Goal: Task Accomplishment & Management: Use online tool/utility

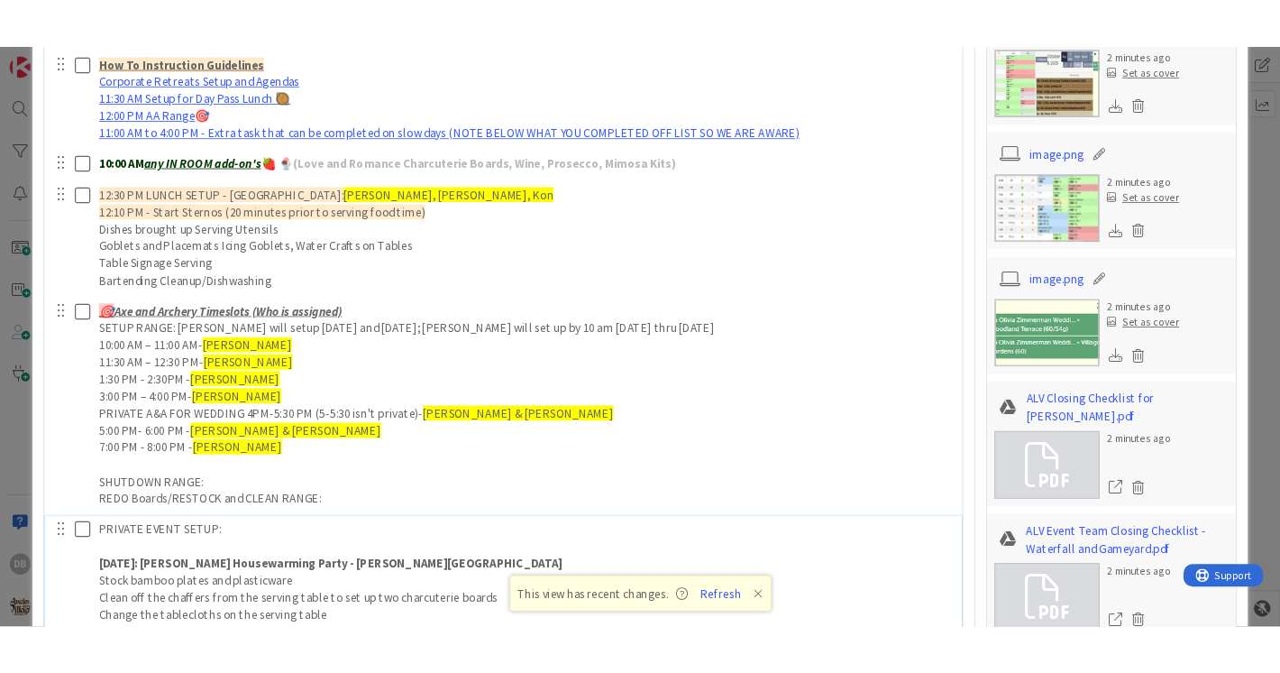
scroll to position [1755, 0]
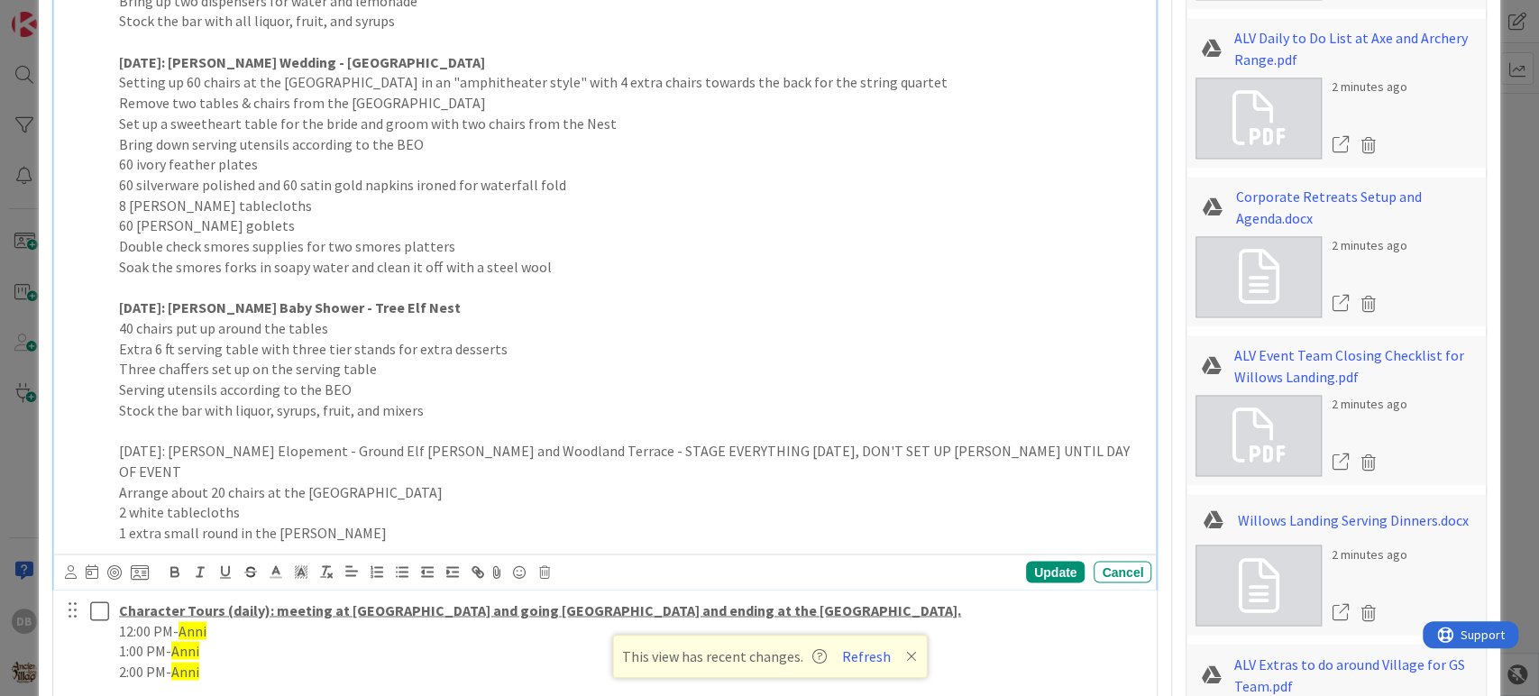
type textarea "x"
click at [347, 523] on p "1 extra small round in the [PERSON_NAME]" at bounding box center [631, 533] width 1025 height 21
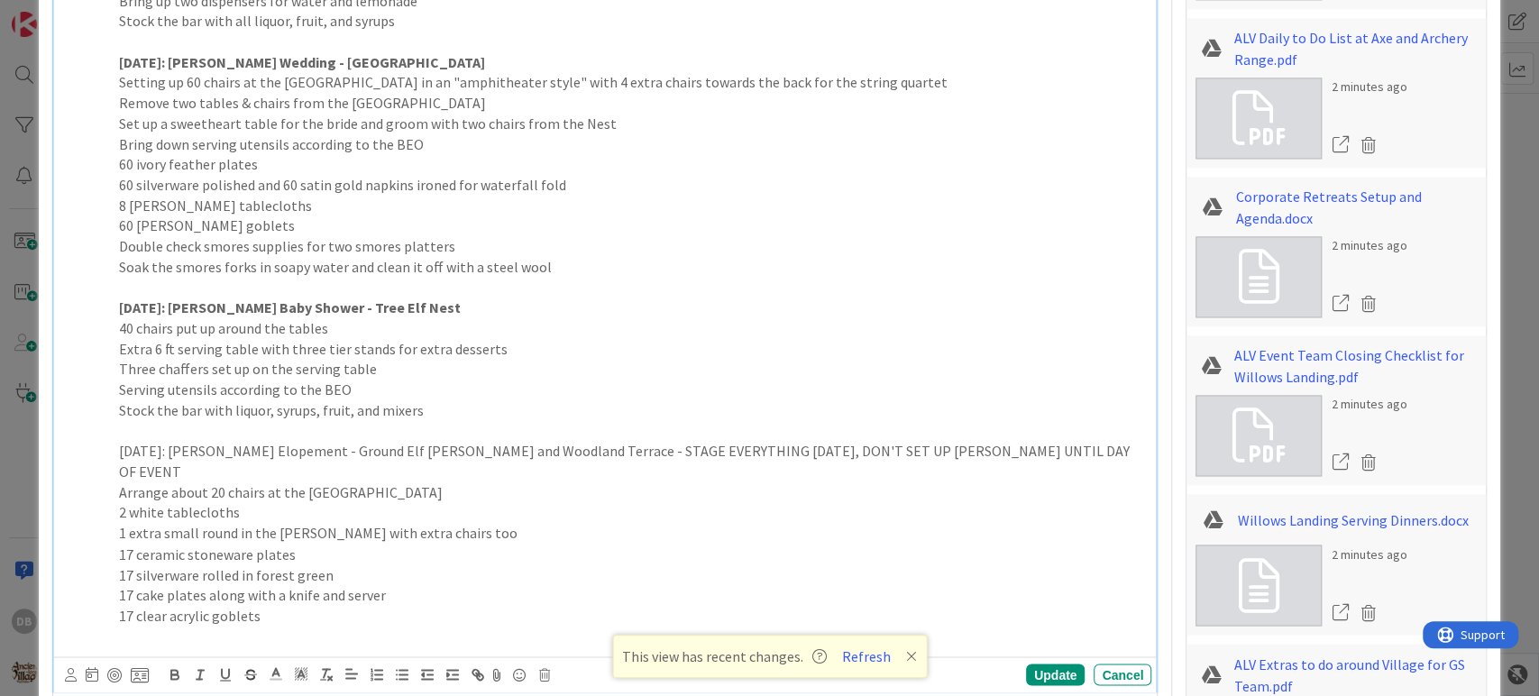
click at [127, 502] on p "2 white tablecloths" at bounding box center [631, 512] width 1025 height 21
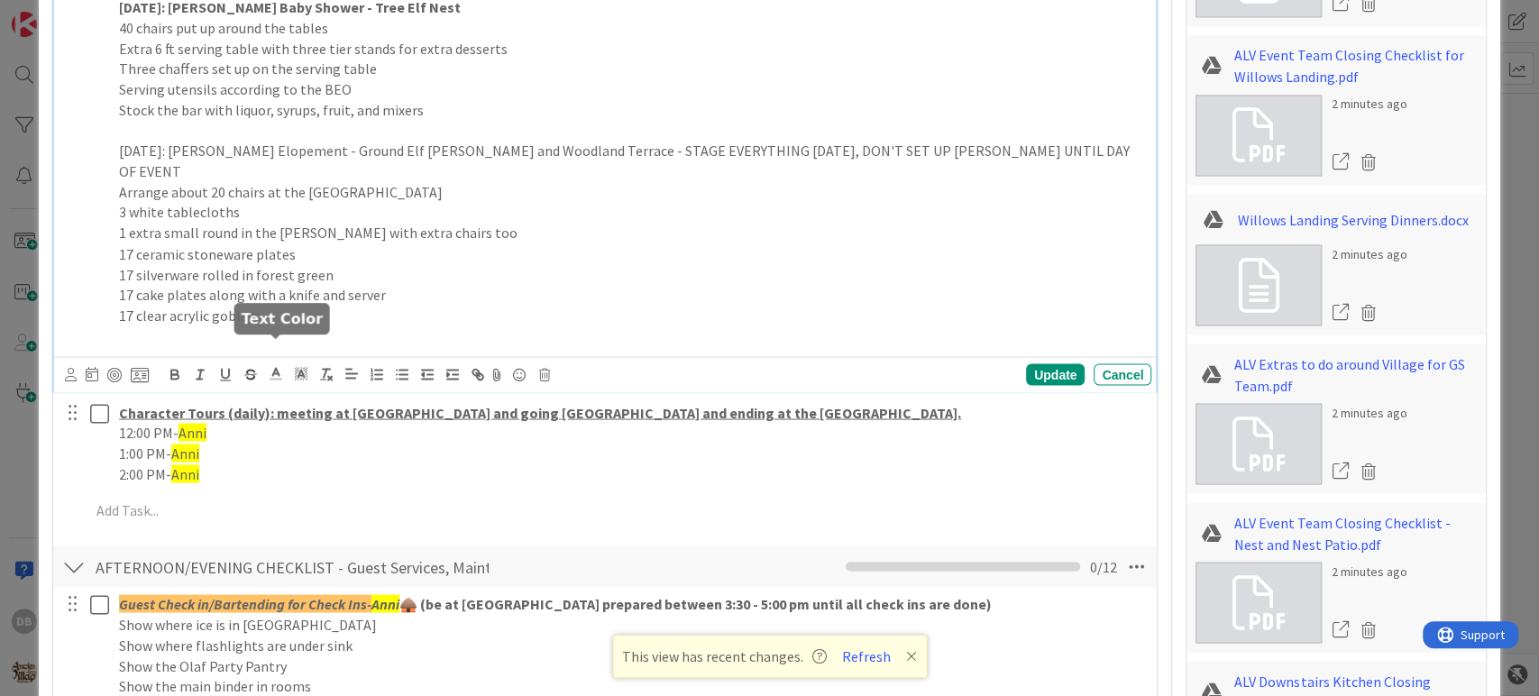
scroll to position [2056, 0]
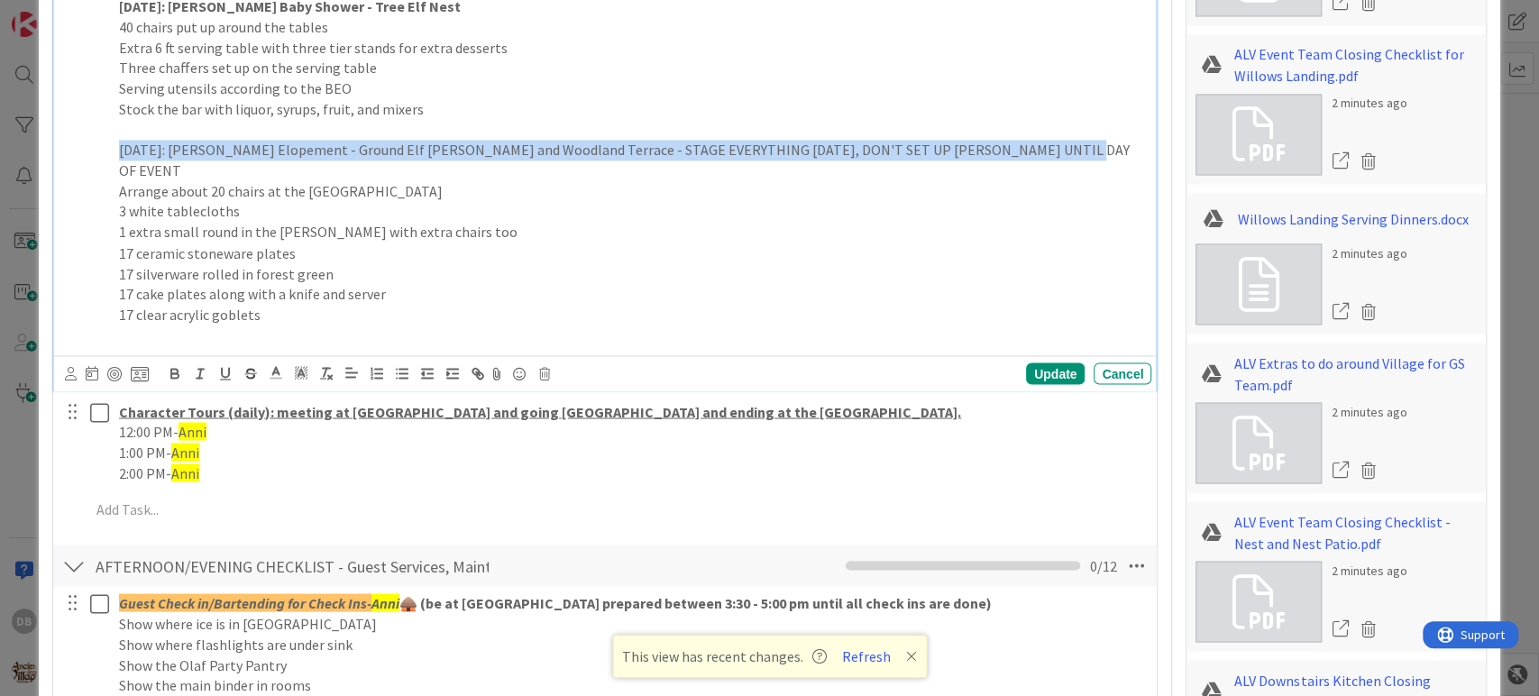
drag, startPoint x: 1077, startPoint y: 151, endPoint x: 110, endPoint y: 151, distance: 966.5
click at [170, 365] on icon "button" at bounding box center [175, 373] width 16 height 16
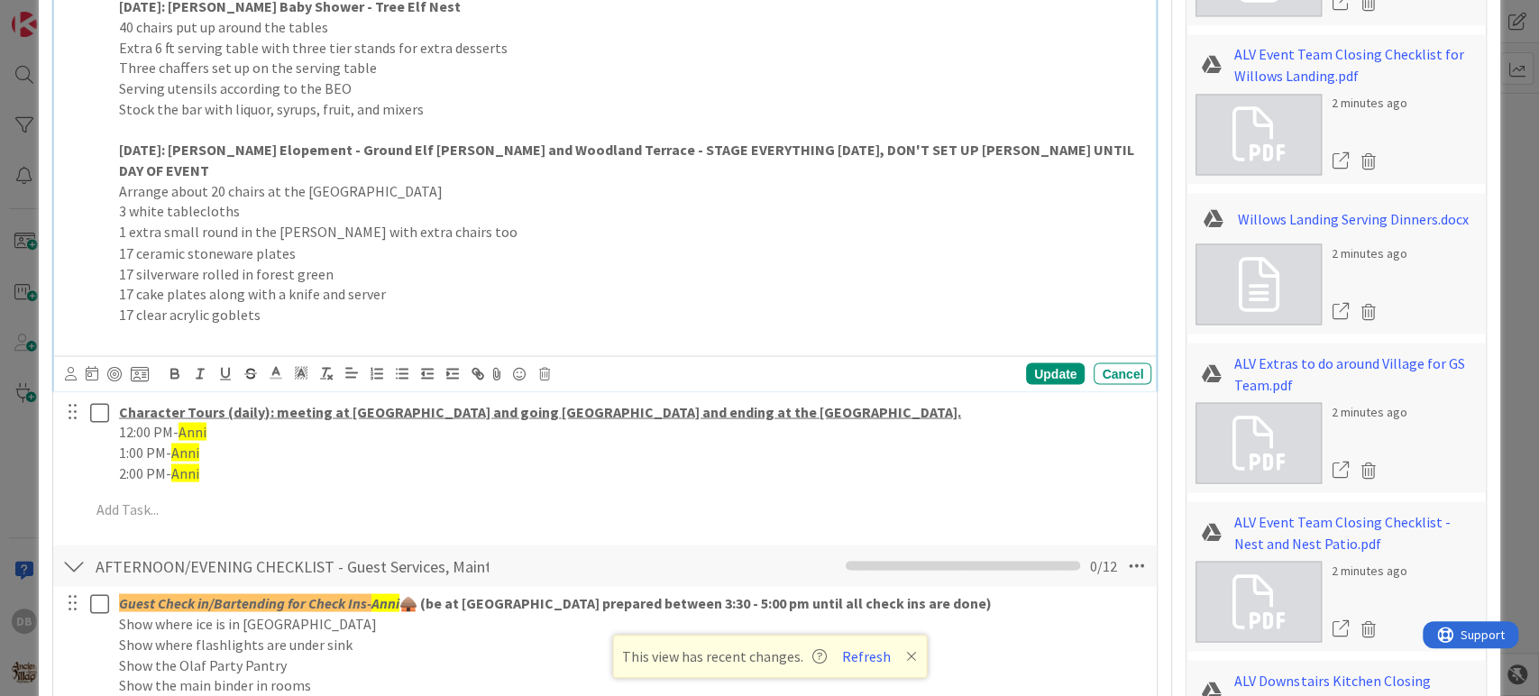
click at [1111, 146] on p "[DATE]: [PERSON_NAME] Elopement - Ground Elf [PERSON_NAME] and Woodland Terrace…" at bounding box center [631, 160] width 1025 height 41
click at [1037, 362] on div "Update" at bounding box center [1055, 373] width 59 height 22
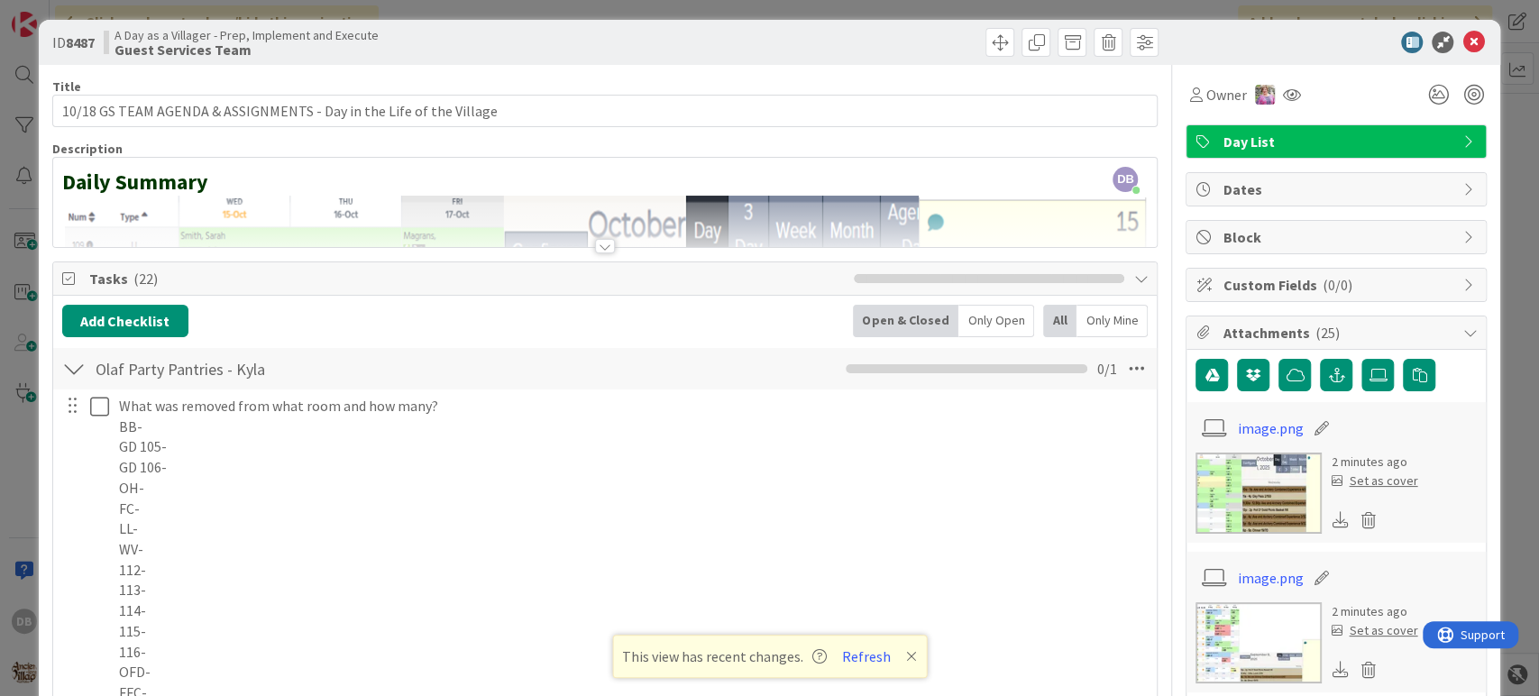
scroll to position [0, 0]
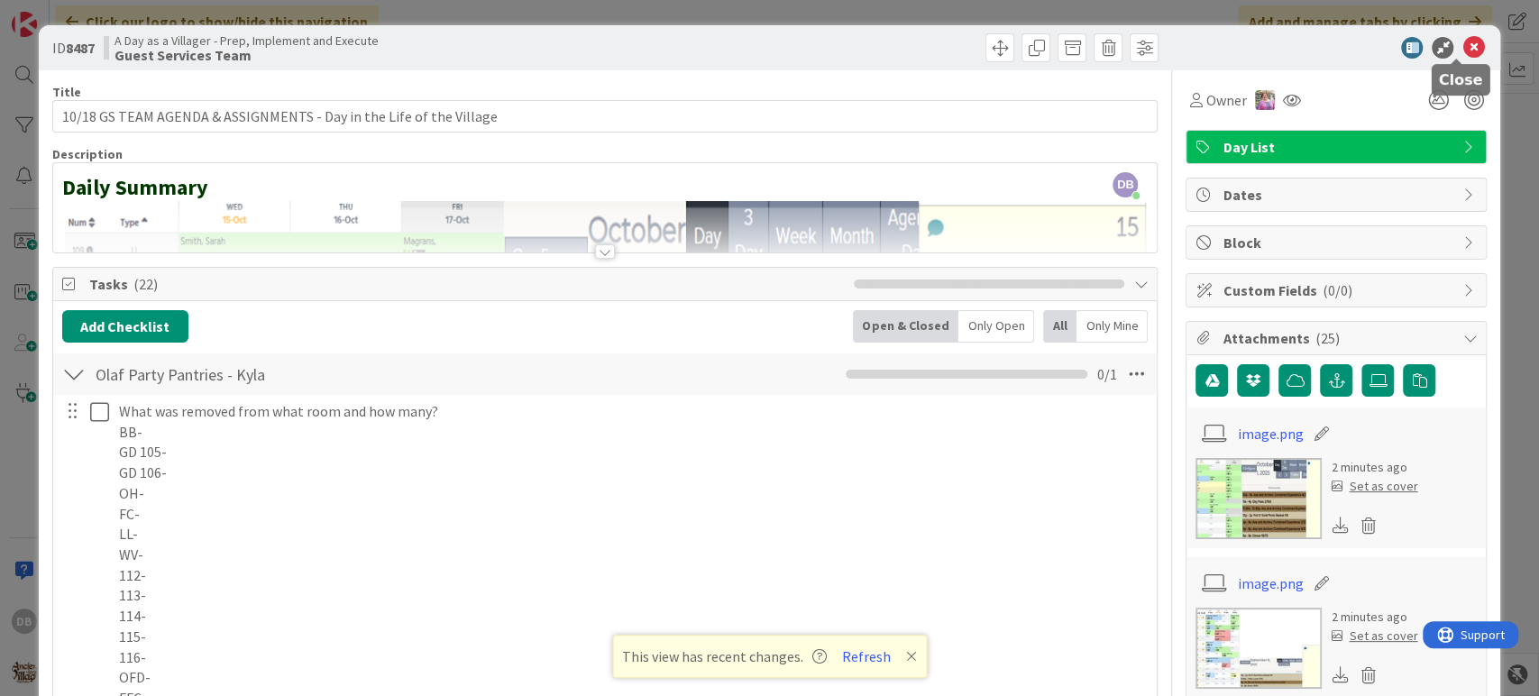
click at [1462, 50] on icon at bounding box center [1473, 48] width 22 height 22
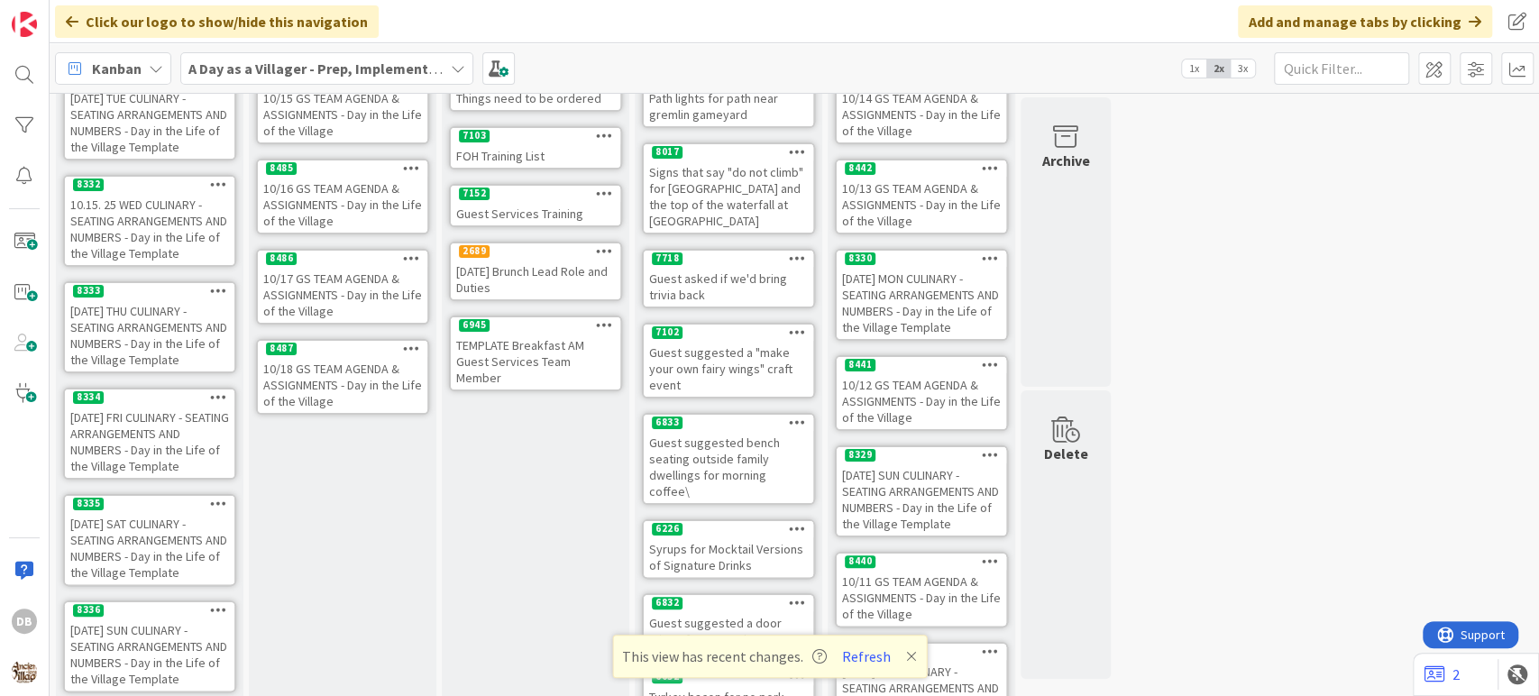
scroll to position [300, 0]
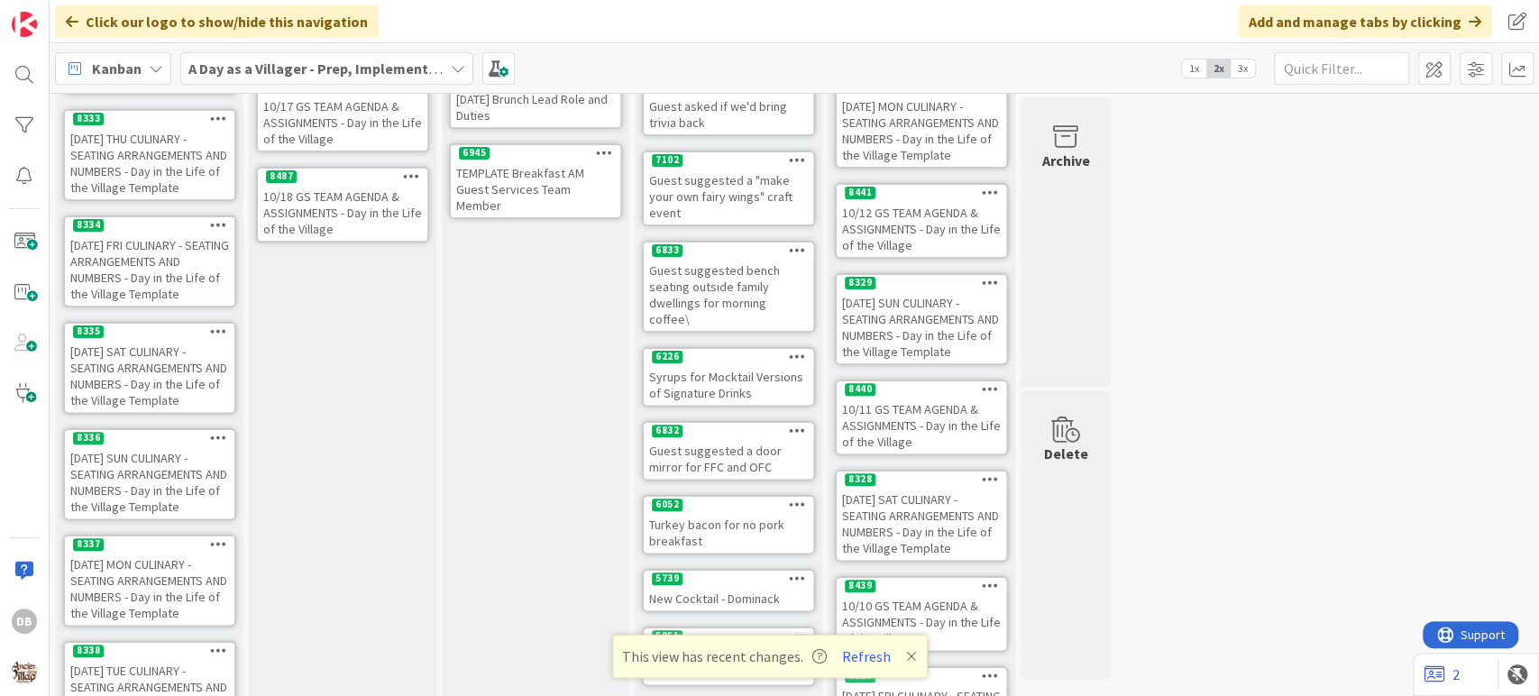
click at [408, 174] on icon at bounding box center [411, 176] width 17 height 13
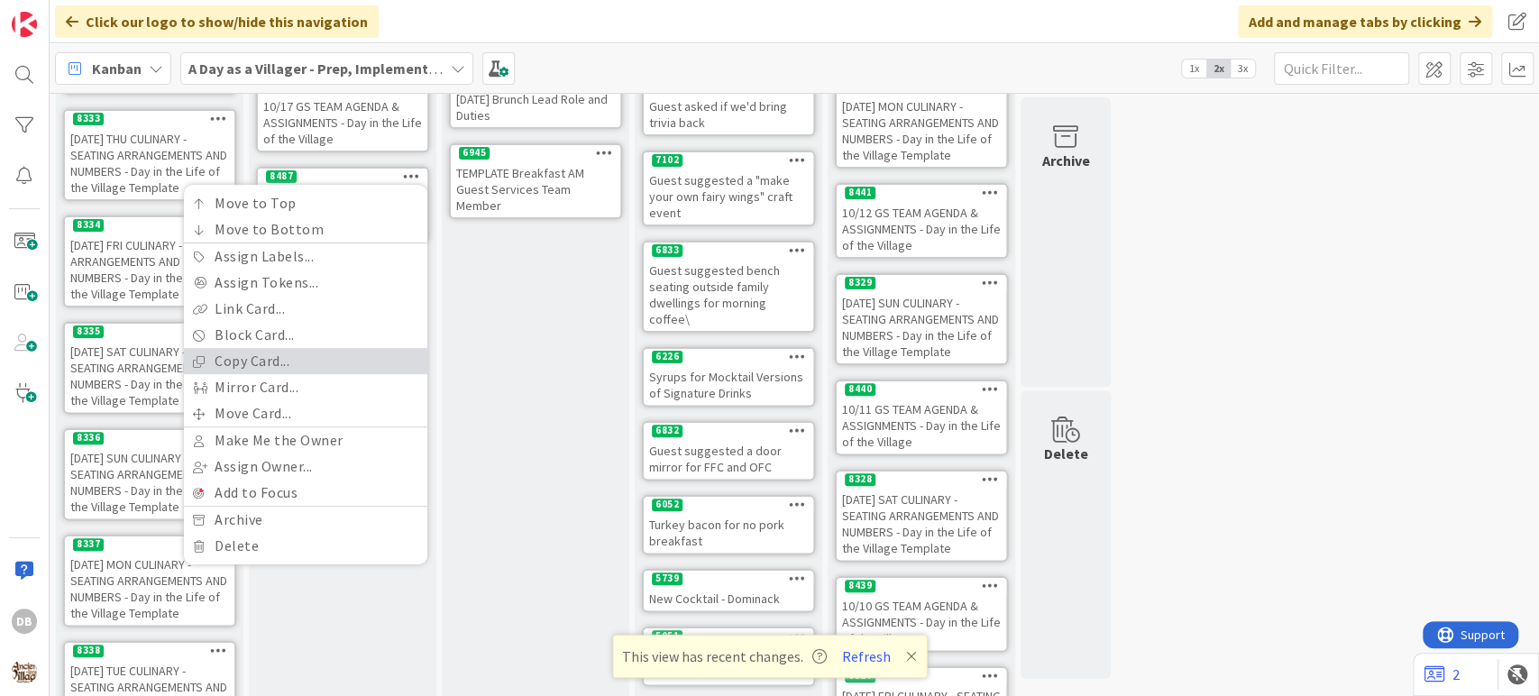
click at [307, 356] on link "Copy Card..." at bounding box center [305, 361] width 243 height 26
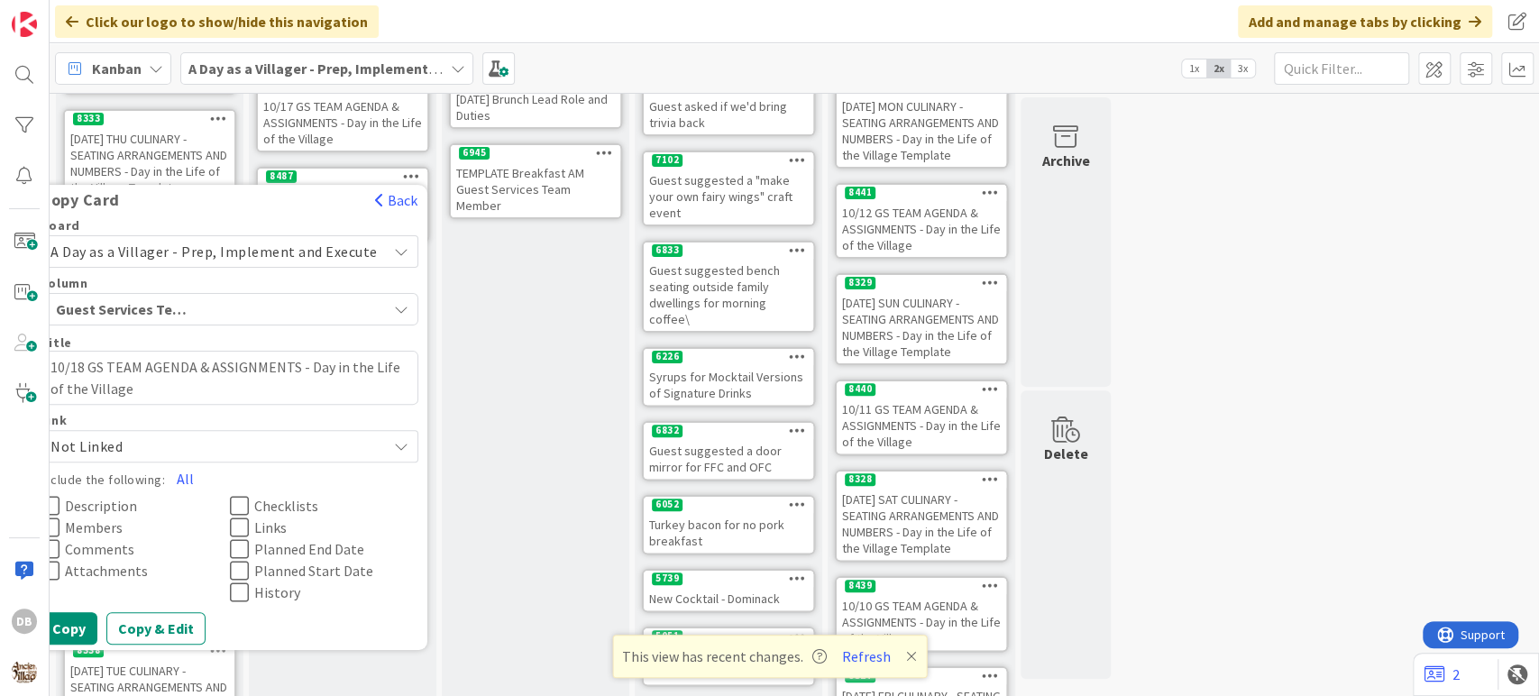
click at [94, 359] on textarea "10/18 GS TEAM AGENDA & ASSIGNMENTS - Day in the Life of the Village" at bounding box center [230, 378] width 378 height 54
type textarea "x"
type textarea "10/1 GS TEAM AGENDA & ASSIGNMENTS - Day in the Life of the Village"
type textarea "x"
type textarea "10/19 GS TEAM AGENDA & ASSIGNMENTS - Day in the Life of the Village"
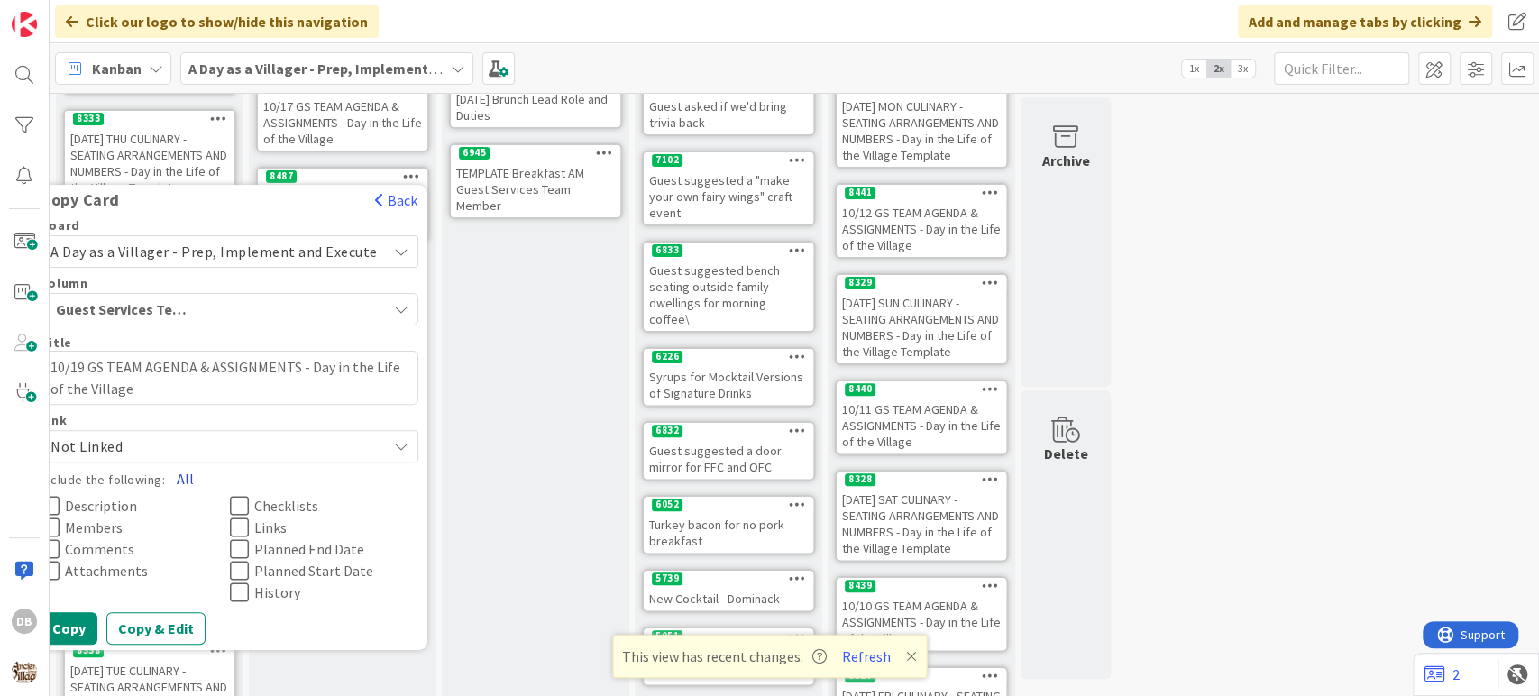
click at [199, 477] on button "All" at bounding box center [185, 479] width 41 height 32
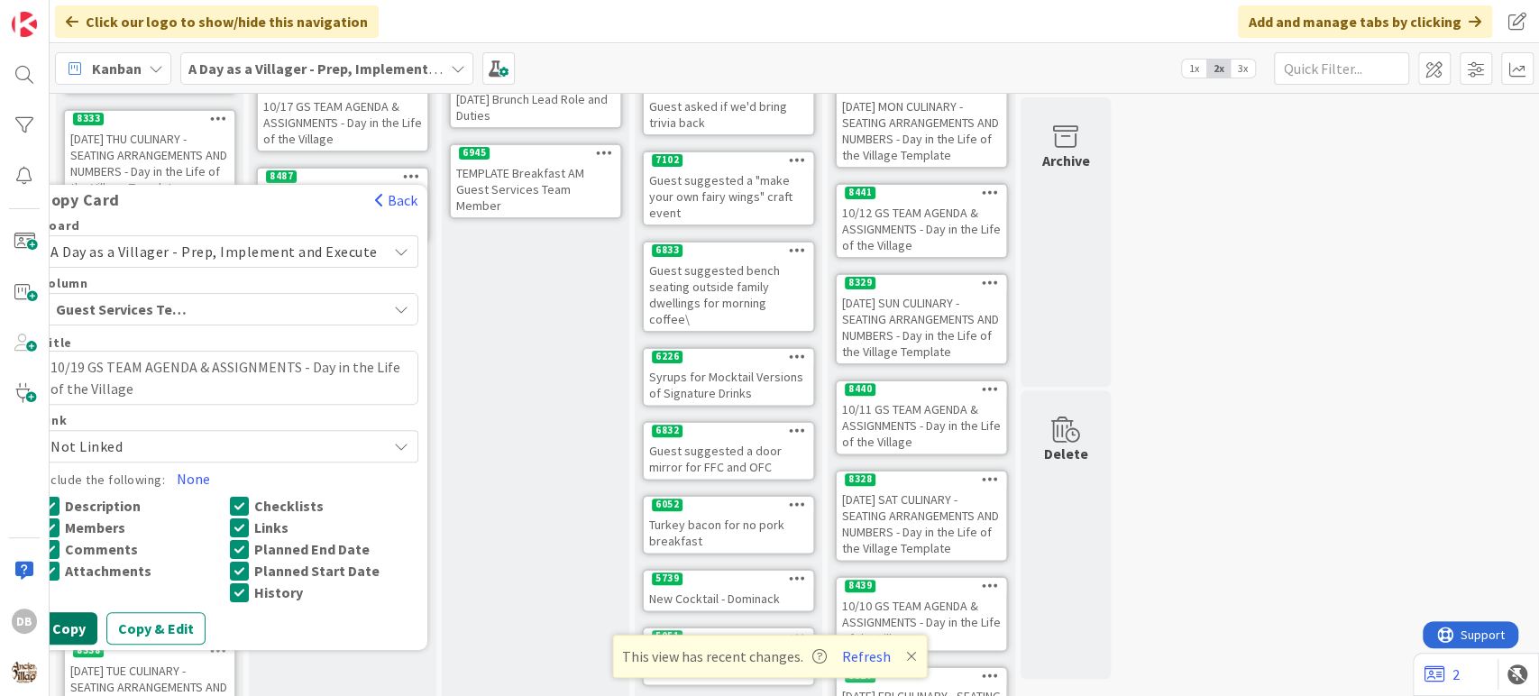
click at [87, 621] on button "Copy" at bounding box center [69, 628] width 57 height 32
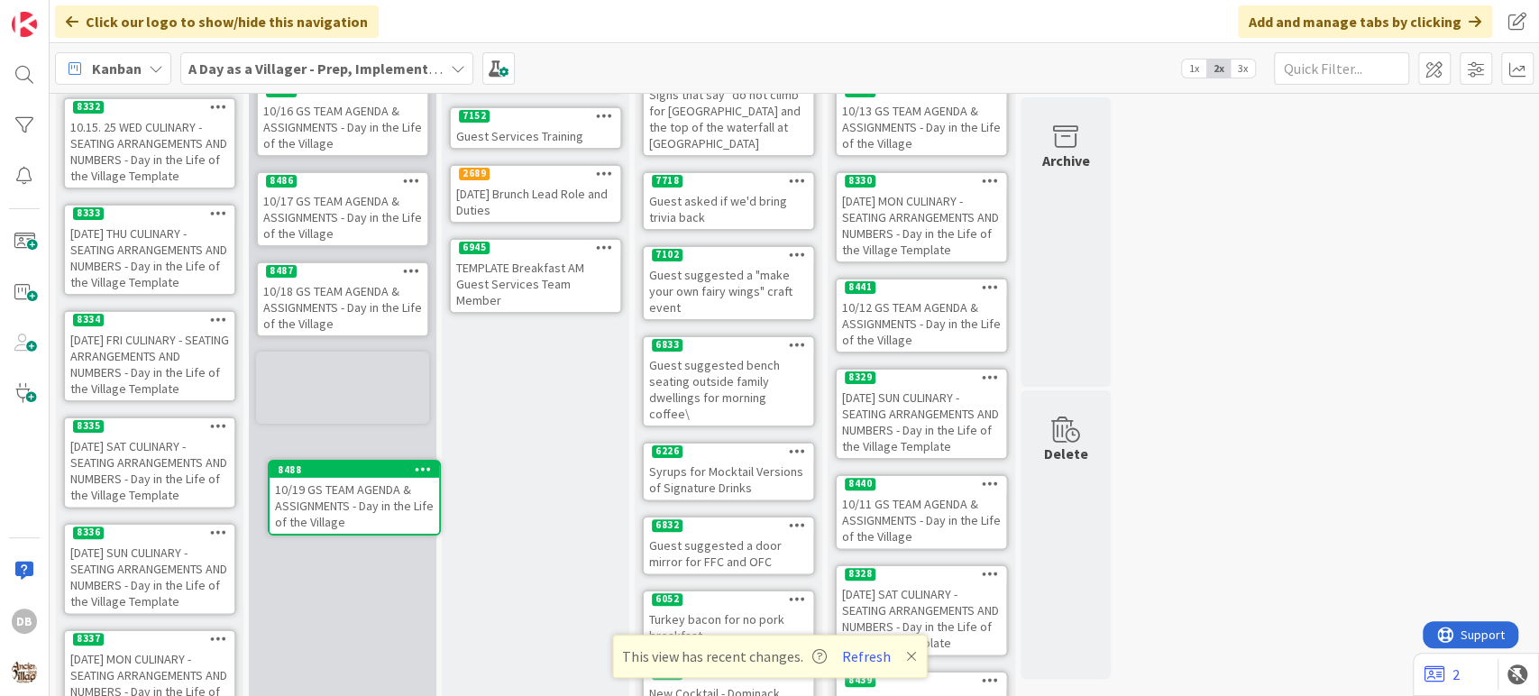
scroll to position [226, 0]
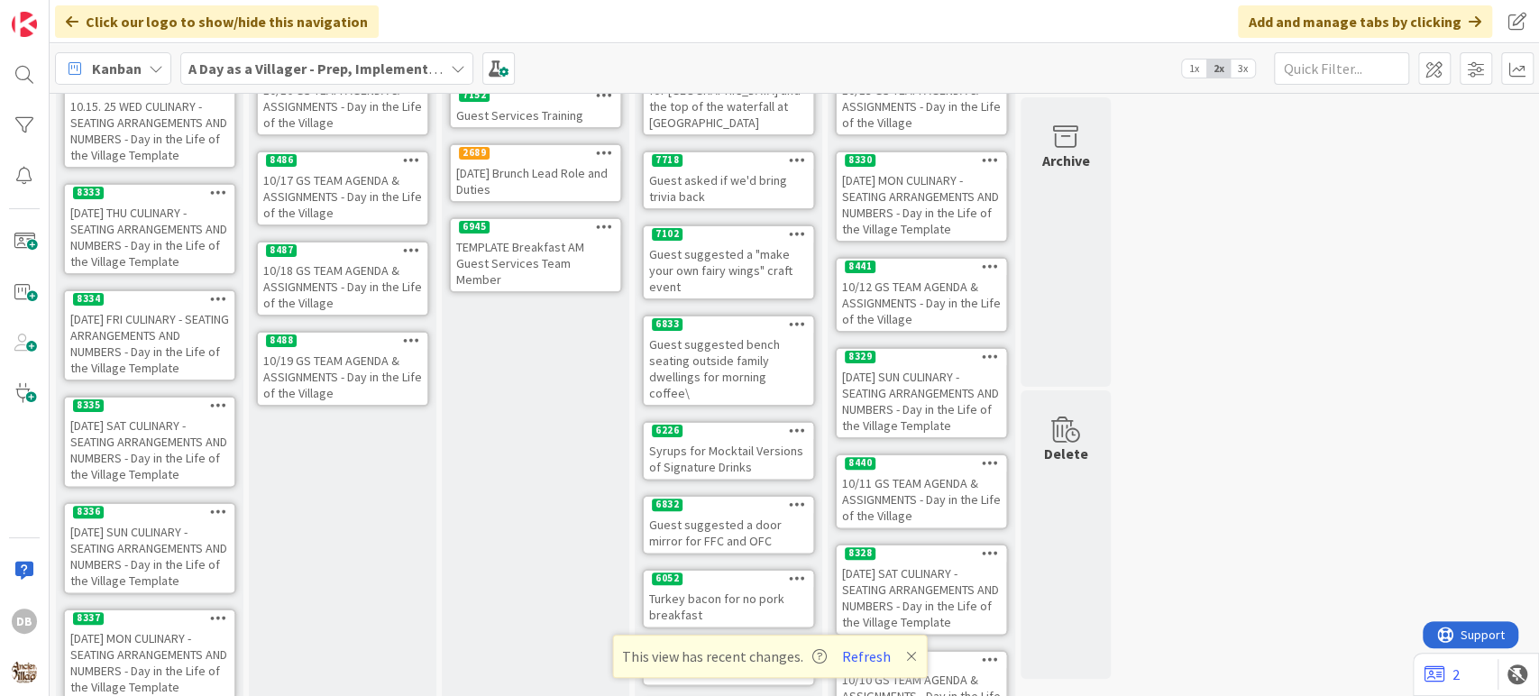
click at [325, 375] on div "10/19 GS TEAM AGENDA & ASSIGNMENTS - Day in the Life of the Village" at bounding box center [343, 377] width 170 height 56
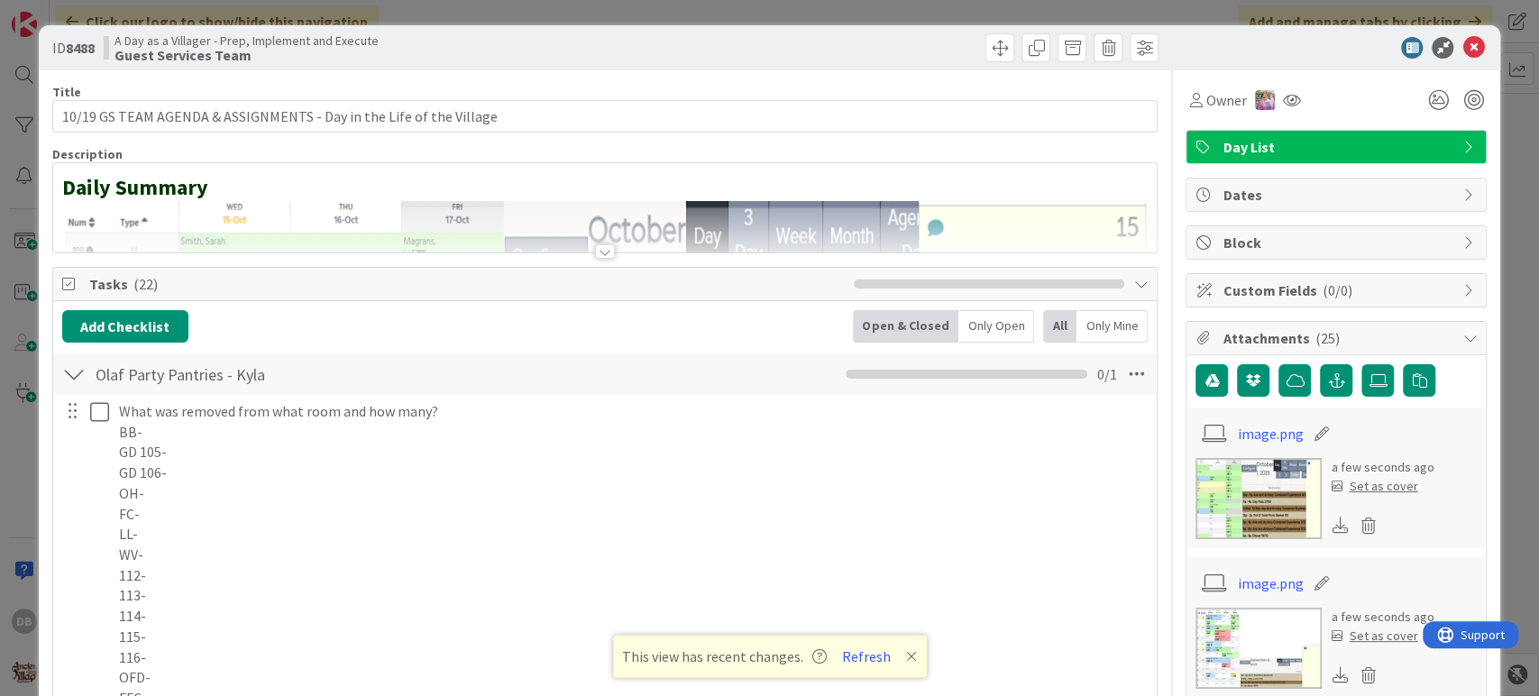
type textarea "x"
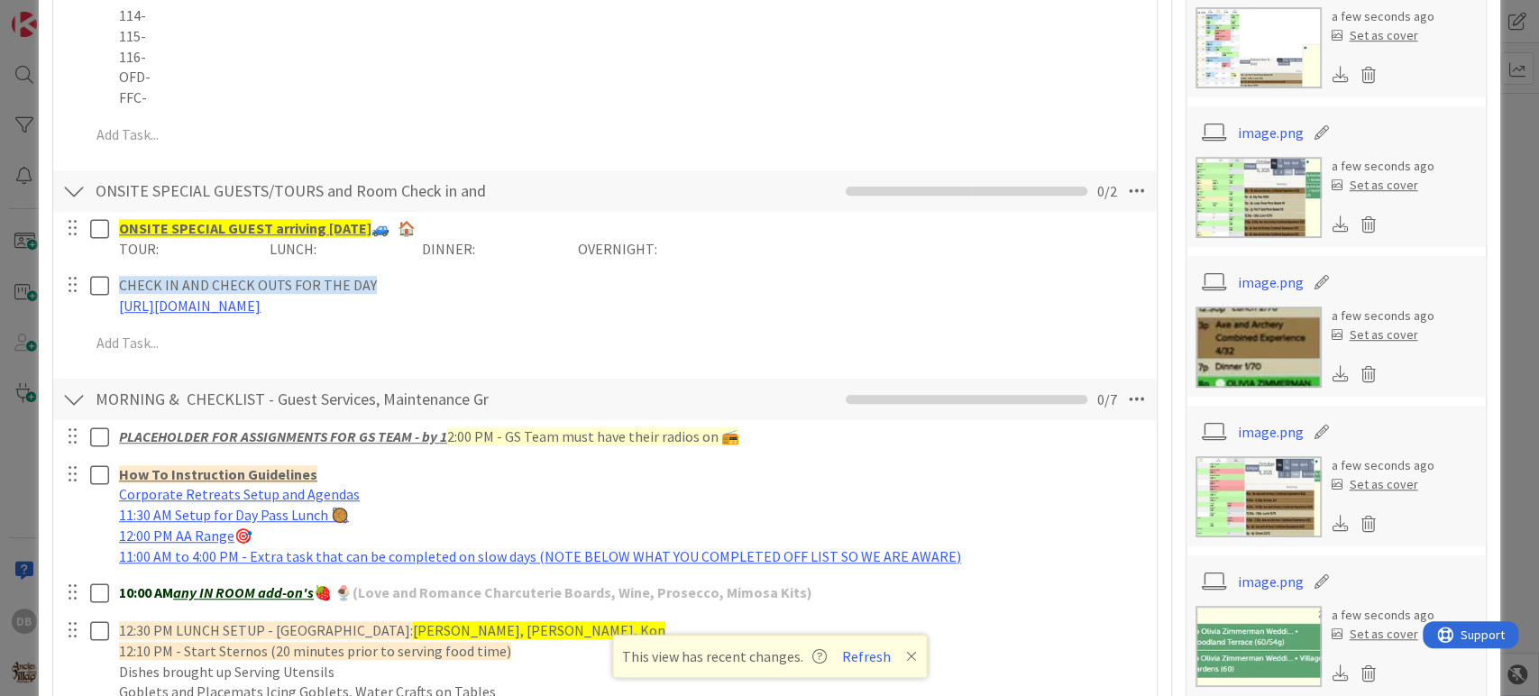
scroll to position [902, 0]
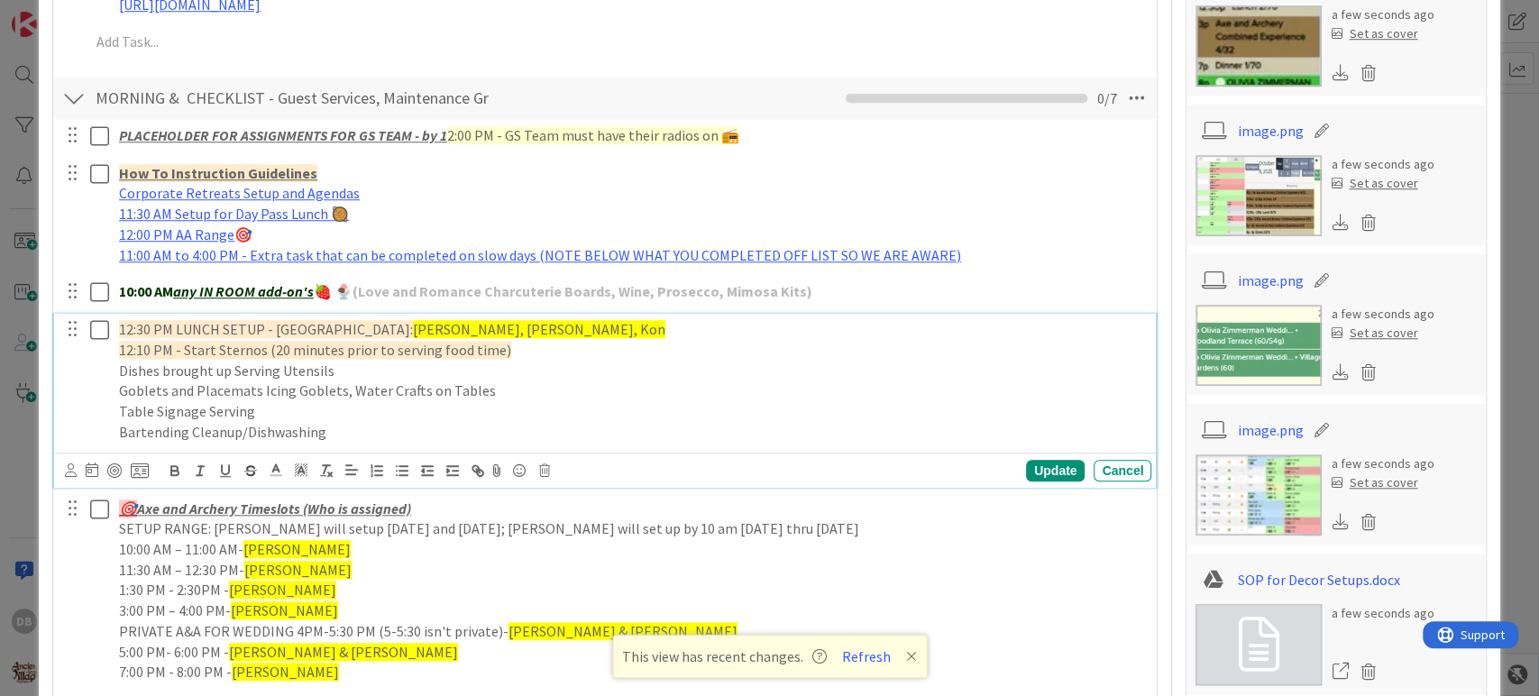
click at [132, 333] on span "12:30 PM LUNCH SETUP - [GEOGRAPHIC_DATA]:" at bounding box center [266, 329] width 294 height 18
click at [180, 325] on span "10:30 PM LUNCH SETUP - [GEOGRAPHIC_DATA]:" at bounding box center [266, 329] width 294 height 18
drag, startPoint x: 549, startPoint y: 330, endPoint x: 391, endPoint y: 325, distance: 157.8
click at [391, 325] on p "10:30 PM BRUNCH SETUP - [GEOGRAPHIC_DATA]: [GEOGRAPHIC_DATA], [PERSON_NAME], Kon" at bounding box center [631, 329] width 1025 height 21
click at [527, 330] on span "[PERSON_NAME], [PERSON_NAME], Kon" at bounding box center [550, 329] width 252 height 18
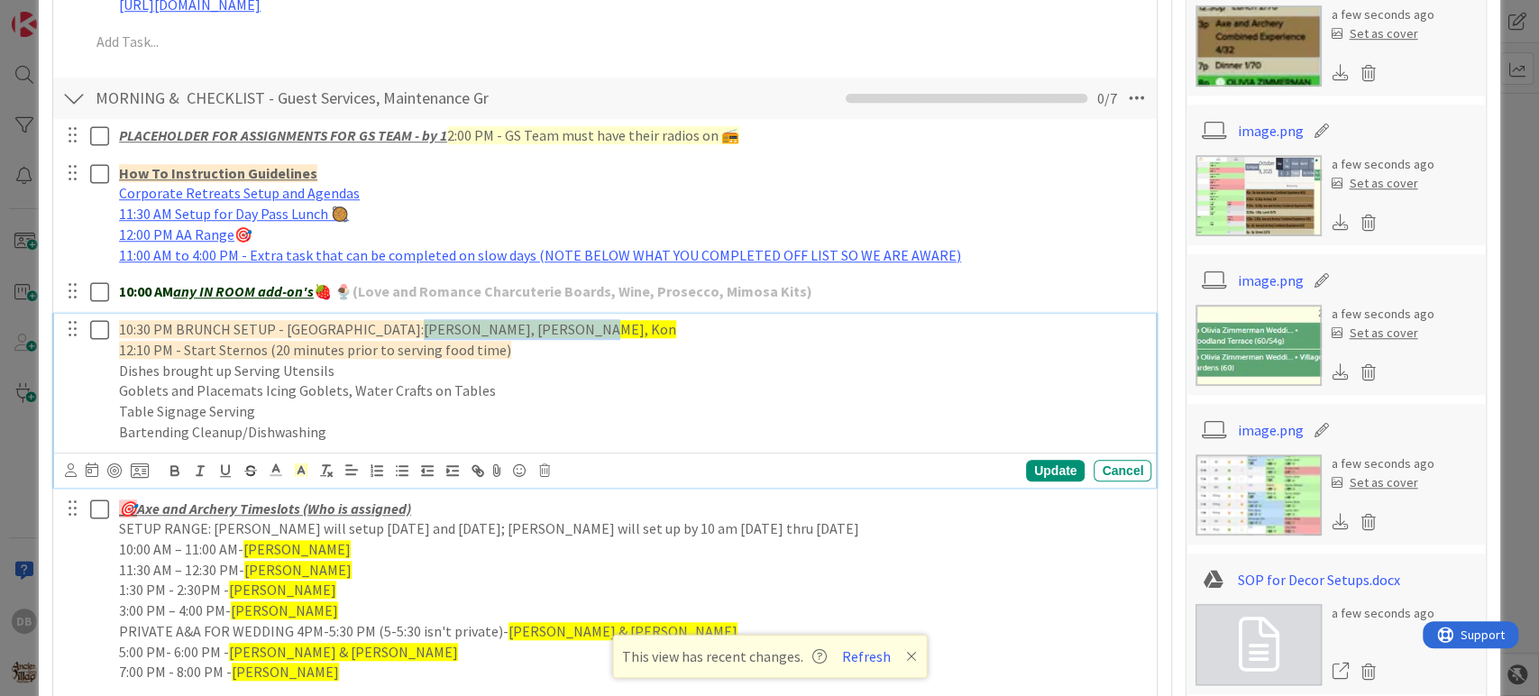
drag, startPoint x: 542, startPoint y: 330, endPoint x: 389, endPoint y: 316, distance: 153.0
click at [389, 316] on div "10:30 PM BRUNCH SETUP - Willow's Landing: [GEOGRAPHIC_DATA], [PERSON_NAME], [GE…" at bounding box center [632, 380] width 1040 height 133
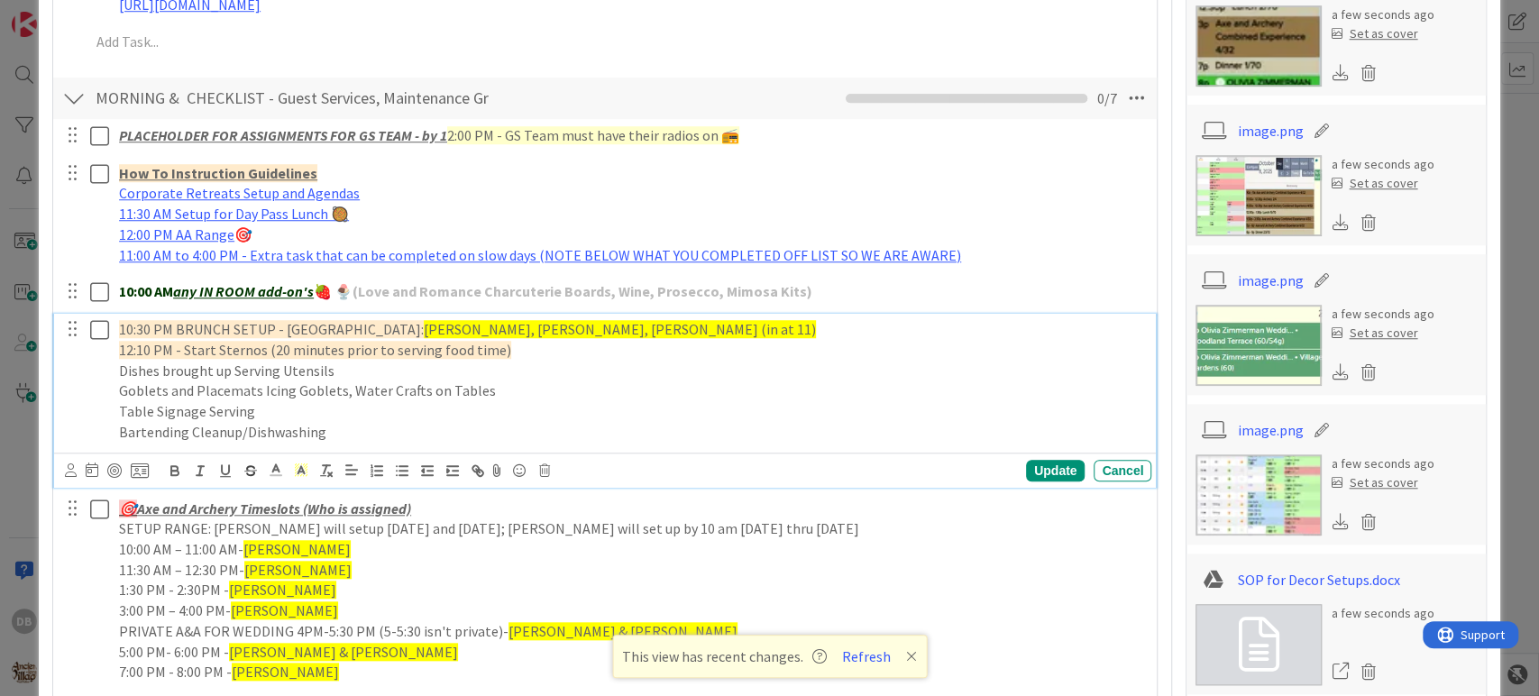
click at [133, 350] on span "12:10 PM - Start Sternos (20 minutes prior to serving food time)" at bounding box center [315, 350] width 392 height 18
click at [1045, 467] on div "Update" at bounding box center [1055, 471] width 59 height 22
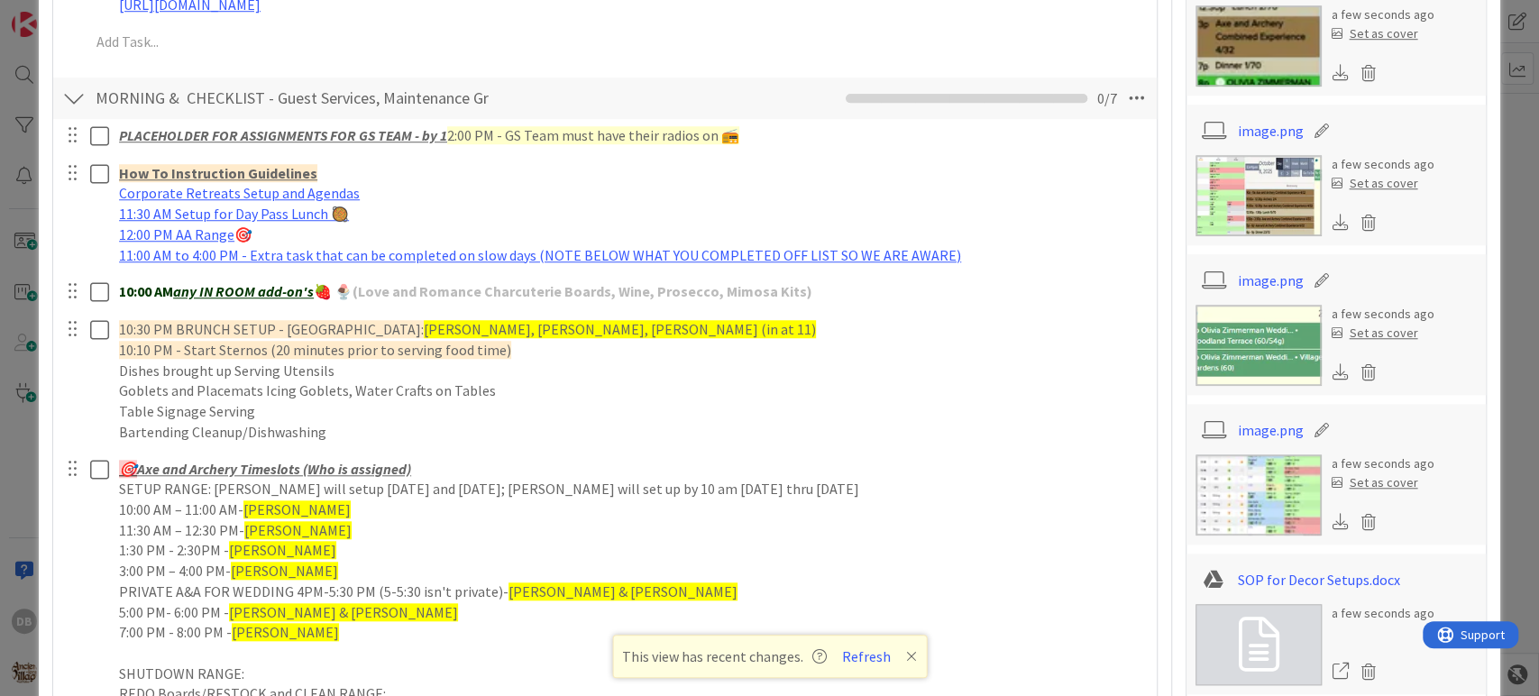
type textarea "x"
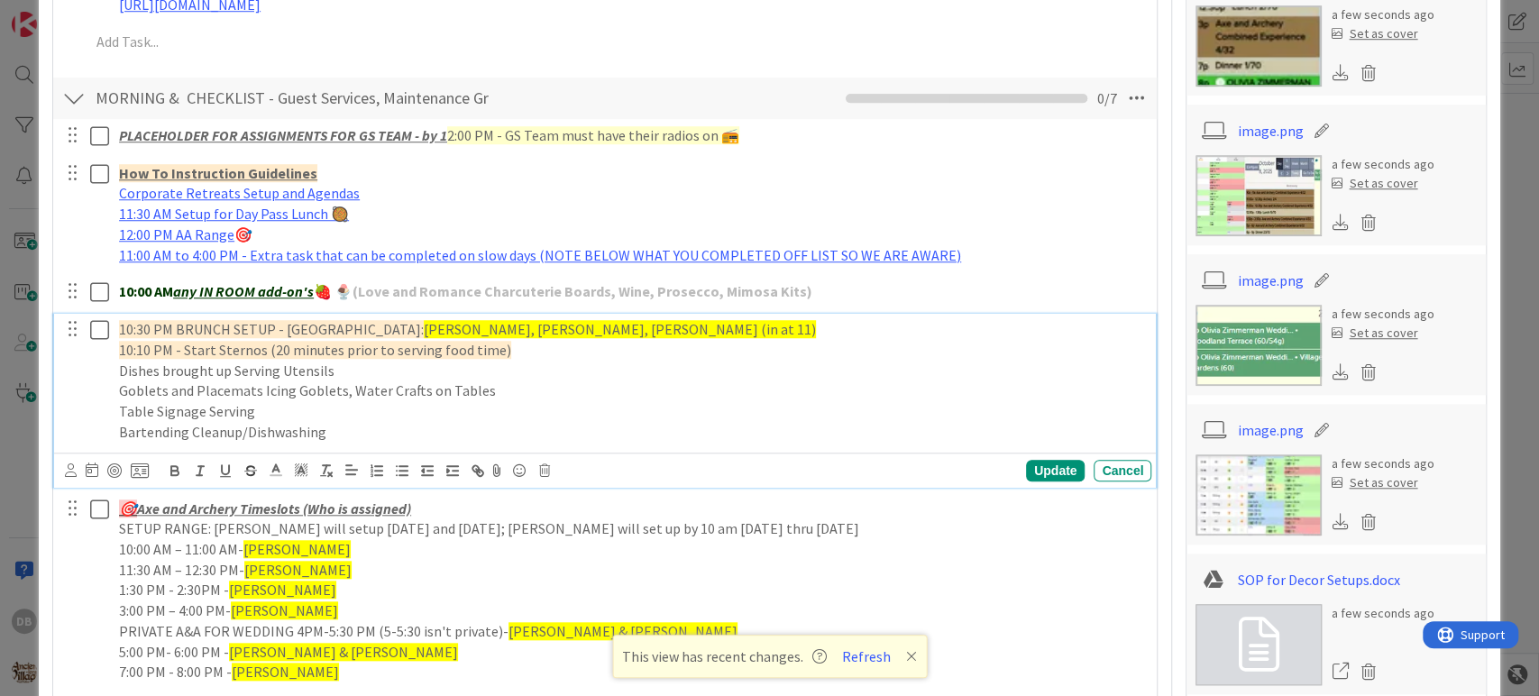
click at [327, 434] on p "Bartending Cleanup/Dishwashing" at bounding box center [631, 432] width 1025 height 21
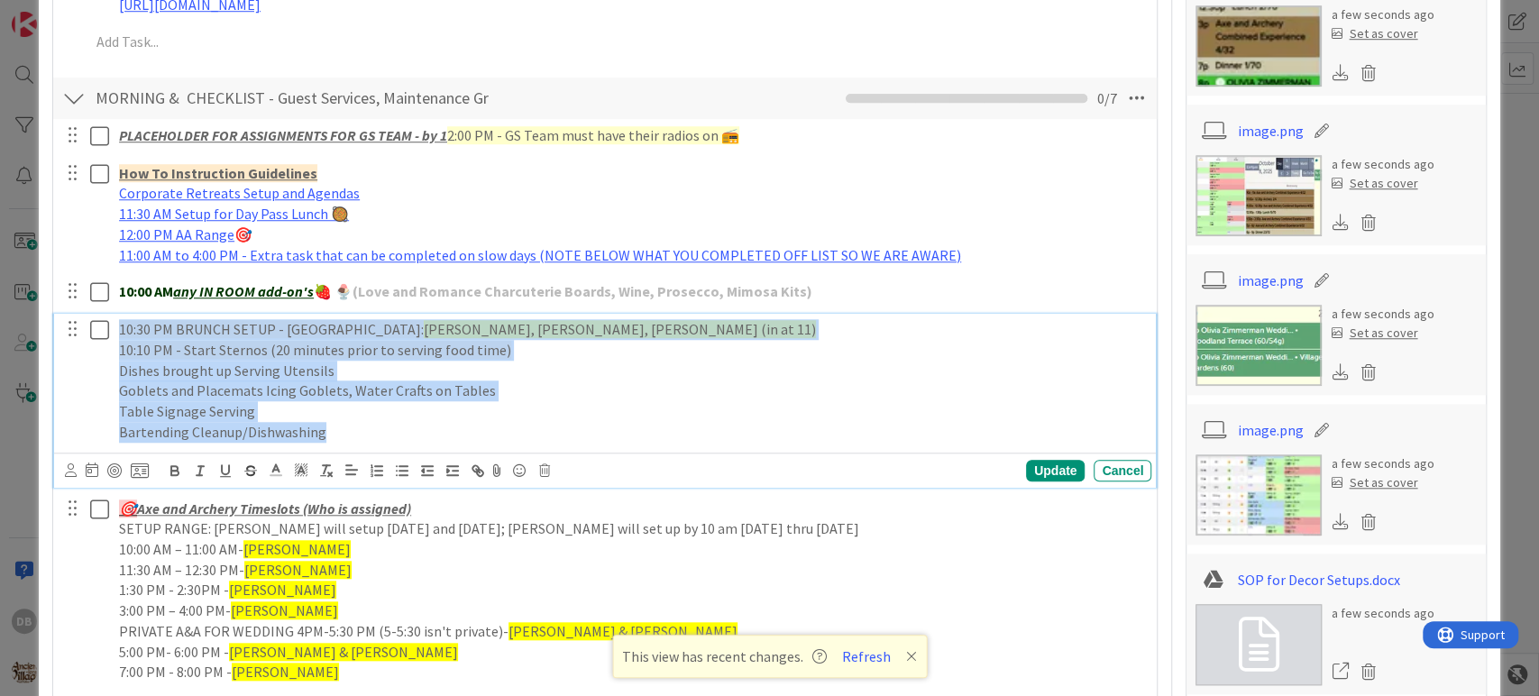
drag, startPoint x: 327, startPoint y: 434, endPoint x: 117, endPoint y: 312, distance: 242.8
click at [117, 314] on div "10:30 PM BRUNCH SETUP - Willow's Landing: [PERSON_NAME], [PERSON_NAME], [PERSON…" at bounding box center [632, 380] width 1040 height 133
copy div "10:30 PM BRUNCH SETUP - Willow's Landing: [PERSON_NAME], [PERSON_NAME], [PERSON…"
click at [344, 431] on p "Bartending Cleanup/Dishwashing" at bounding box center [631, 432] width 1025 height 21
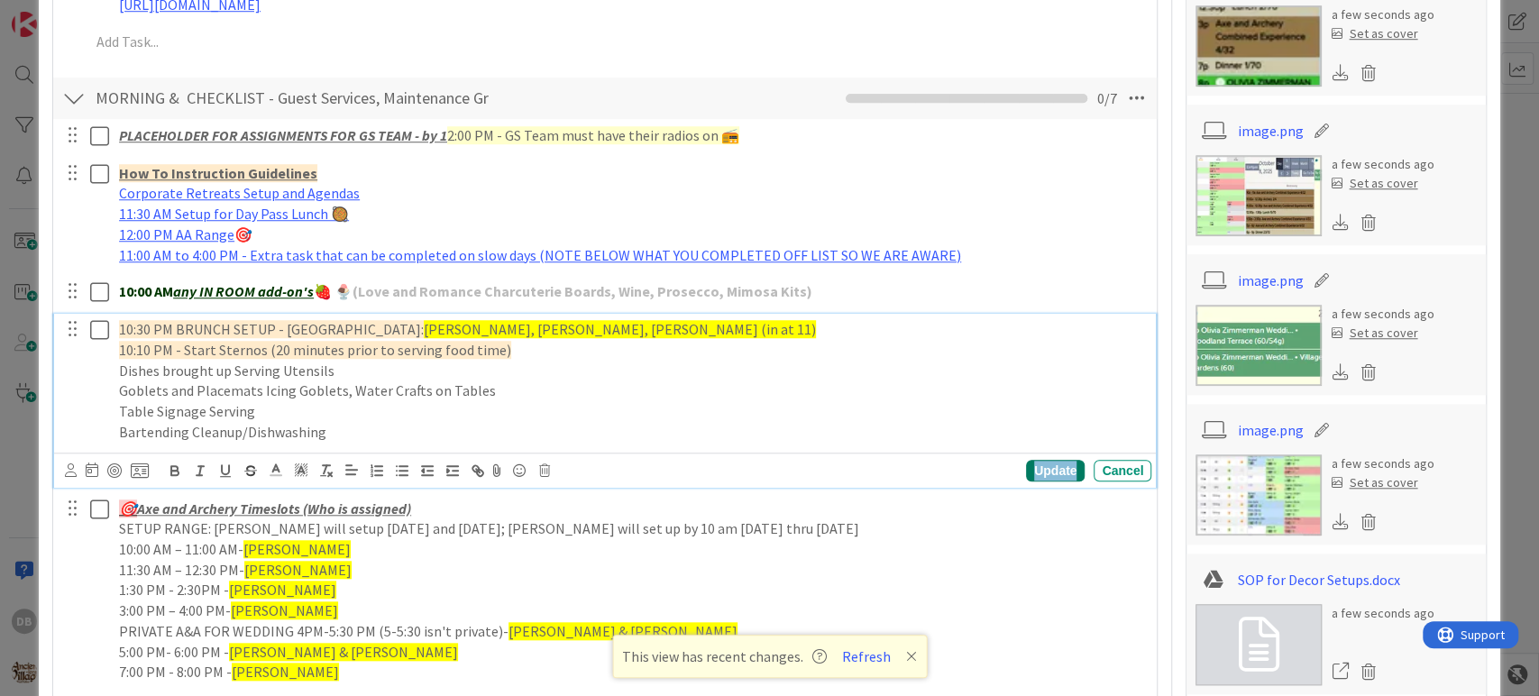
click at [1026, 467] on div "Update" at bounding box center [1055, 471] width 59 height 22
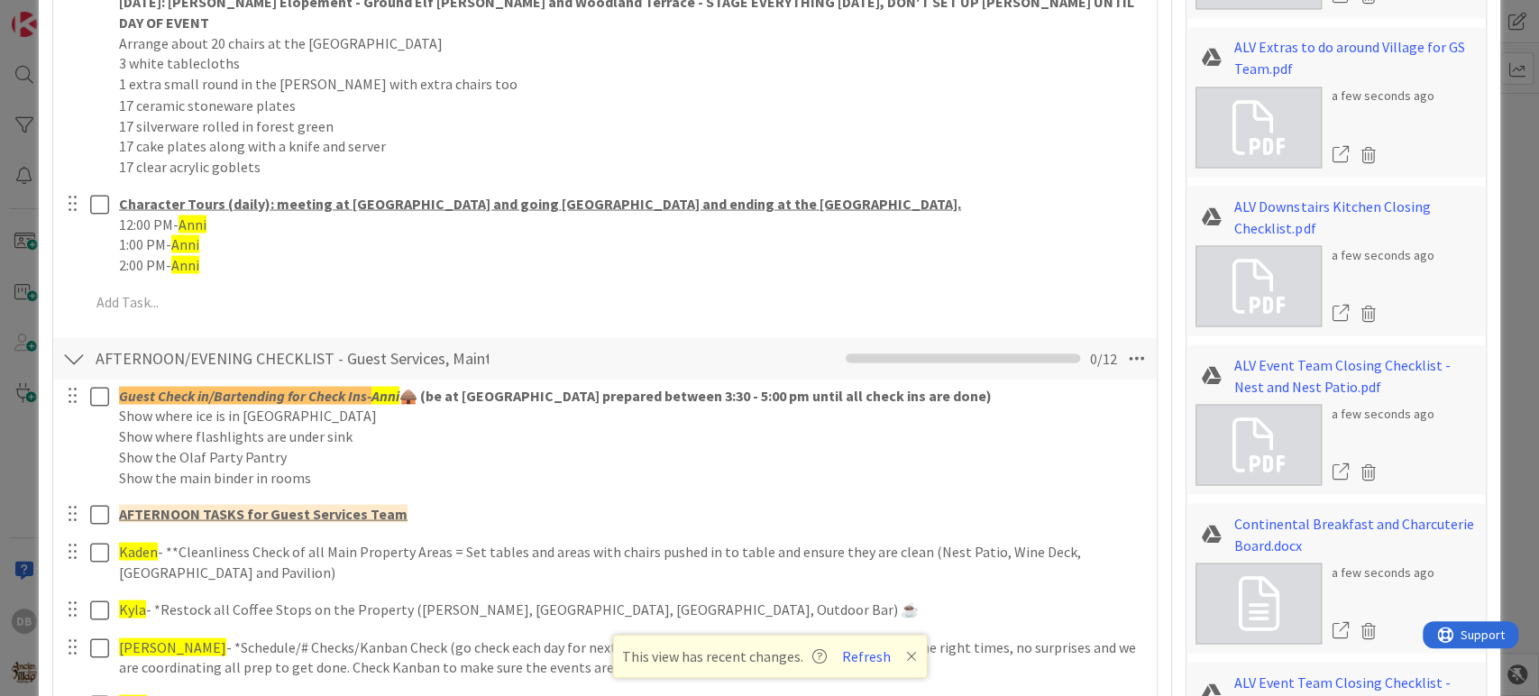
scroll to position [1602, 0]
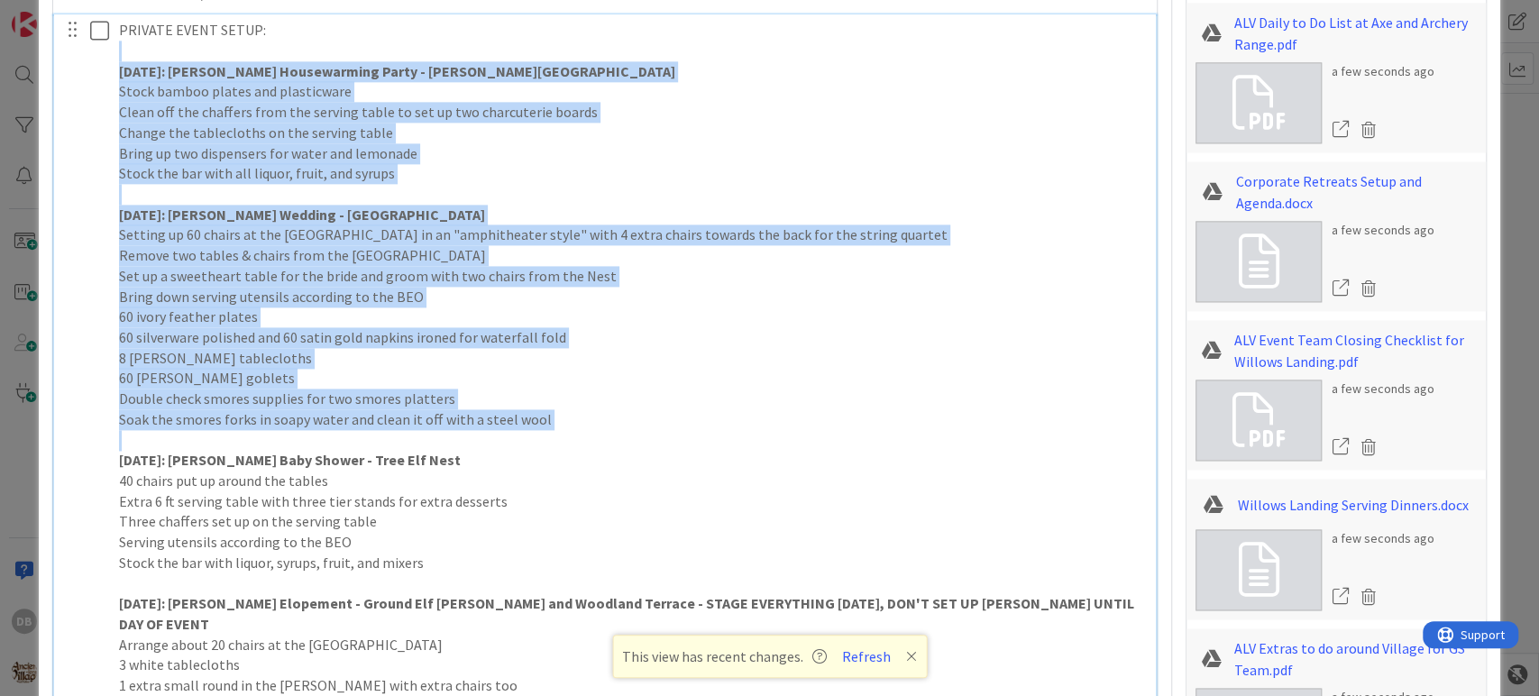
drag, startPoint x: 160, startPoint y: 431, endPoint x: 104, endPoint y: 47, distance: 388.3
click at [104, 47] on div "PRIVATE EVENT SETUP: [DATE]: [PERSON_NAME] Housewarming Party - [PERSON_NAME]'s…" at bounding box center [606, 398] width 1091 height 769
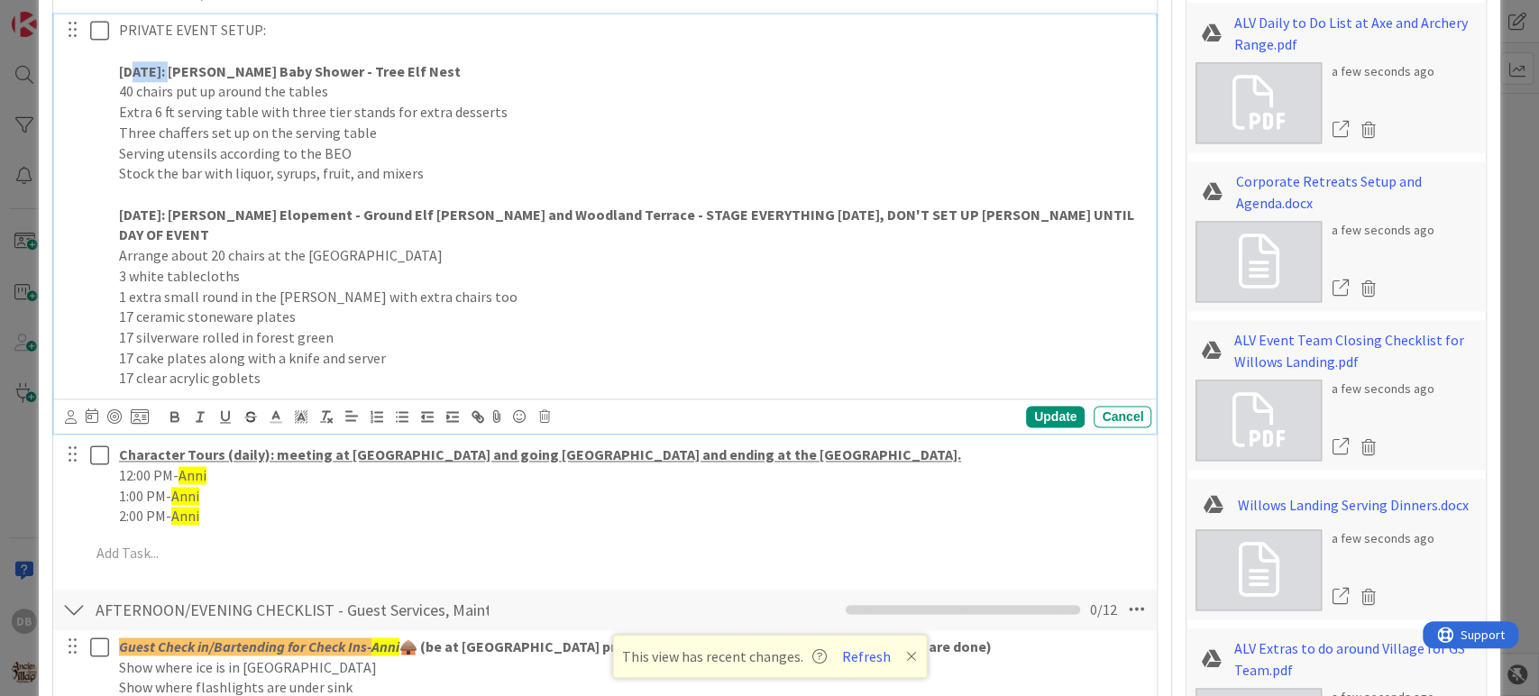
drag, startPoint x: 197, startPoint y: 70, endPoint x: 135, endPoint y: 70, distance: 62.2
click at [135, 70] on strong "[DATE]: [PERSON_NAME] Baby Shower - Tree Elf Nest" at bounding box center [290, 71] width 342 height 18
drag, startPoint x: 195, startPoint y: 215, endPoint x: 137, endPoint y: 205, distance: 58.5
click at [137, 206] on strong "[DATE]: [PERSON_NAME] Elopement - Ground Elf [PERSON_NAME] and Woodland Terrace…" at bounding box center [628, 225] width 1018 height 39
click at [1053, 406] on div "Update" at bounding box center [1055, 417] width 59 height 22
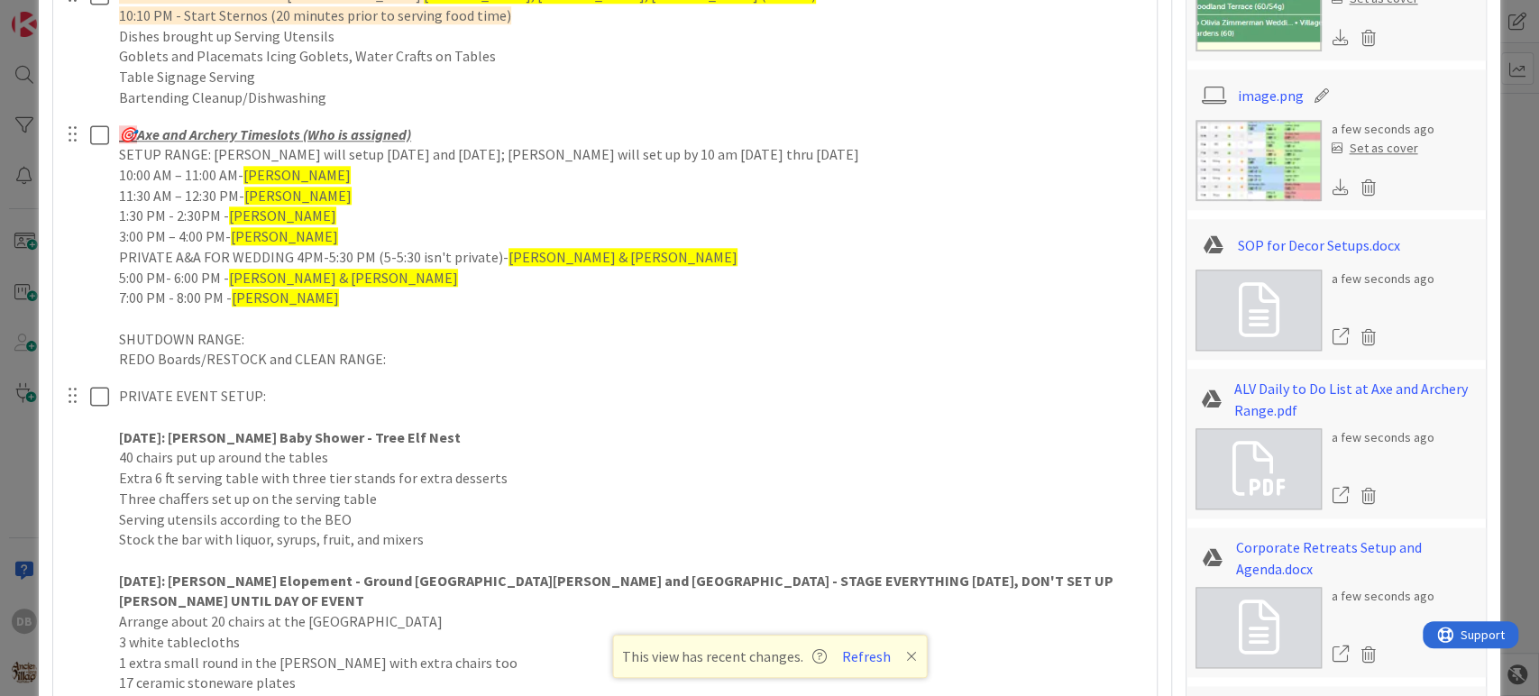
scroll to position [1202, 0]
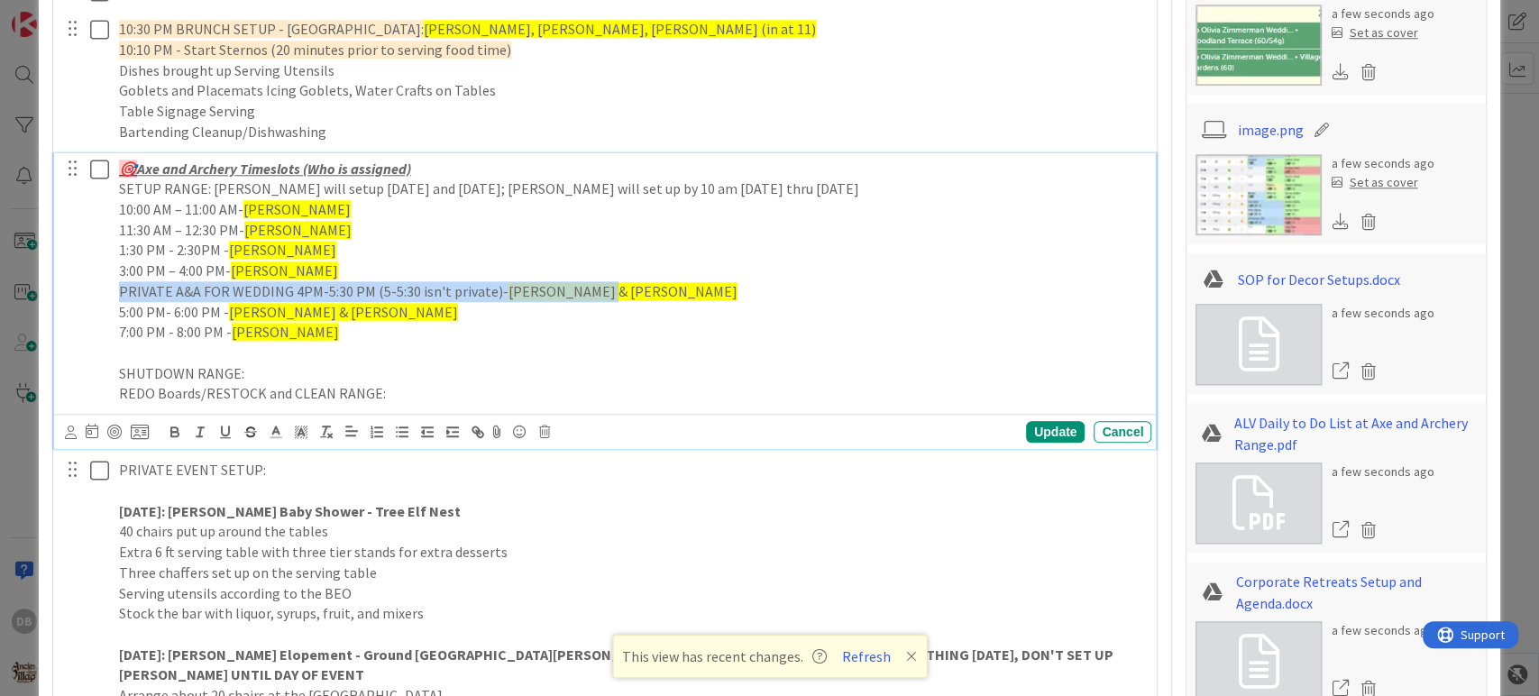
drag, startPoint x: 597, startPoint y: 297, endPoint x: 112, endPoint y: 287, distance: 485.2
click at [112, 287] on div "🎯 Axe and Archery Timeslots (Who is assigned) SETUP RANGE: [PERSON_NAME] will s…" at bounding box center [632, 281] width 1040 height 257
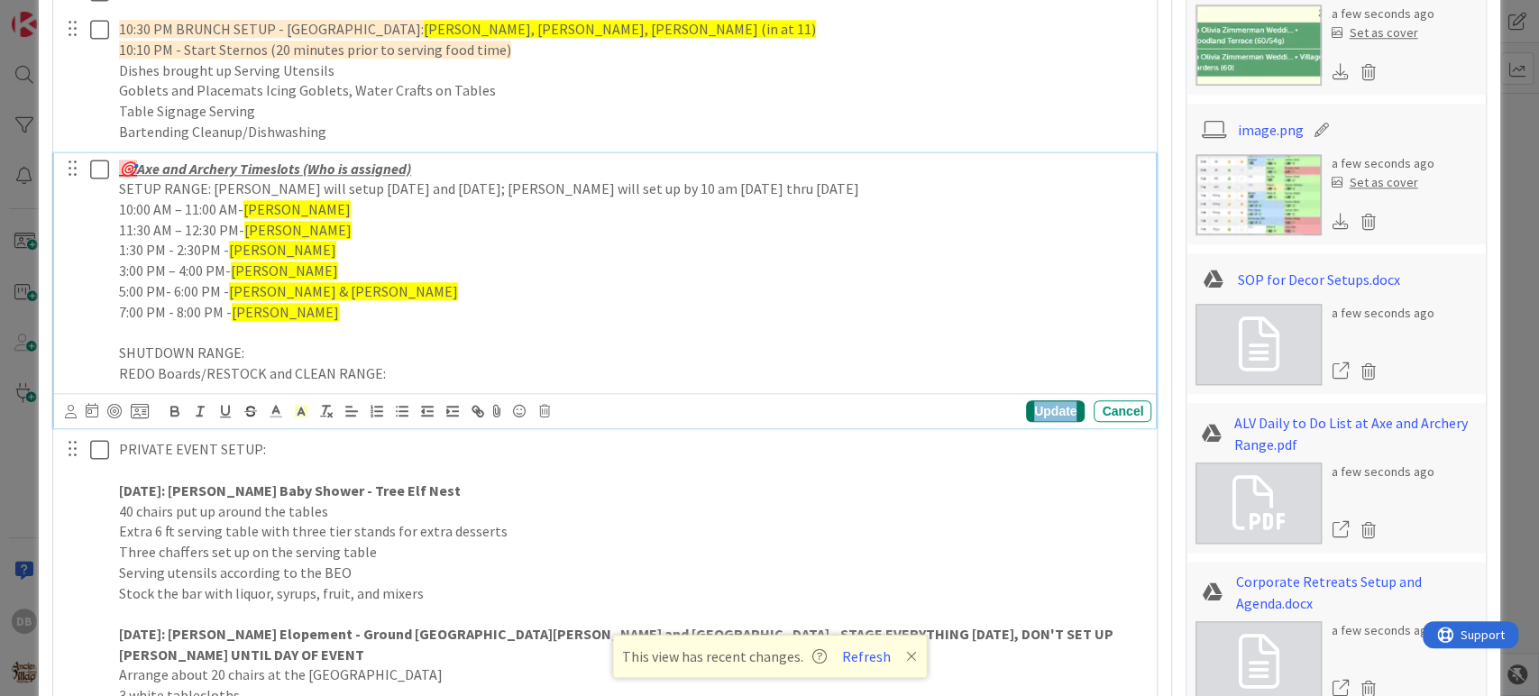
click at [1037, 404] on div "Update" at bounding box center [1055, 411] width 59 height 22
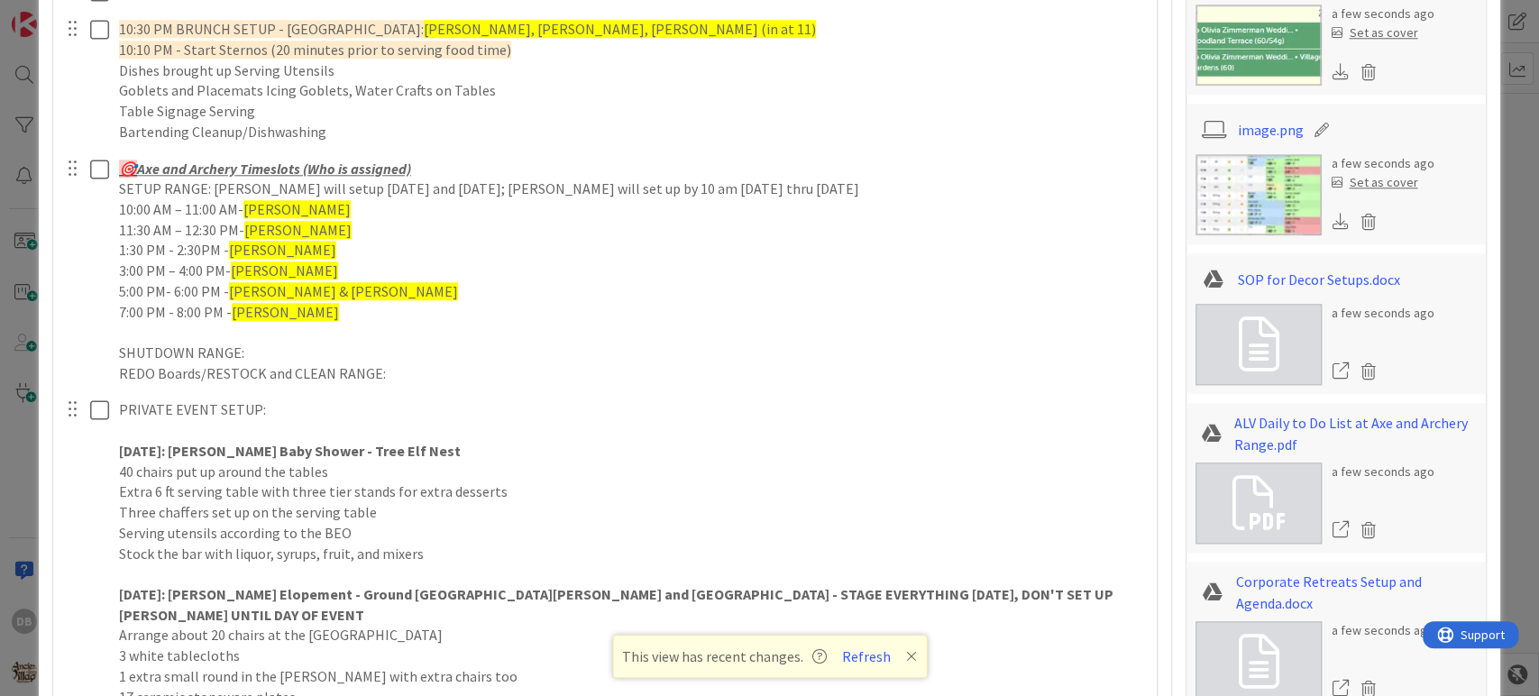
type textarea "x"
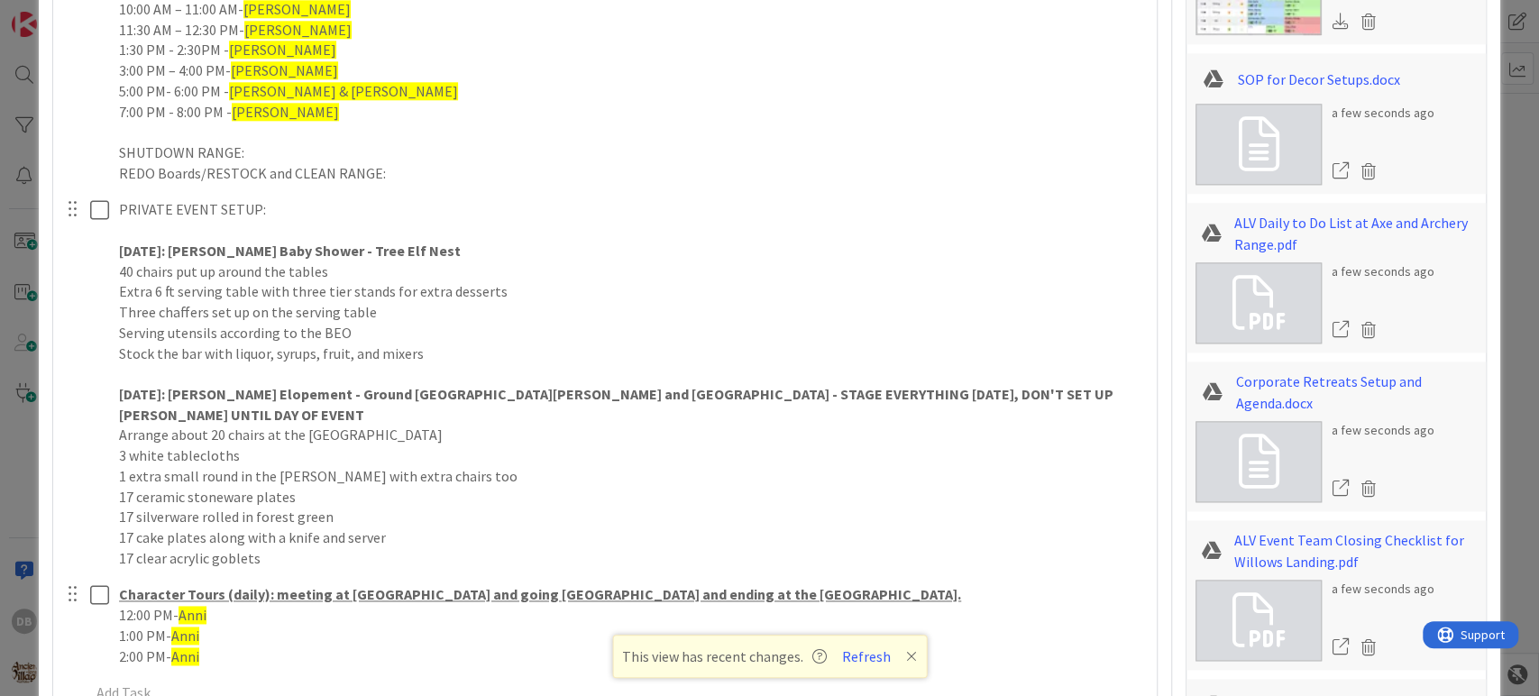
scroll to position [1803, 0]
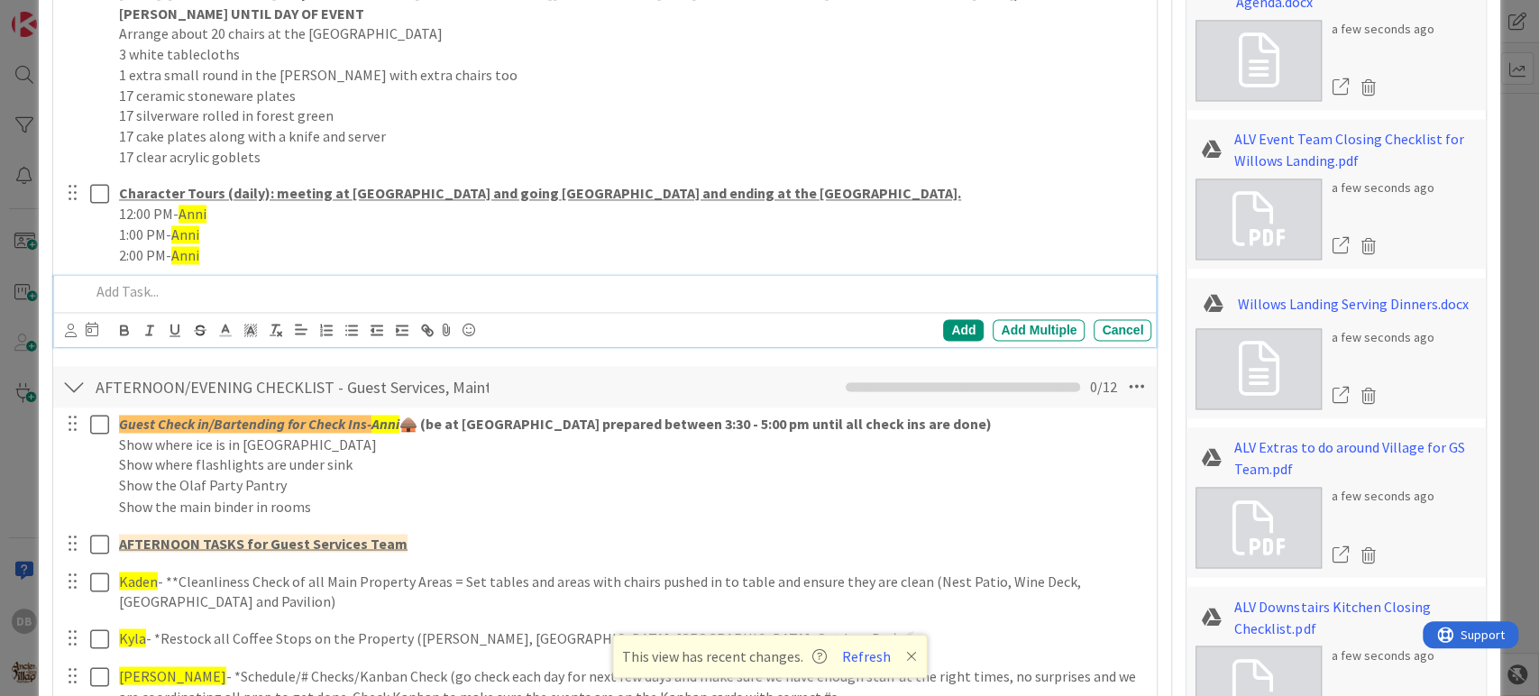
click at [147, 281] on p at bounding box center [617, 291] width 1055 height 21
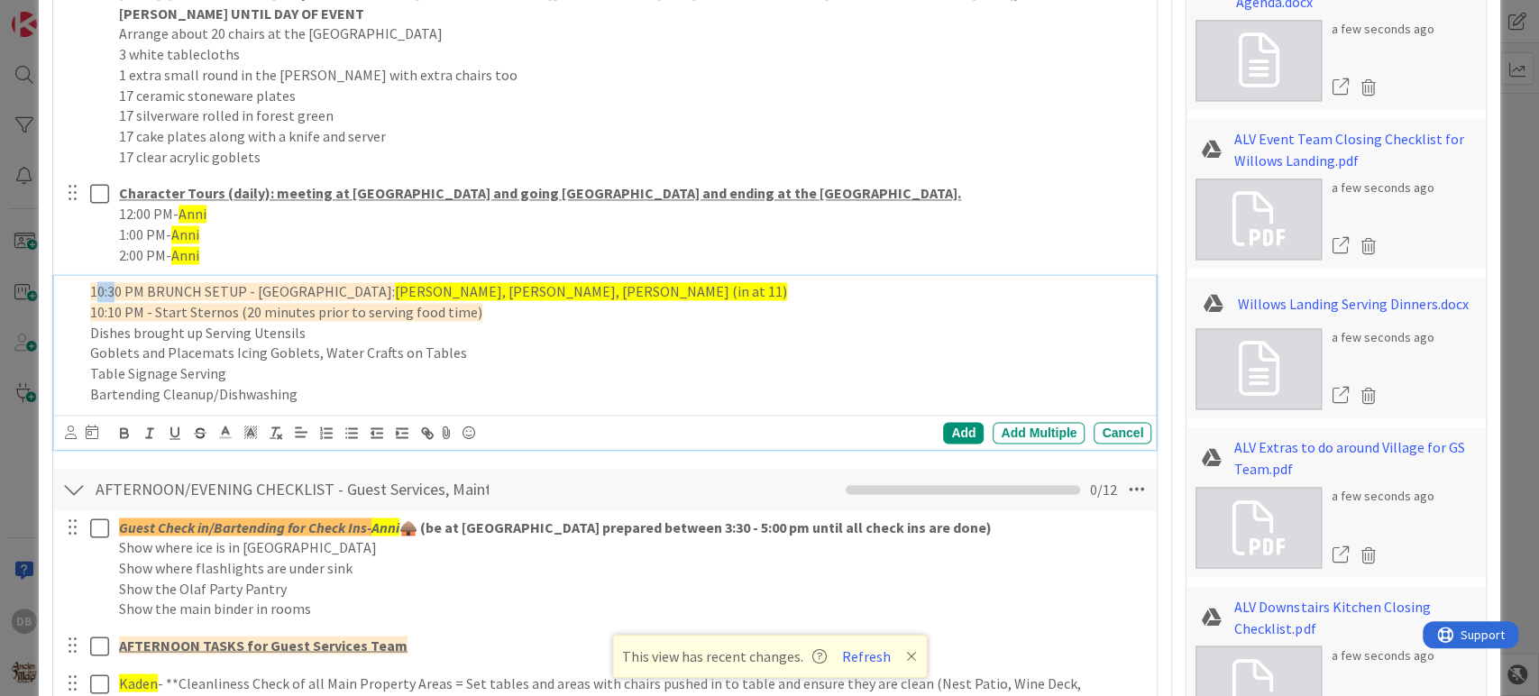
drag, startPoint x: 111, startPoint y: 270, endPoint x: 97, endPoint y: 269, distance: 13.6
click at [97, 282] on span "10:30 PM BRUNCH SETUP - [GEOGRAPHIC_DATA]:" at bounding box center [242, 291] width 305 height 18
drag, startPoint x: 111, startPoint y: 289, endPoint x: 94, endPoint y: 289, distance: 17.2
click at [94, 303] on span "10:10 PM - Start Sternos (20 minutes prior to serving food time)" at bounding box center [286, 312] width 392 height 18
click at [943, 422] on div "Add" at bounding box center [963, 433] width 41 height 22
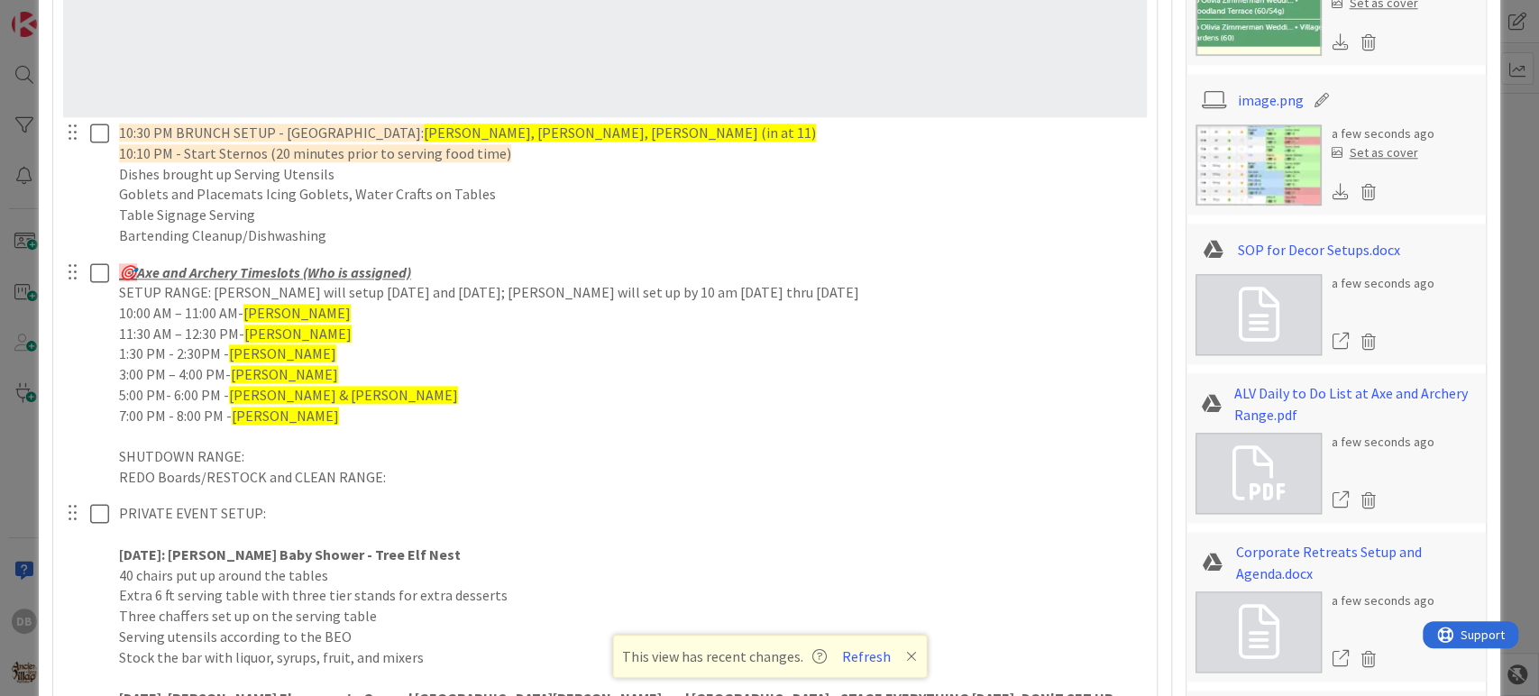
scroll to position [1098, 0]
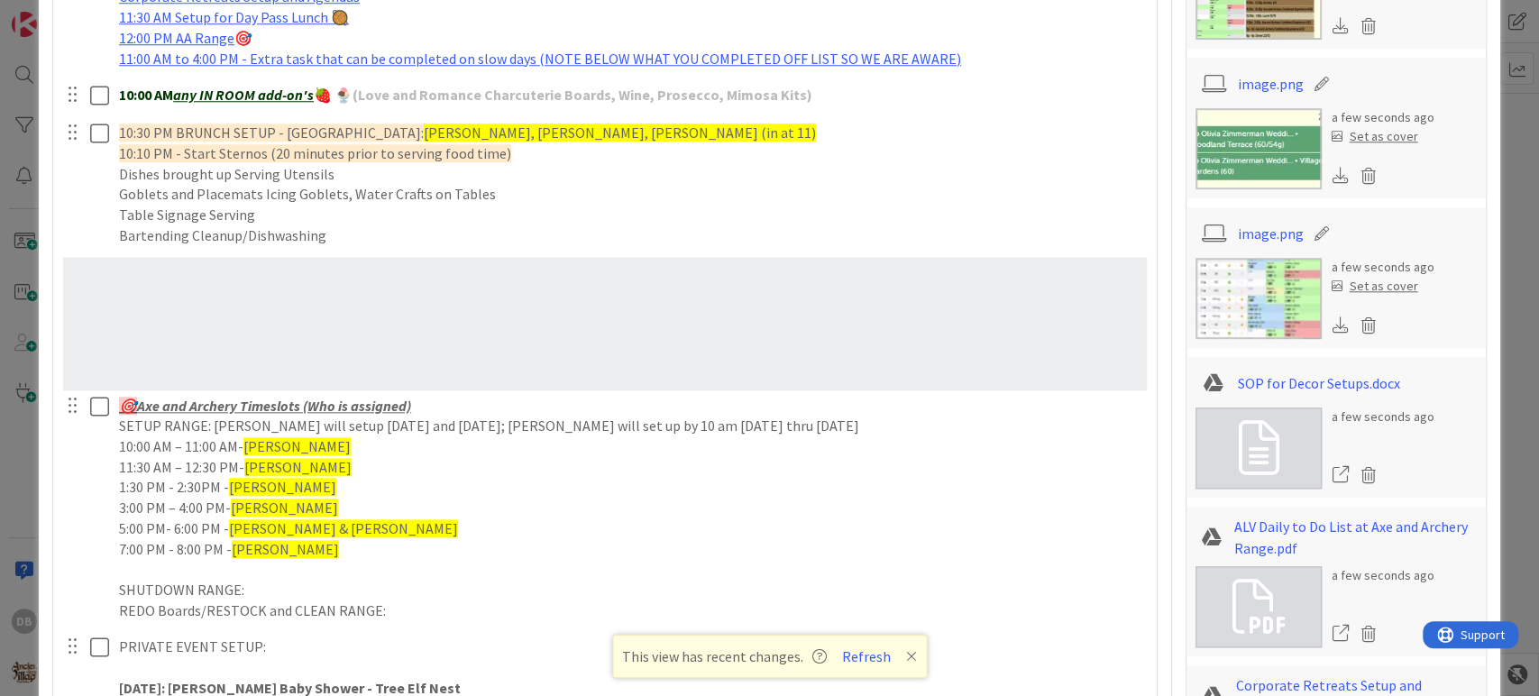
type textarea "x"
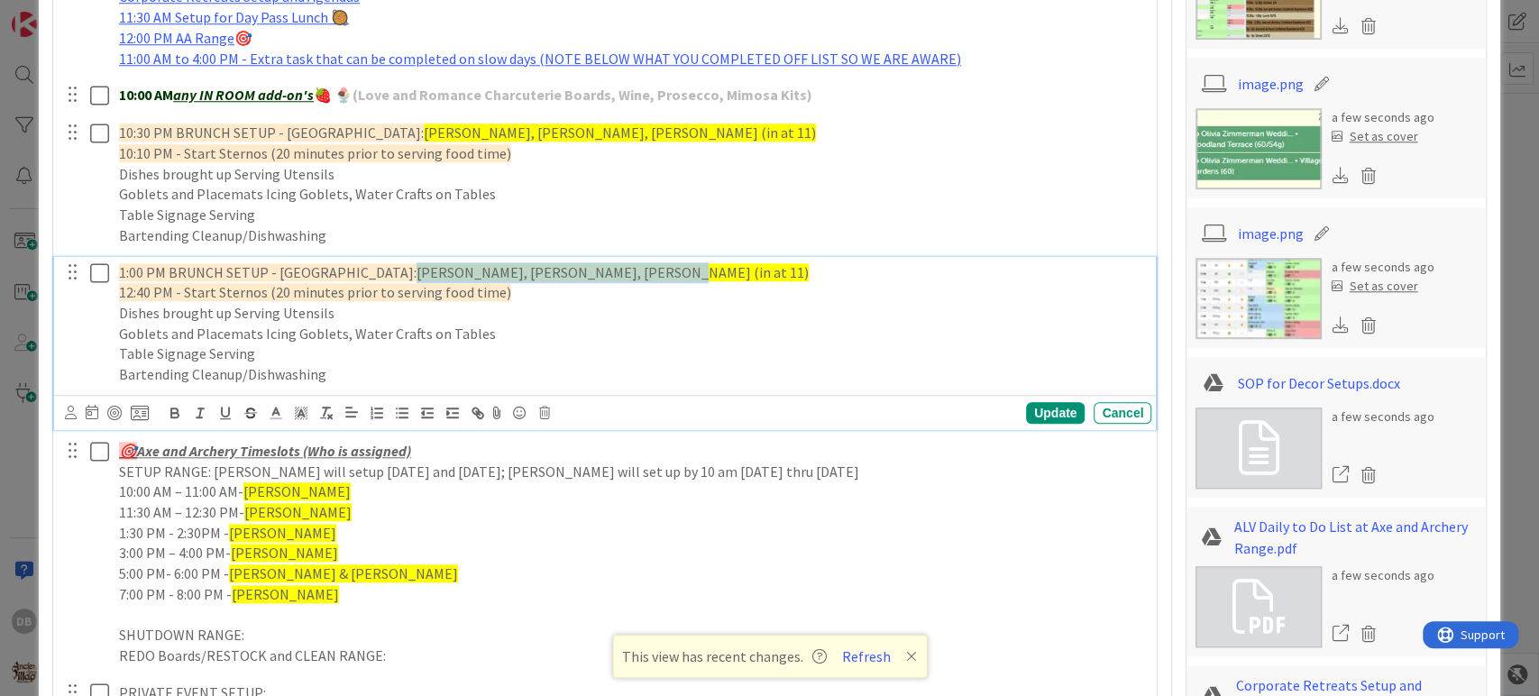
drag, startPoint x: 630, startPoint y: 258, endPoint x: 381, endPoint y: 264, distance: 248.9
click at [381, 264] on div "1:00 PM BRUNCH SETUP - [PERSON_NAME]'s Landing: [PERSON_NAME], [PERSON_NAME], […" at bounding box center [632, 323] width 1040 height 133
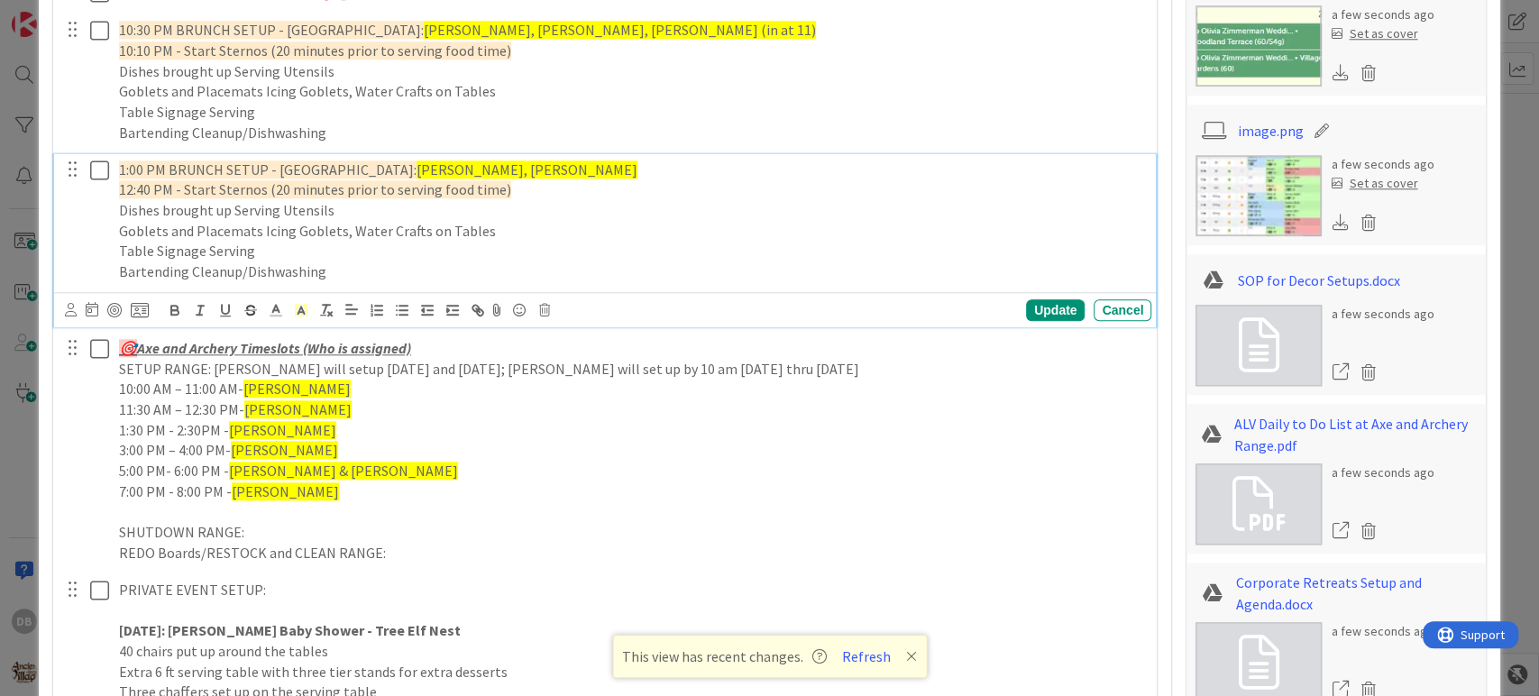
scroll to position [1298, 0]
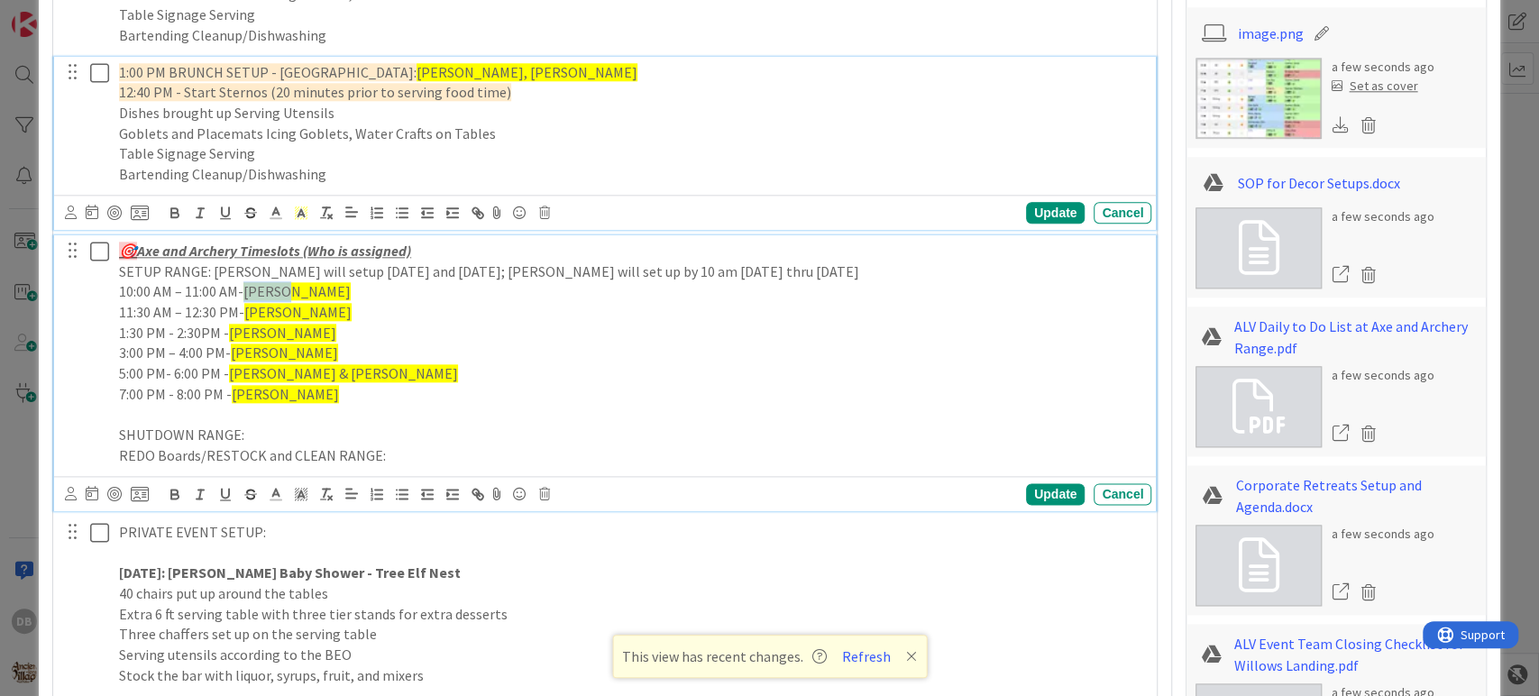
drag, startPoint x: 289, startPoint y: 287, endPoint x: 247, endPoint y: 287, distance: 41.5
click at [247, 287] on p "10:00 AM – 11:00 AM- Kelsey" at bounding box center [631, 291] width 1025 height 21
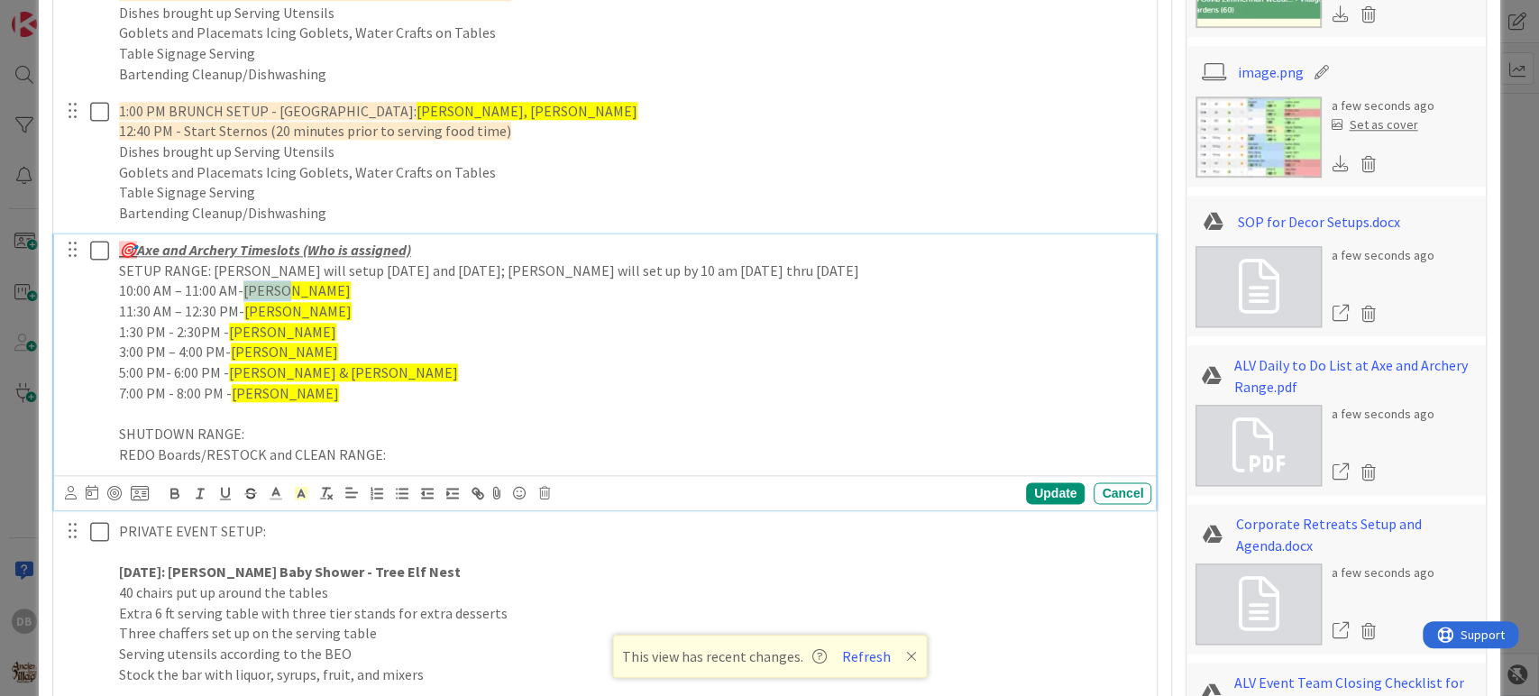
type textarea "x"
drag, startPoint x: 286, startPoint y: 308, endPoint x: 246, endPoint y: 312, distance: 39.8
click at [246, 312] on p "11:30 AM – 12:30 PM- [GEOGRAPHIC_DATA]" at bounding box center [631, 311] width 1025 height 21
drag, startPoint x: 253, startPoint y: 333, endPoint x: 230, endPoint y: 333, distance: 23.4
click at [230, 333] on p "1:30 PM - 2:30PM - [PERSON_NAME]" at bounding box center [631, 332] width 1025 height 21
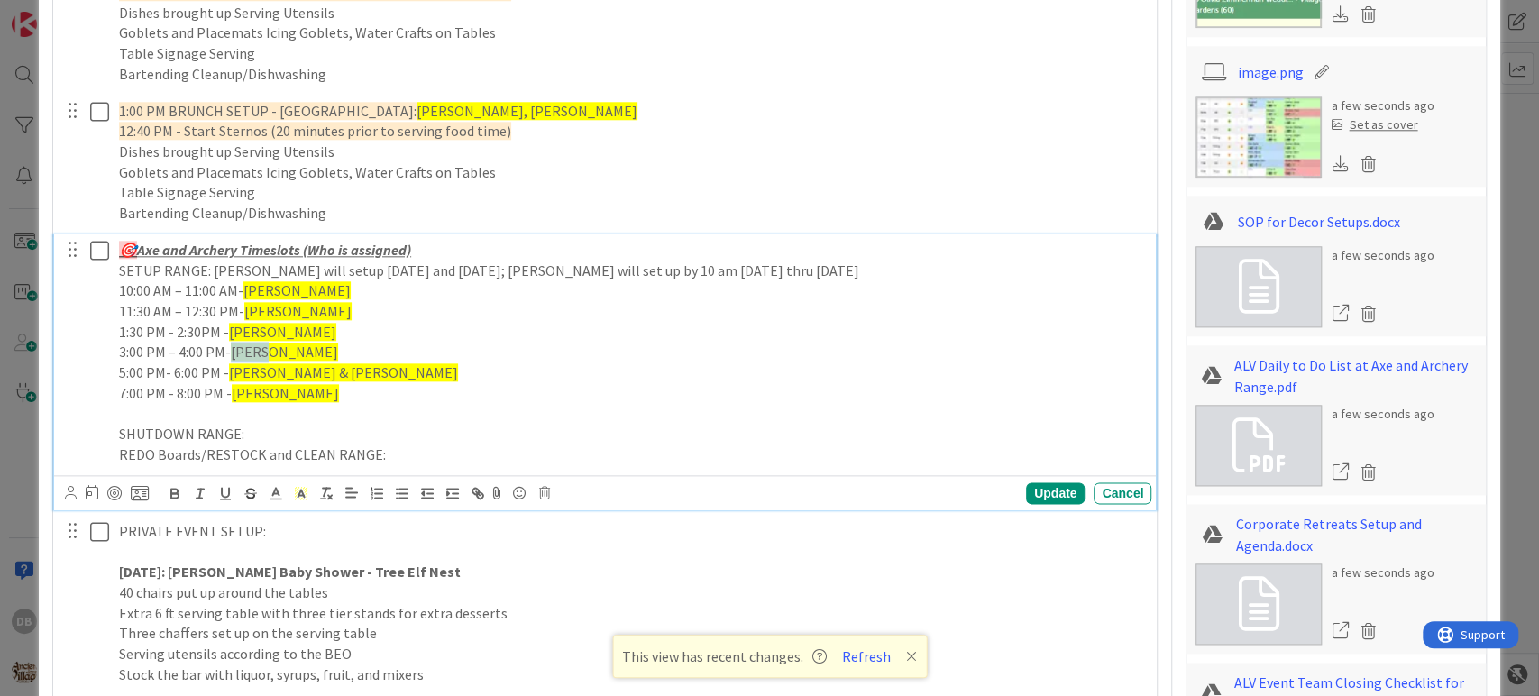
drag, startPoint x: 262, startPoint y: 349, endPoint x: 229, endPoint y: 352, distance: 33.5
click at [229, 352] on p "3:00 PM – 4:00 PM- [PERSON_NAME]" at bounding box center [631, 352] width 1025 height 21
drag, startPoint x: 319, startPoint y: 371, endPoint x: 256, endPoint y: 371, distance: 63.1
click at [256, 371] on p "5:00 PM- 6:00 PM - [PERSON_NAME] & [PERSON_NAME]" at bounding box center [631, 372] width 1025 height 21
drag, startPoint x: 252, startPoint y: 371, endPoint x: 227, endPoint y: 367, distance: 24.6
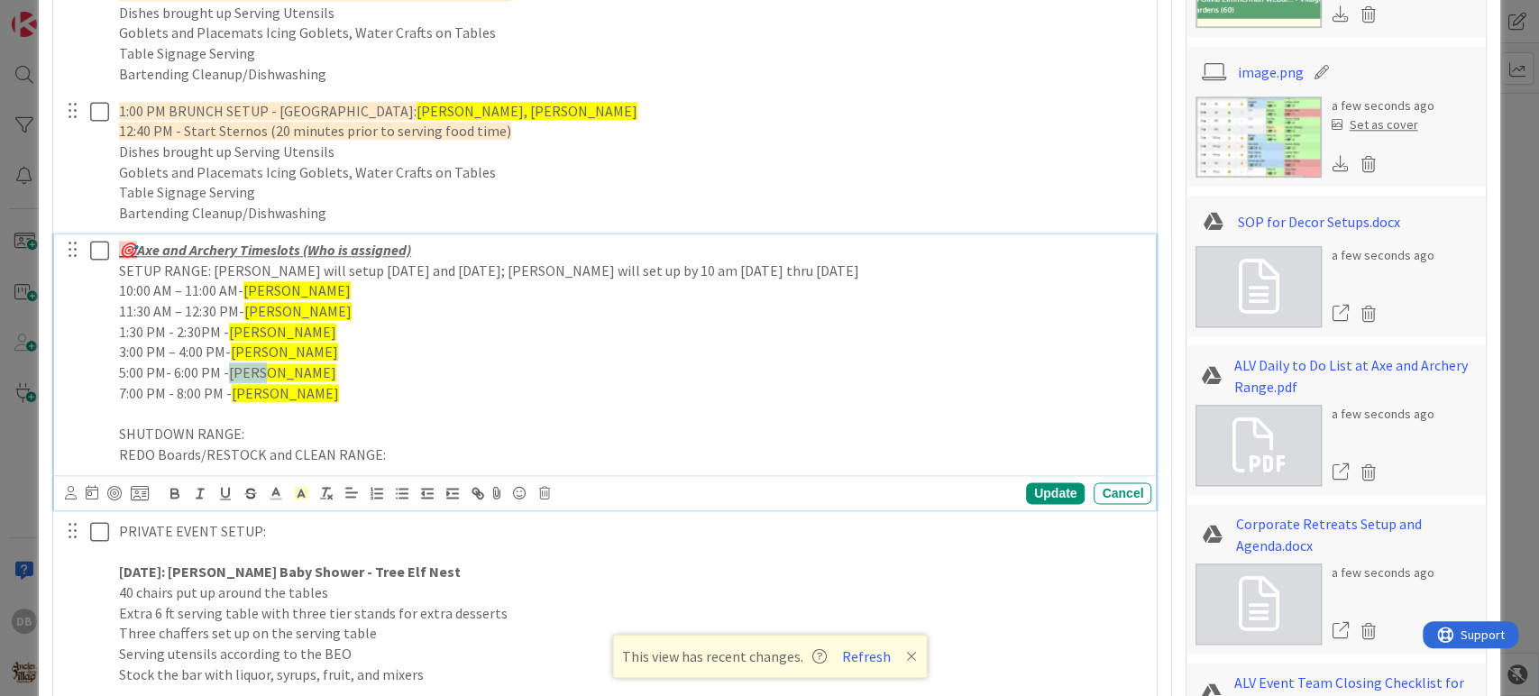
click at [229, 367] on span "[PERSON_NAME]" at bounding box center [282, 372] width 107 height 18
click at [1040, 489] on div "Update" at bounding box center [1055, 493] width 59 height 22
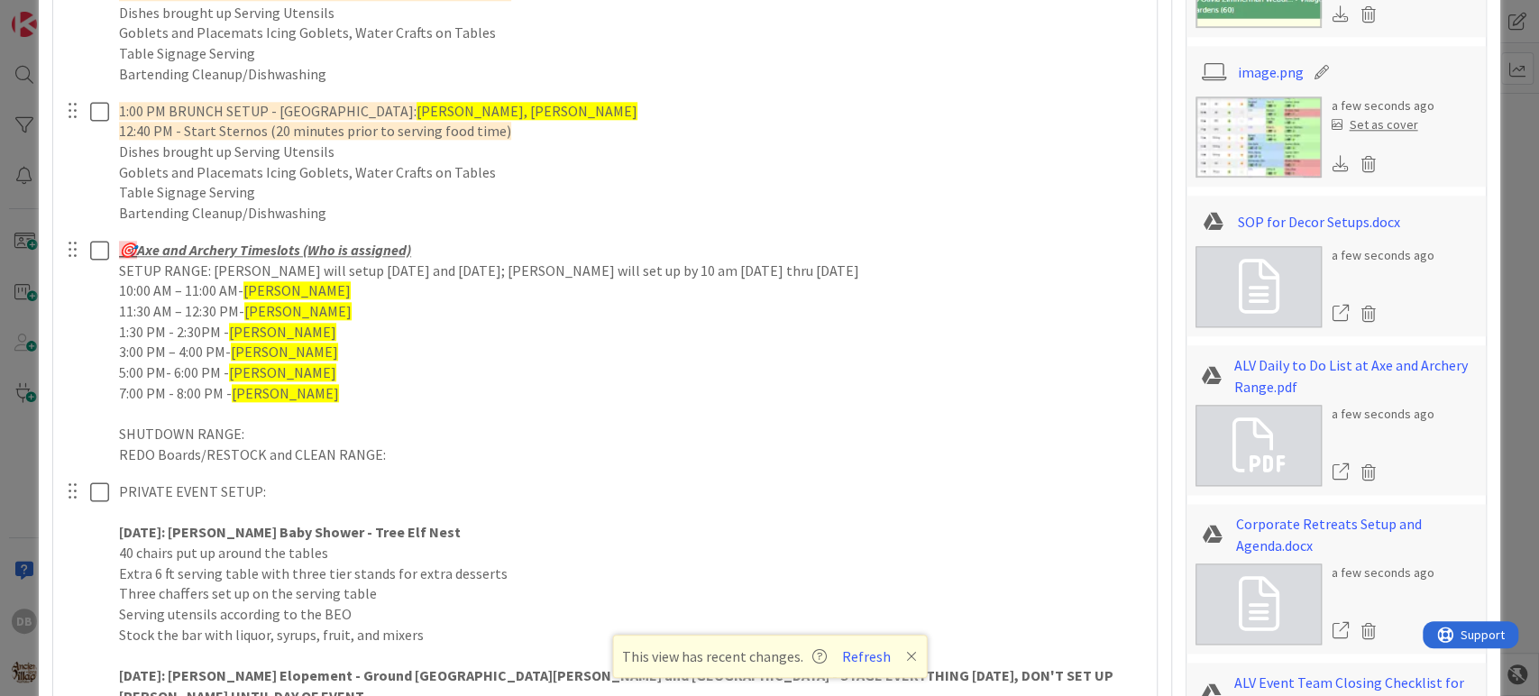
type textarea "x"
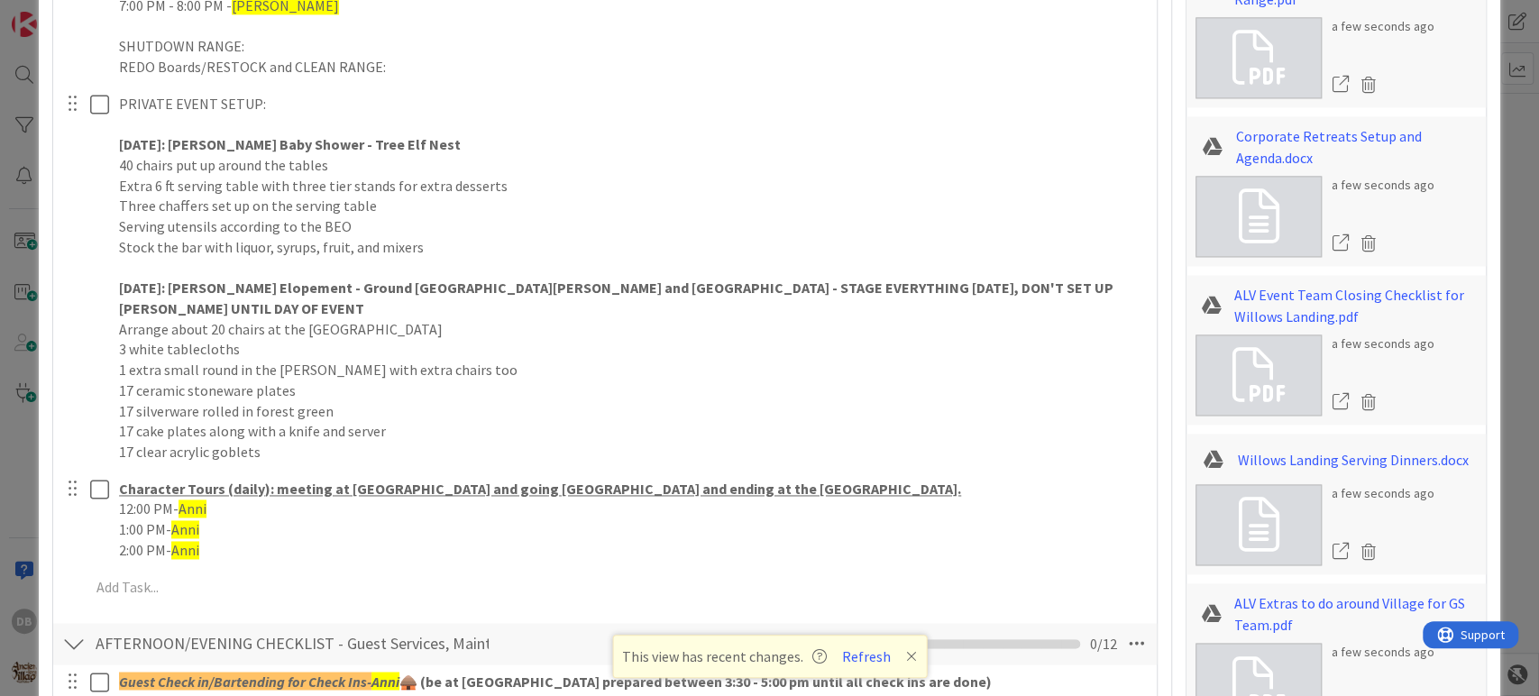
scroll to position [1660, 0]
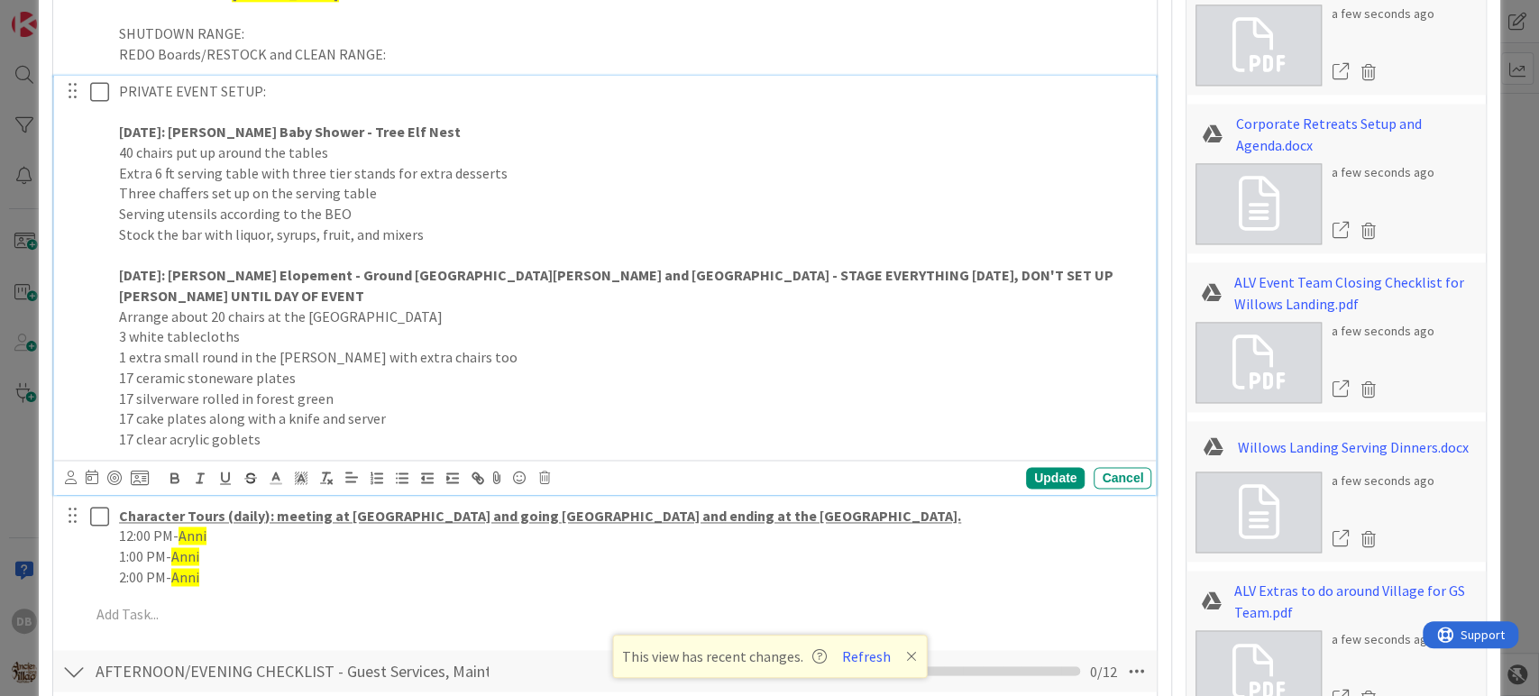
click at [462, 115] on p at bounding box center [631, 112] width 1025 height 21
click at [461, 124] on p "[DATE]: [PERSON_NAME] Baby Shower - Tree Elf Nest" at bounding box center [631, 132] width 1025 height 21
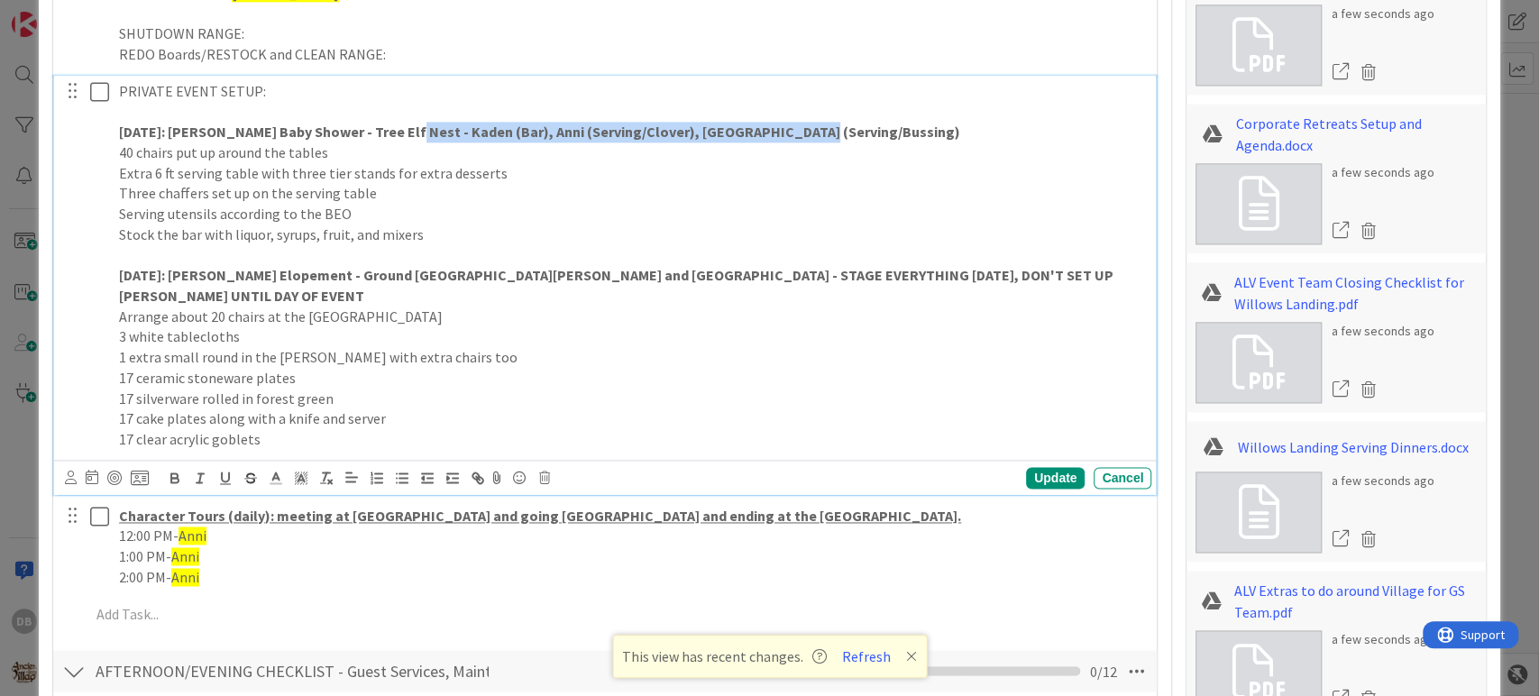
drag, startPoint x: 767, startPoint y: 128, endPoint x: 398, endPoint y: 121, distance: 369.7
click at [398, 122] on p "[DATE]: [PERSON_NAME] Baby Shower - Tree Elf Nest - Kaden (Bar), Anni (Serving/…" at bounding box center [631, 132] width 1025 height 21
click at [412, 124] on strong "[DATE]: [PERSON_NAME] Baby Shower - Tree Elf Nest - Kaden (Bar), Anni (Serving/…" at bounding box center [539, 132] width 841 height 18
drag, startPoint x: 787, startPoint y: 133, endPoint x: 587, endPoint y: 138, distance: 200.2
click at [587, 138] on strong "[DATE]: [PERSON_NAME] Baby Shower - Tree Elf Nest - Kaden (Bar), Anni (Serving/…" at bounding box center [539, 132] width 841 height 18
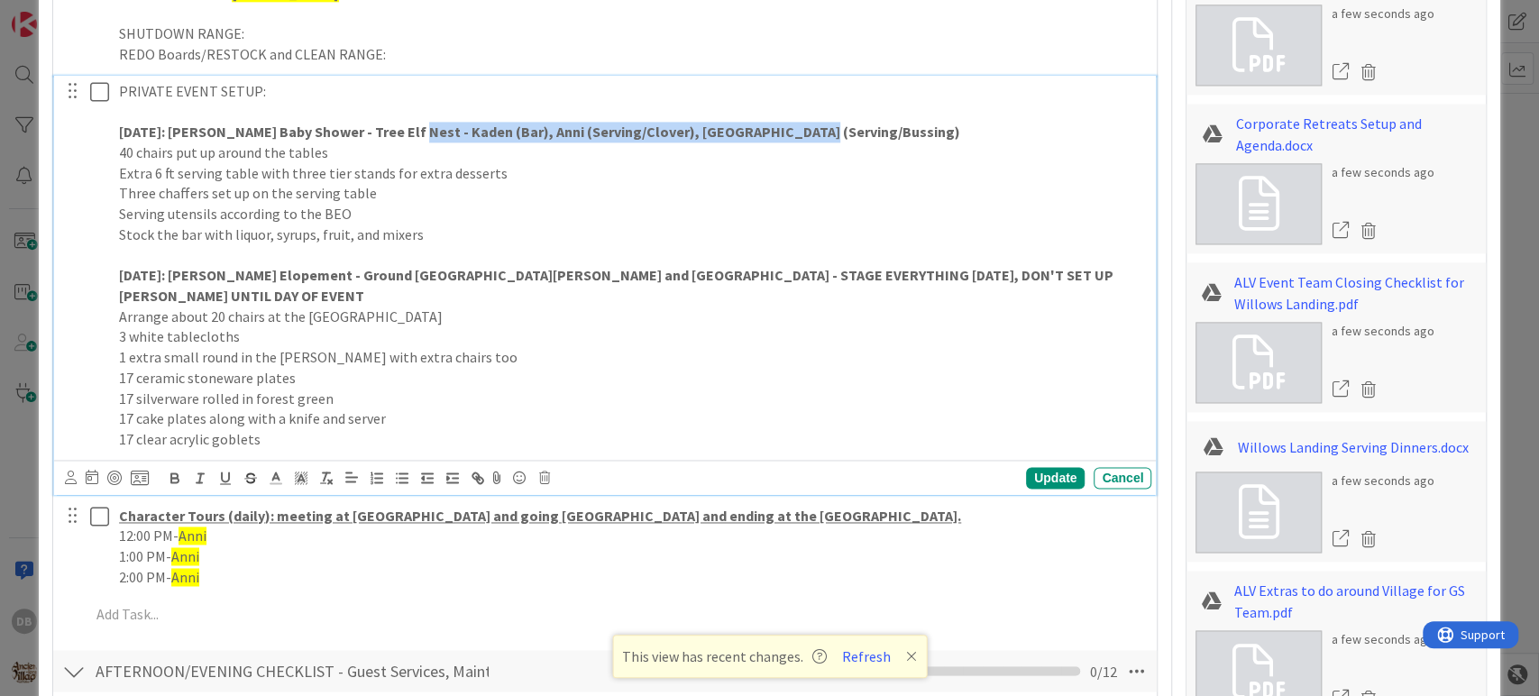
drag, startPoint x: 799, startPoint y: 130, endPoint x: 402, endPoint y: 124, distance: 396.8
click at [402, 124] on p "[DATE]: [PERSON_NAME] Baby Shower - Tree Elf Nest - Kaden (Bar), Anni (Serving/…" at bounding box center [631, 132] width 1025 height 21
click at [301, 474] on polyline at bounding box center [301, 477] width 6 height 7
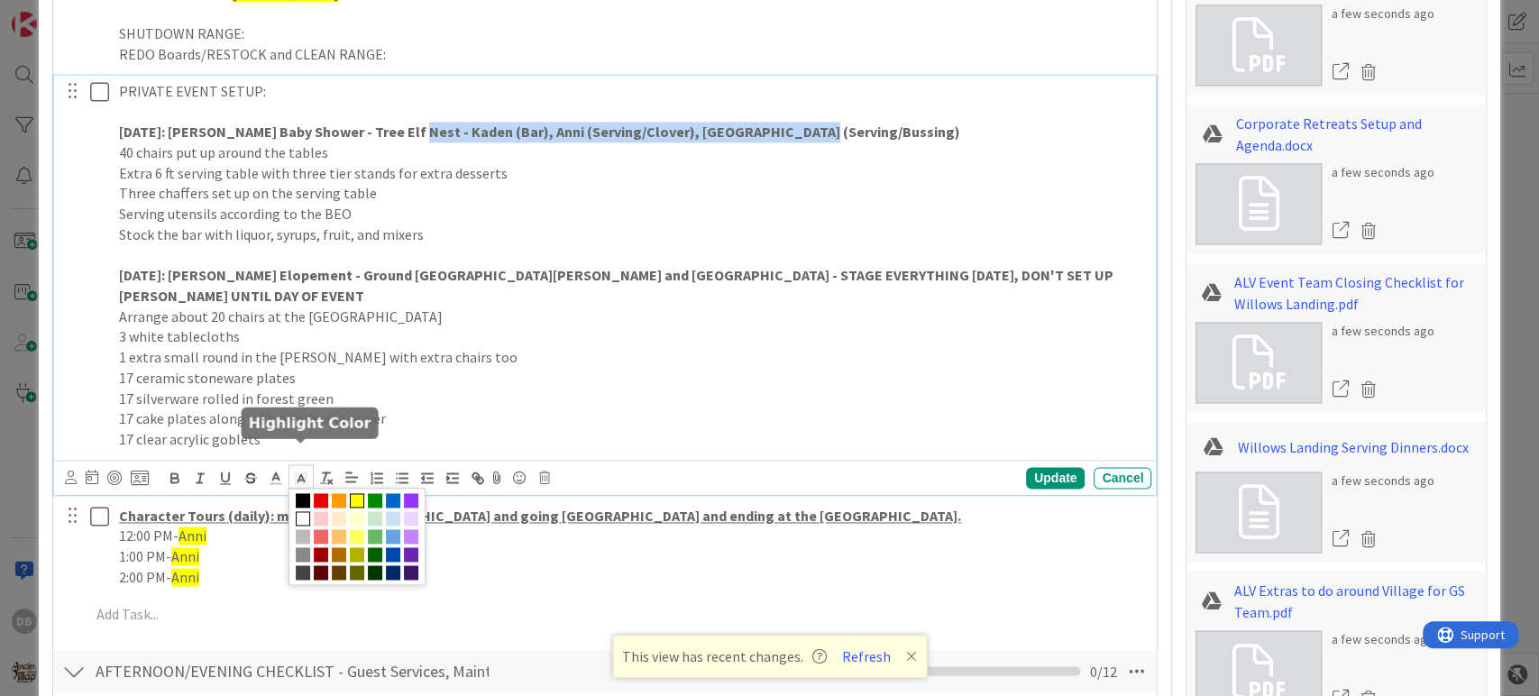
click at [353, 493] on span at bounding box center [357, 500] width 14 height 14
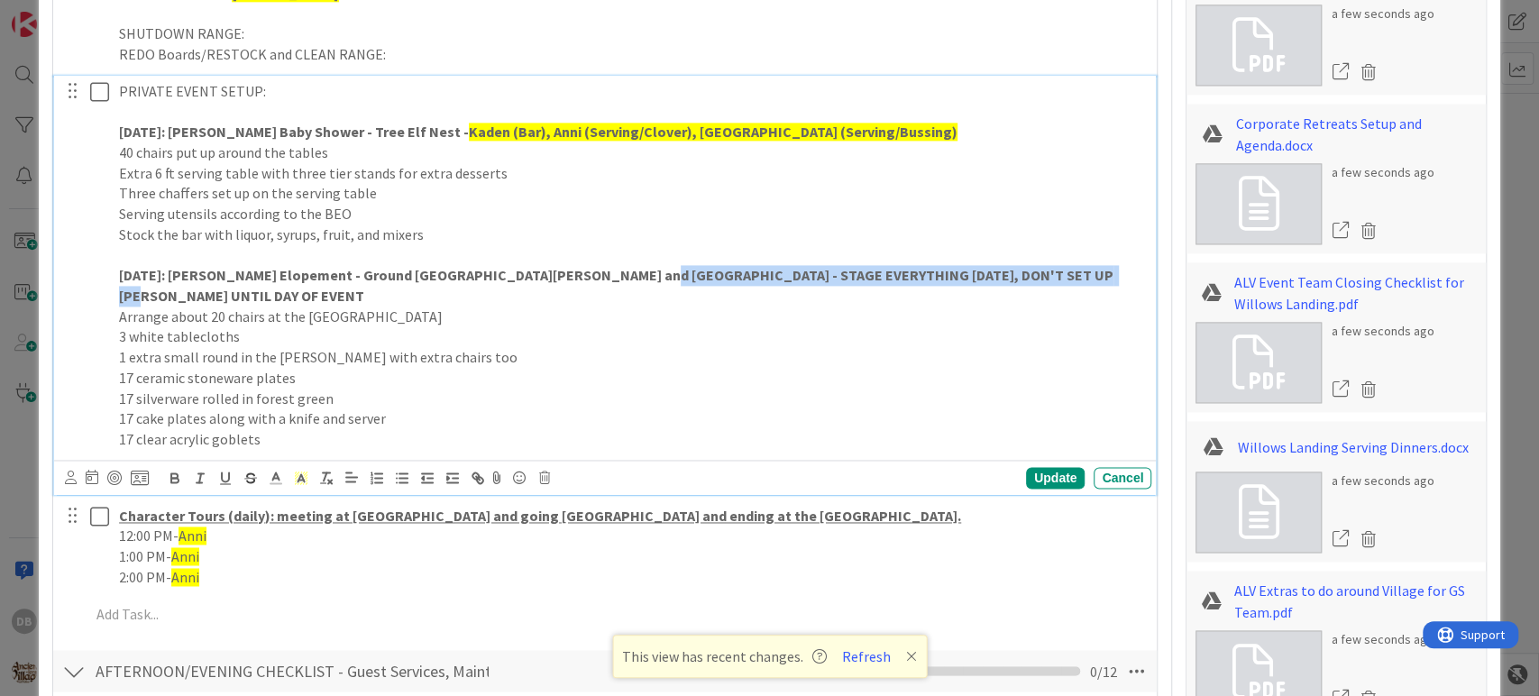
drag, startPoint x: 1087, startPoint y: 267, endPoint x: 610, endPoint y: 267, distance: 477.0
click at [610, 267] on p "[DATE]: [PERSON_NAME] Elopement - Ground [GEOGRAPHIC_DATA][PERSON_NAME] and [GE…" at bounding box center [631, 285] width 1025 height 41
drag, startPoint x: 1078, startPoint y: 273, endPoint x: 607, endPoint y: 272, distance: 471.5
click at [607, 272] on p "[DATE]: [PERSON_NAME] Elopement - Ground Elf [PERSON_NAME] and [GEOGRAPHIC_DATA…" at bounding box center [631, 285] width 1025 height 41
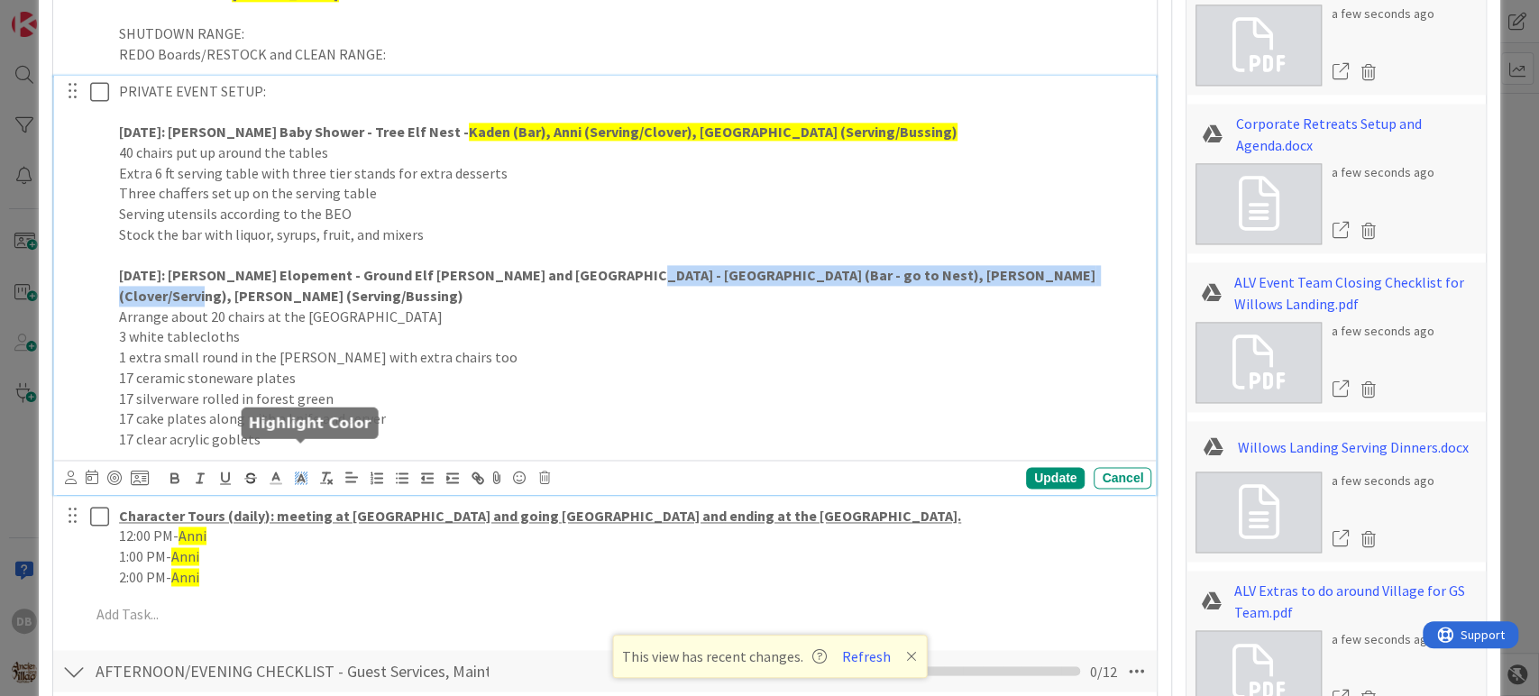
click at [294, 470] on icon at bounding box center [301, 478] width 16 height 16
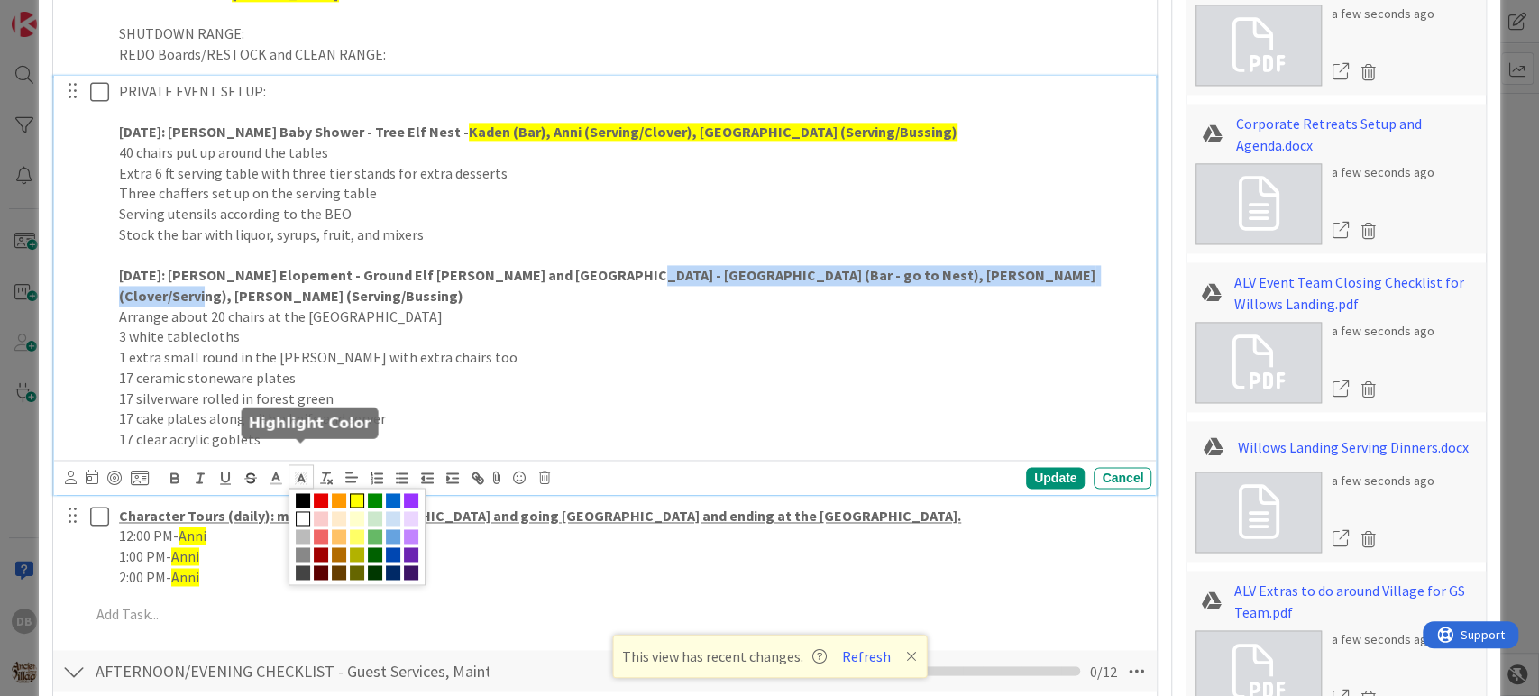
click at [358, 493] on span at bounding box center [357, 500] width 14 height 14
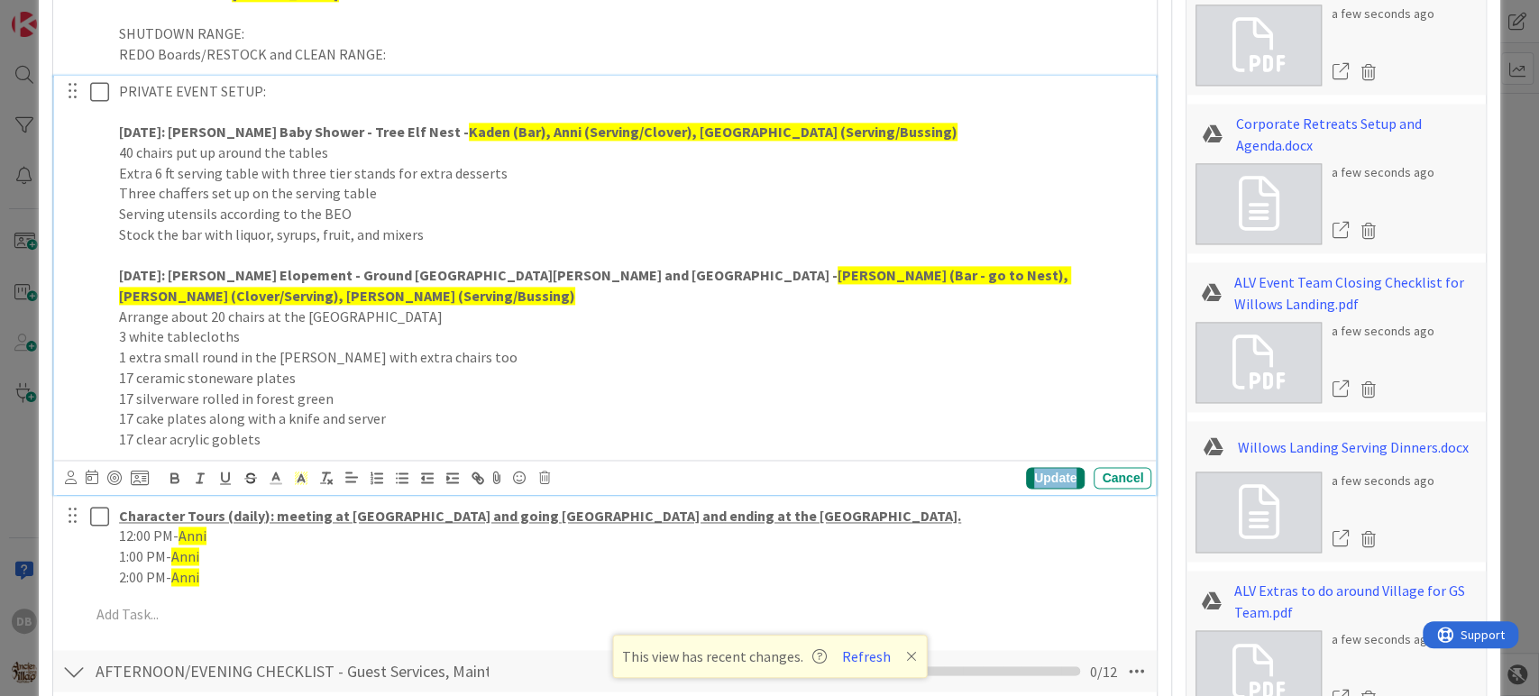
click at [1057, 467] on div "Update" at bounding box center [1055, 478] width 59 height 22
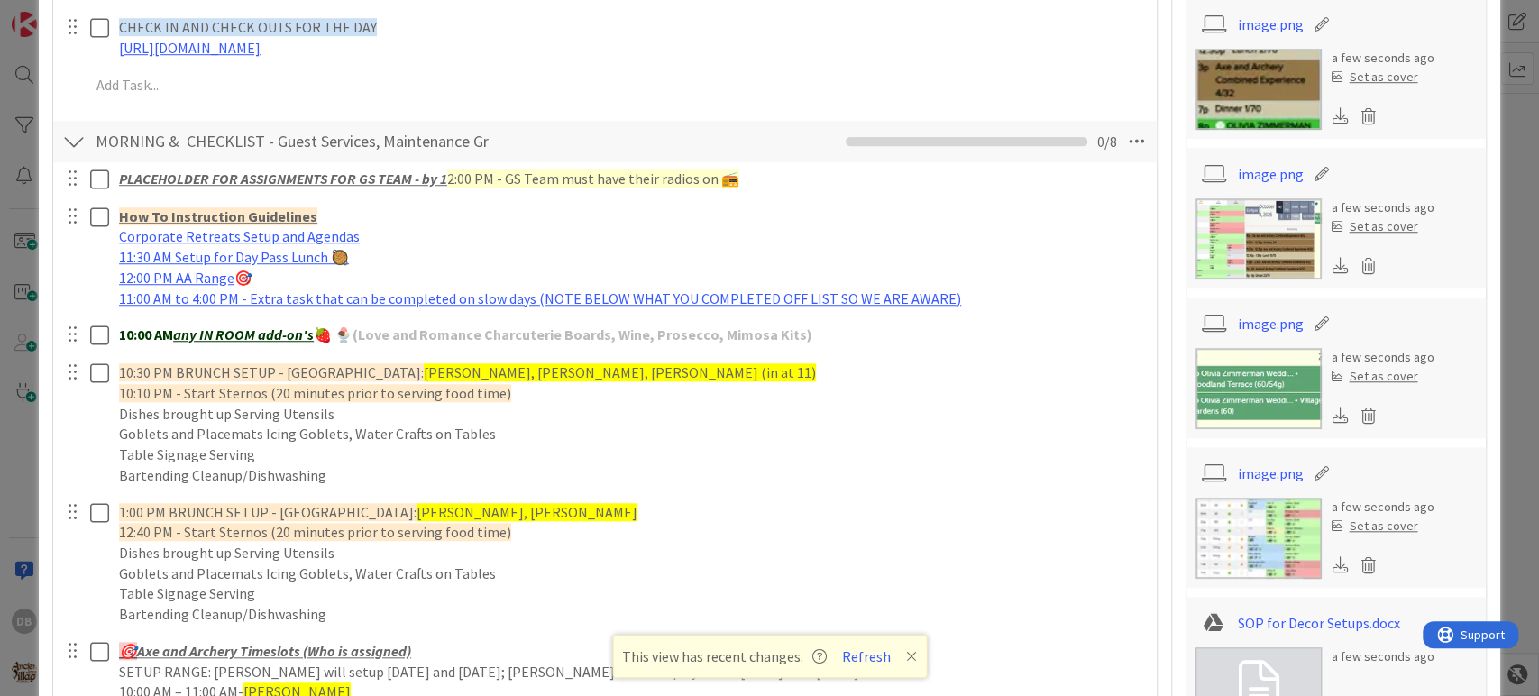
scroll to position [1059, 0]
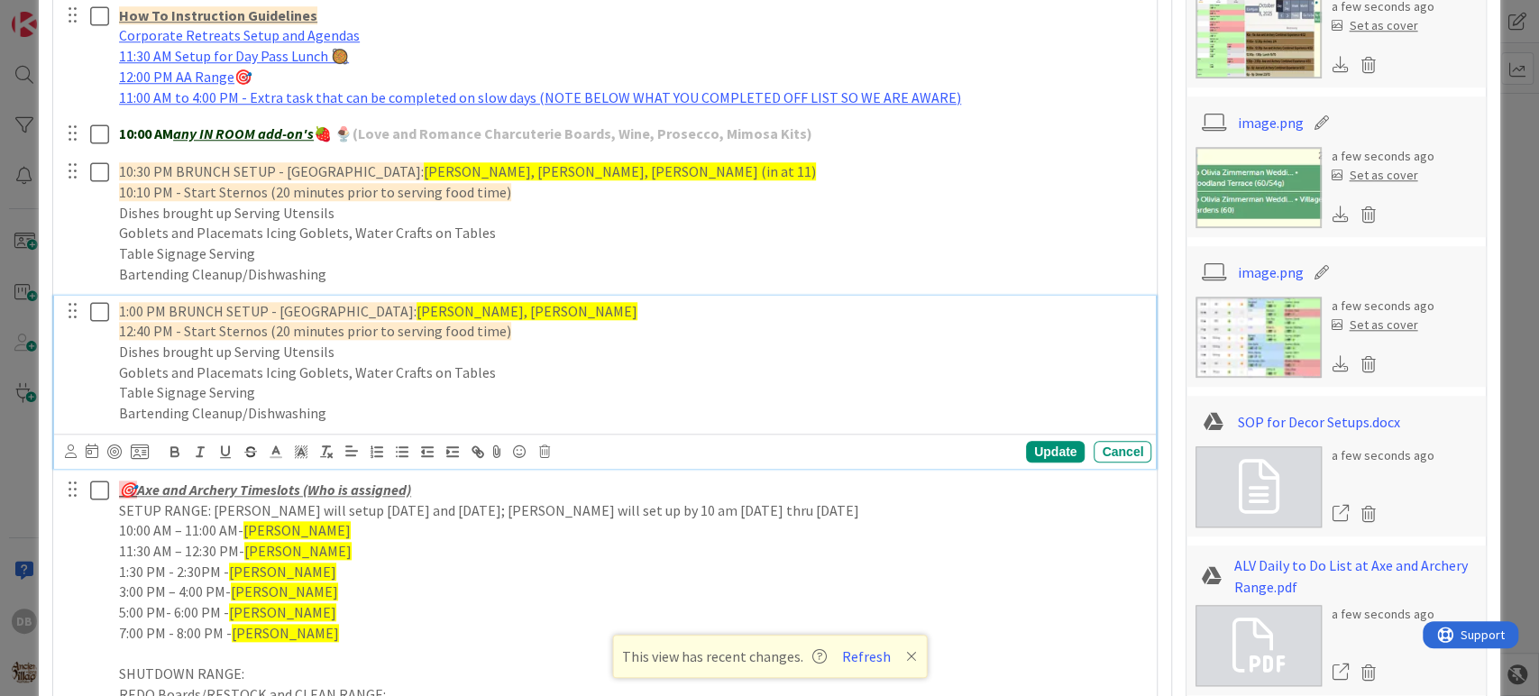
click at [502, 311] on p "1:00 PM BRUNCH SETUP - [PERSON_NAME]'s Landing: [PERSON_NAME], [GEOGRAPHIC_DATA…" at bounding box center [631, 311] width 1025 height 21
click at [1026, 448] on div "Update" at bounding box center [1055, 452] width 59 height 22
type textarea "x"
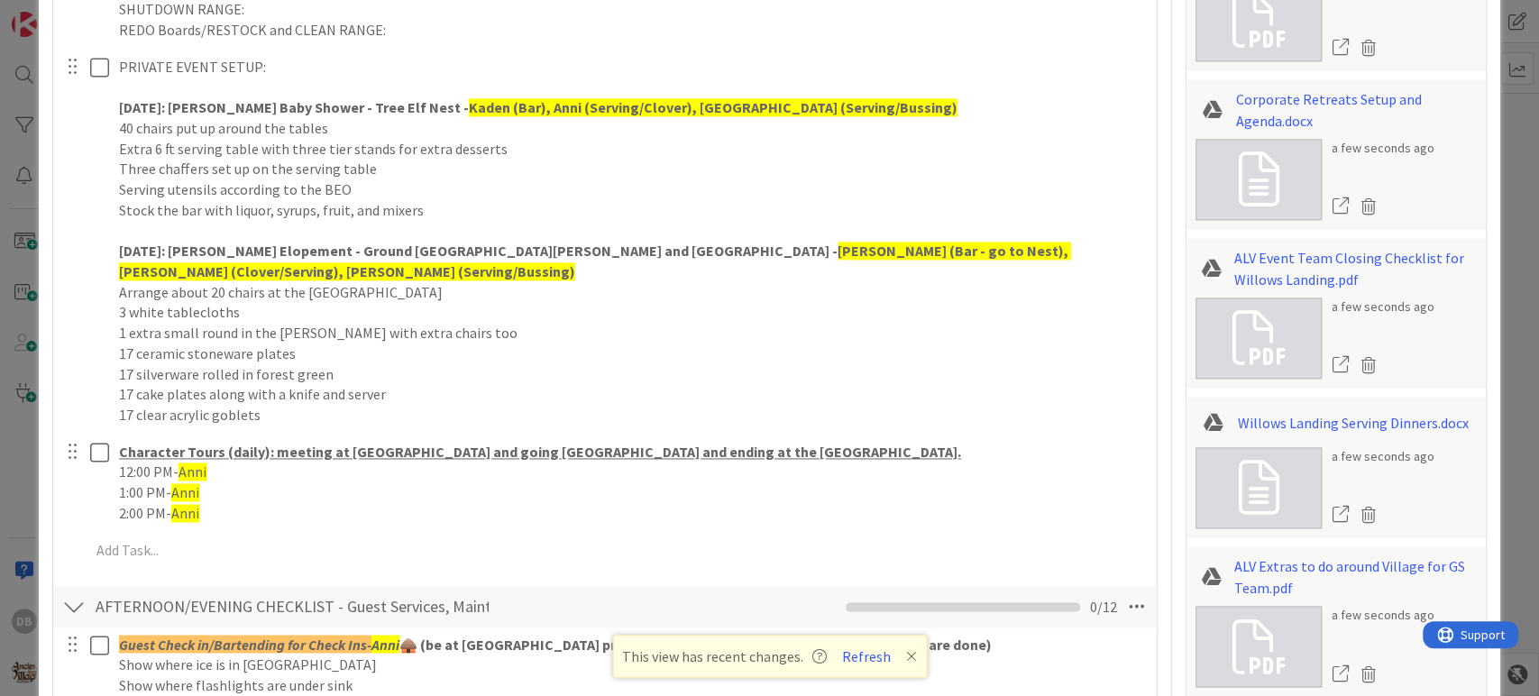
scroll to position [1961, 0]
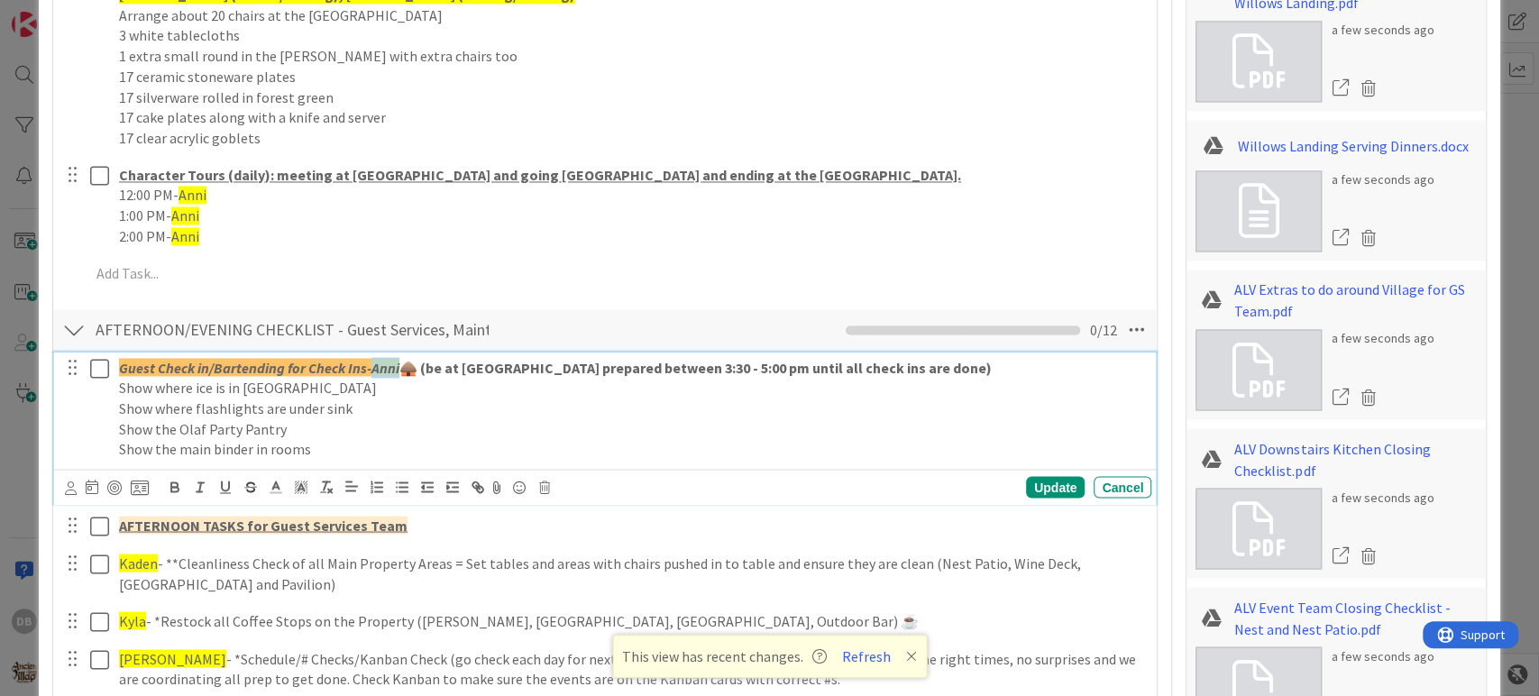
drag, startPoint x: 402, startPoint y: 352, endPoint x: 373, endPoint y: 344, distance: 29.7
click at [373, 357] on p "Guest Check in/Bartending for Check Ins- Anni 🛖 (be at [GEOGRAPHIC_DATA] prepar…" at bounding box center [631, 367] width 1025 height 21
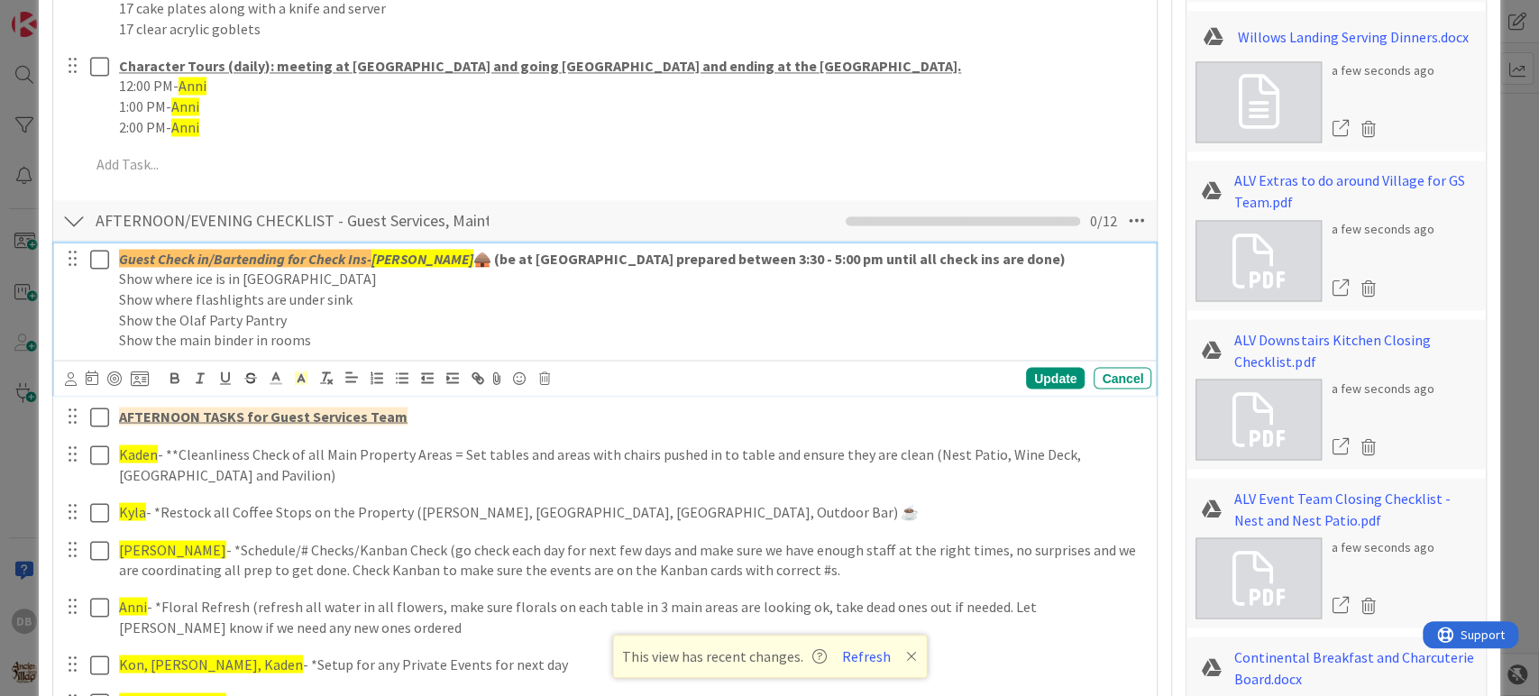
scroll to position [2161, 0]
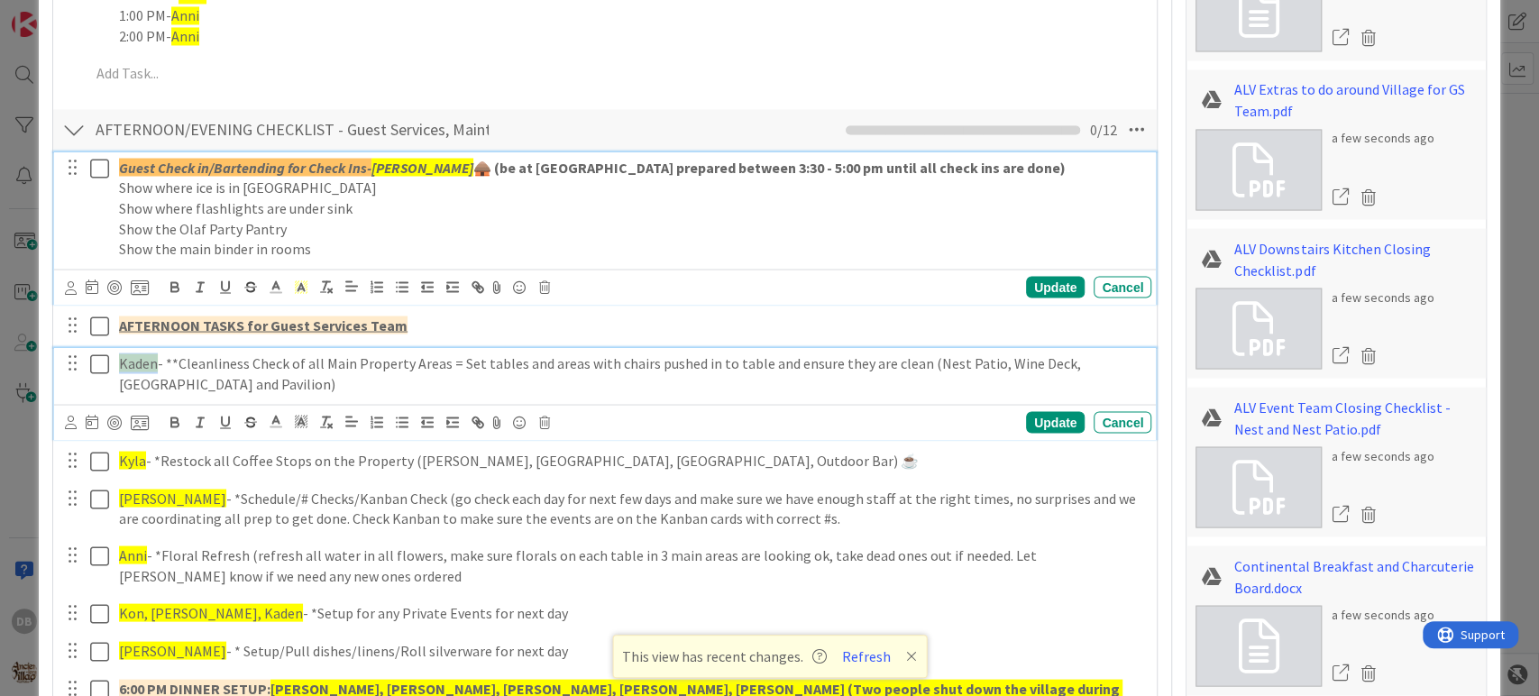
drag, startPoint x: 157, startPoint y: 336, endPoint x: 122, endPoint y: 332, distance: 35.5
click at [122, 353] on p "Kaden - **Cleanliness Check of all Main Property Areas = Set tables and areas w…" at bounding box center [631, 373] width 1025 height 41
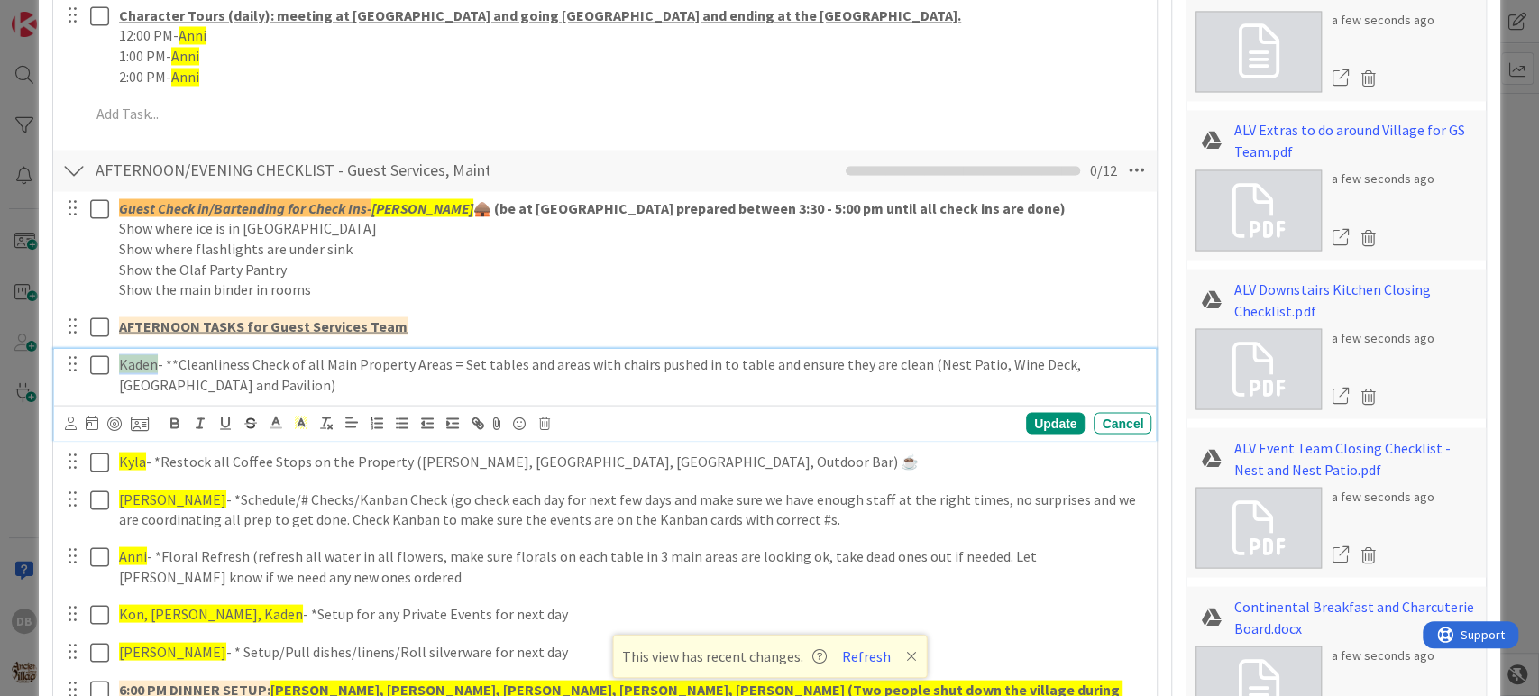
type textarea "x"
click at [143, 354] on span "Kaden" at bounding box center [138, 363] width 39 height 18
drag, startPoint x: 155, startPoint y: 339, endPoint x: 119, endPoint y: 339, distance: 36.1
click at [119, 354] on span "Kaden" at bounding box center [138, 363] width 39 height 18
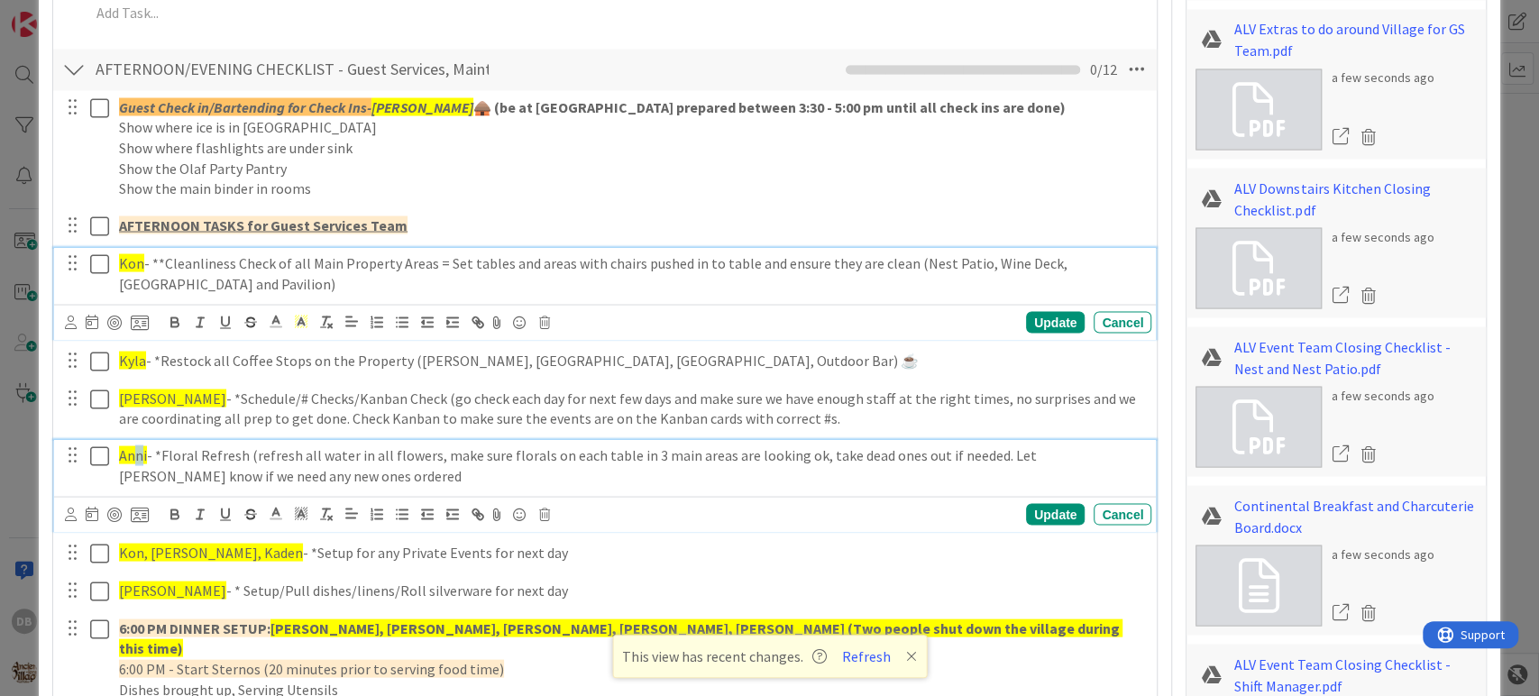
click at [134, 445] on span "Anni" at bounding box center [133, 454] width 28 height 18
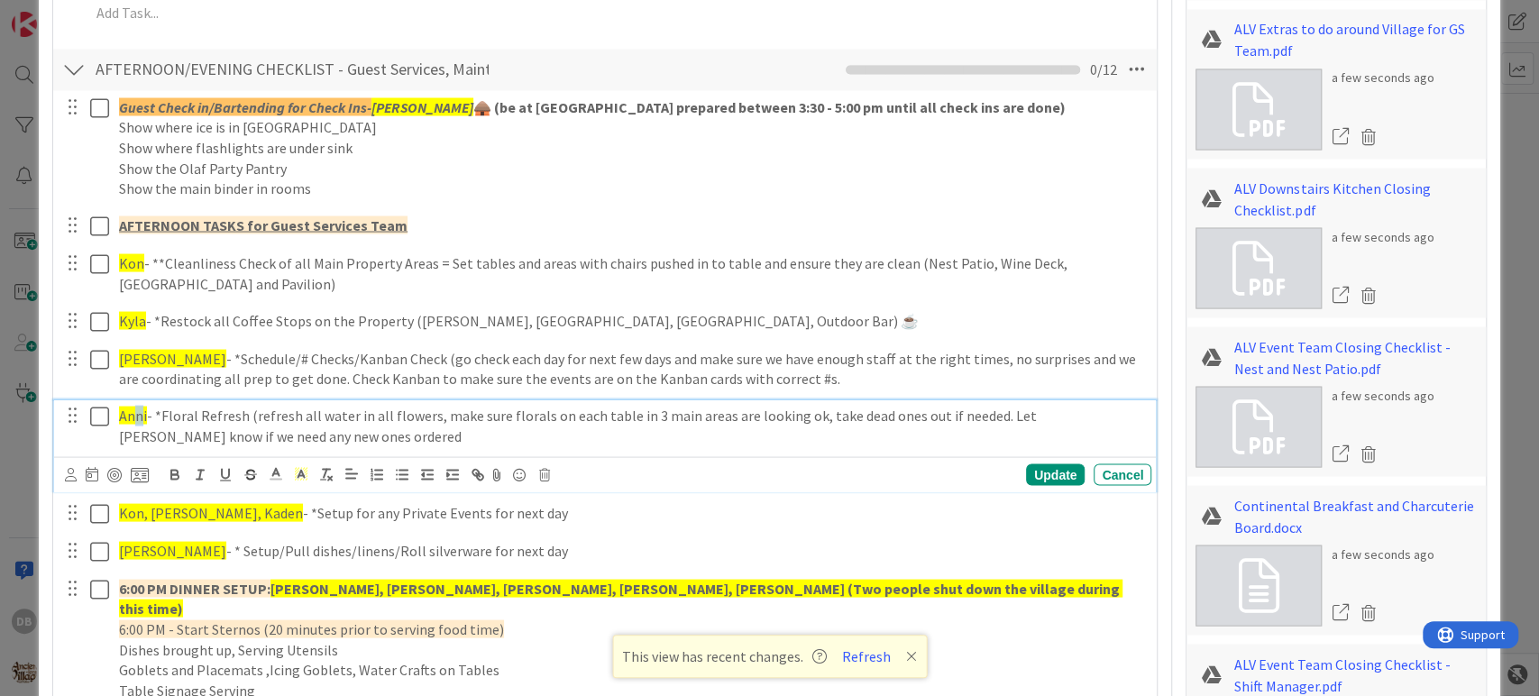
scroll to position [2182, 0]
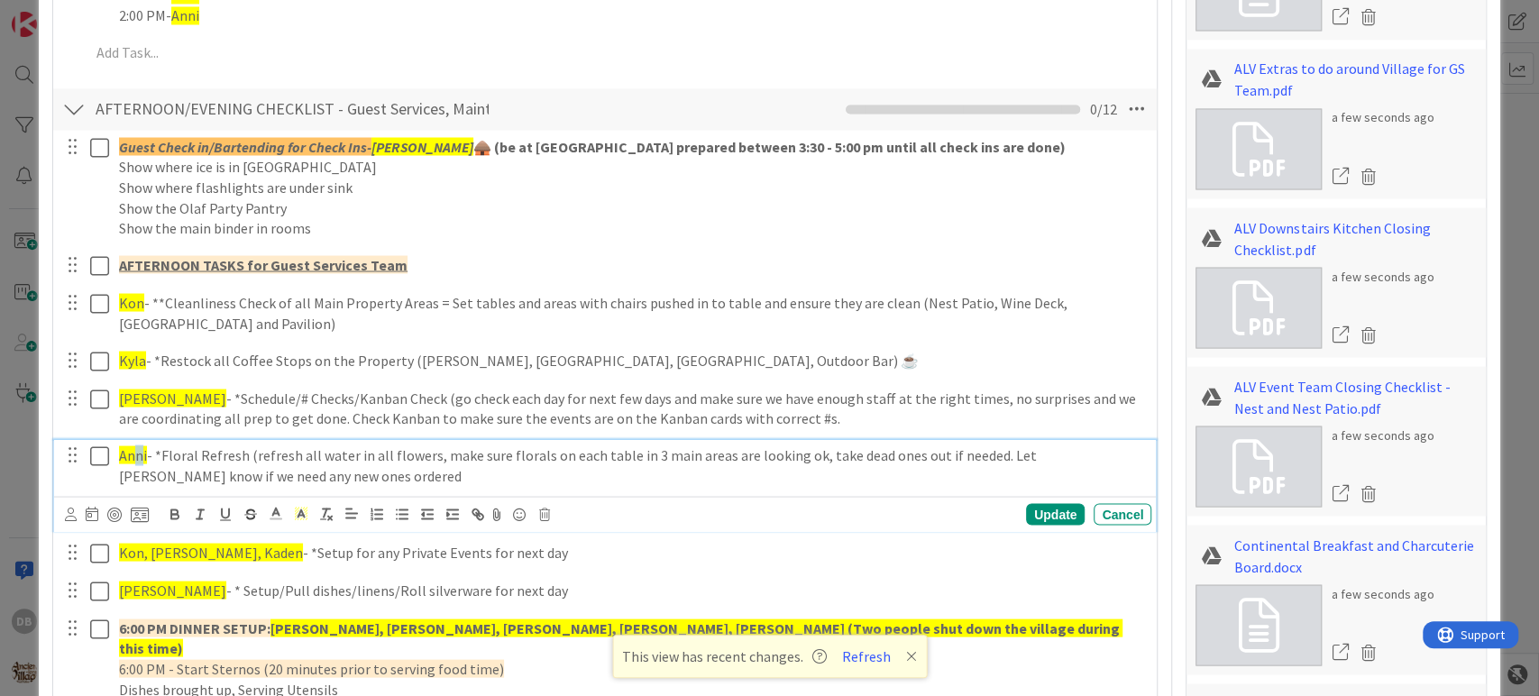
type textarea "x"
click at [142, 445] on span "Anni" at bounding box center [133, 454] width 28 height 18
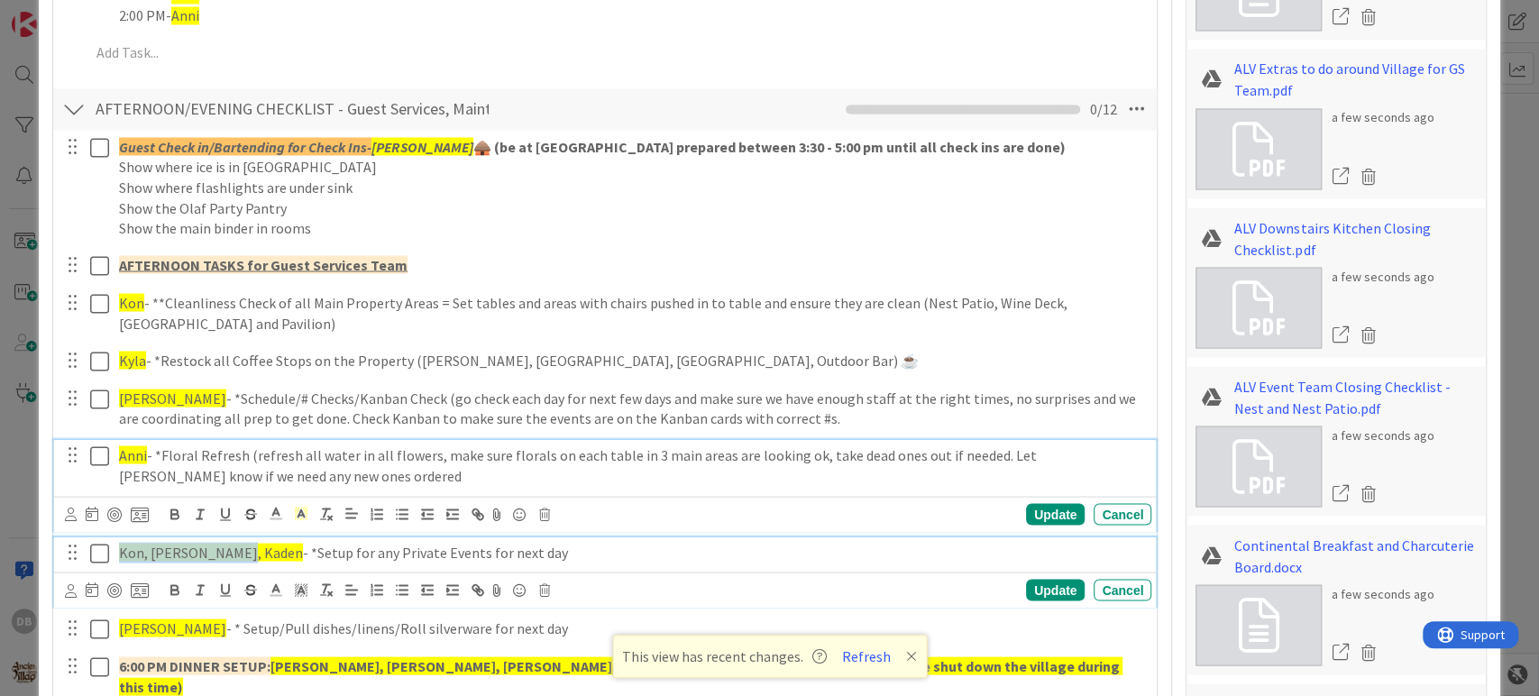
drag, startPoint x: 232, startPoint y: 532, endPoint x: 119, endPoint y: 527, distance: 112.8
click at [119, 543] on span "Kon, [PERSON_NAME], Kaden" at bounding box center [211, 552] width 184 height 18
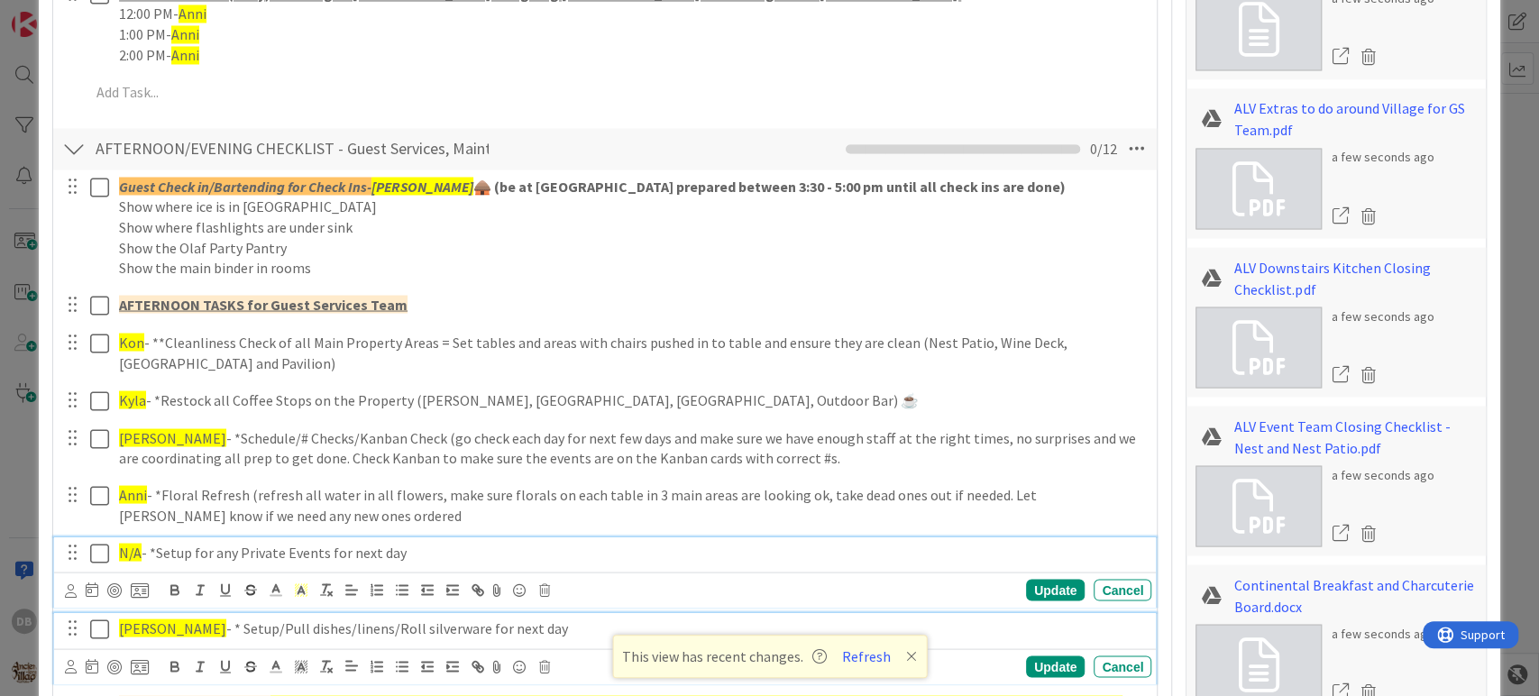
drag, startPoint x: 208, startPoint y: 604, endPoint x: 116, endPoint y: 605, distance: 92.0
click at [116, 612] on div "[PERSON_NAME] - * Setup/Pull dishes/linens/Roll silverware for next day" at bounding box center [632, 628] width 1040 height 32
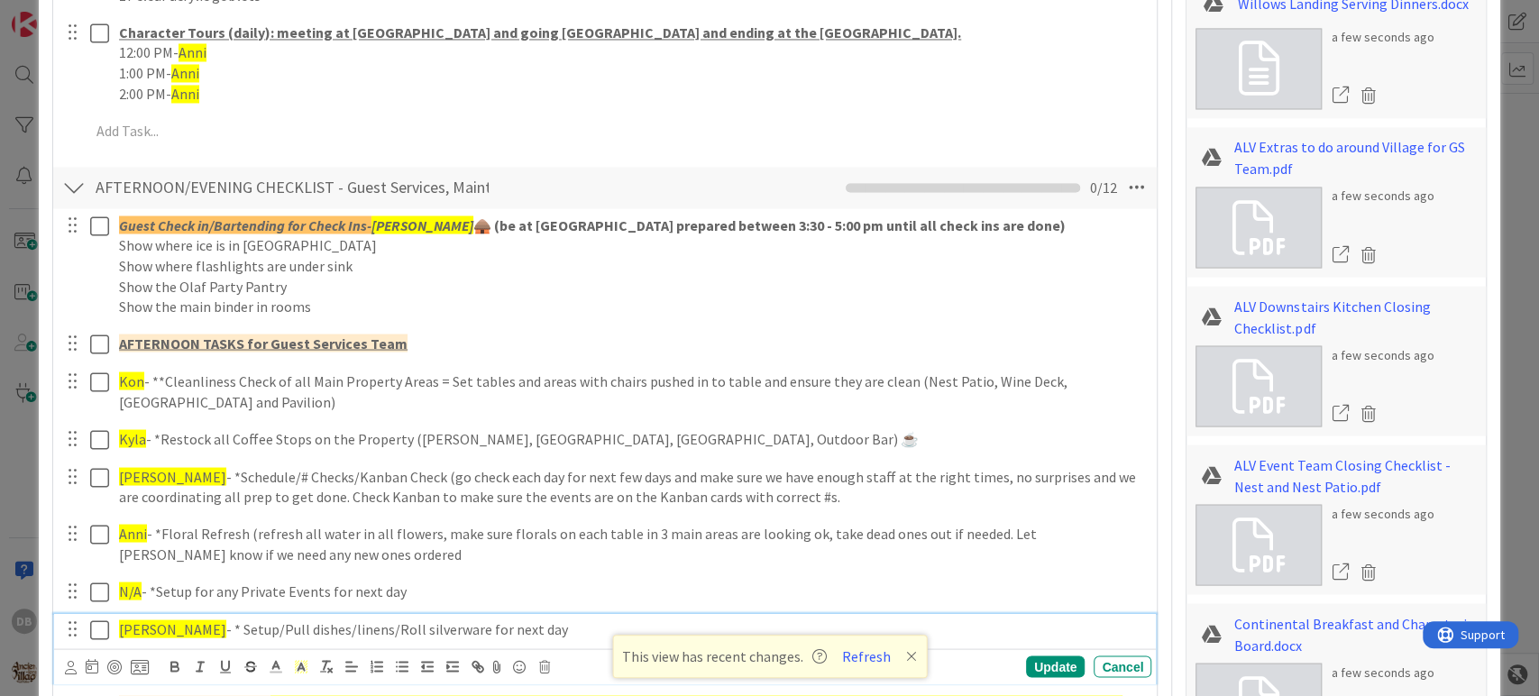
type textarea "x"
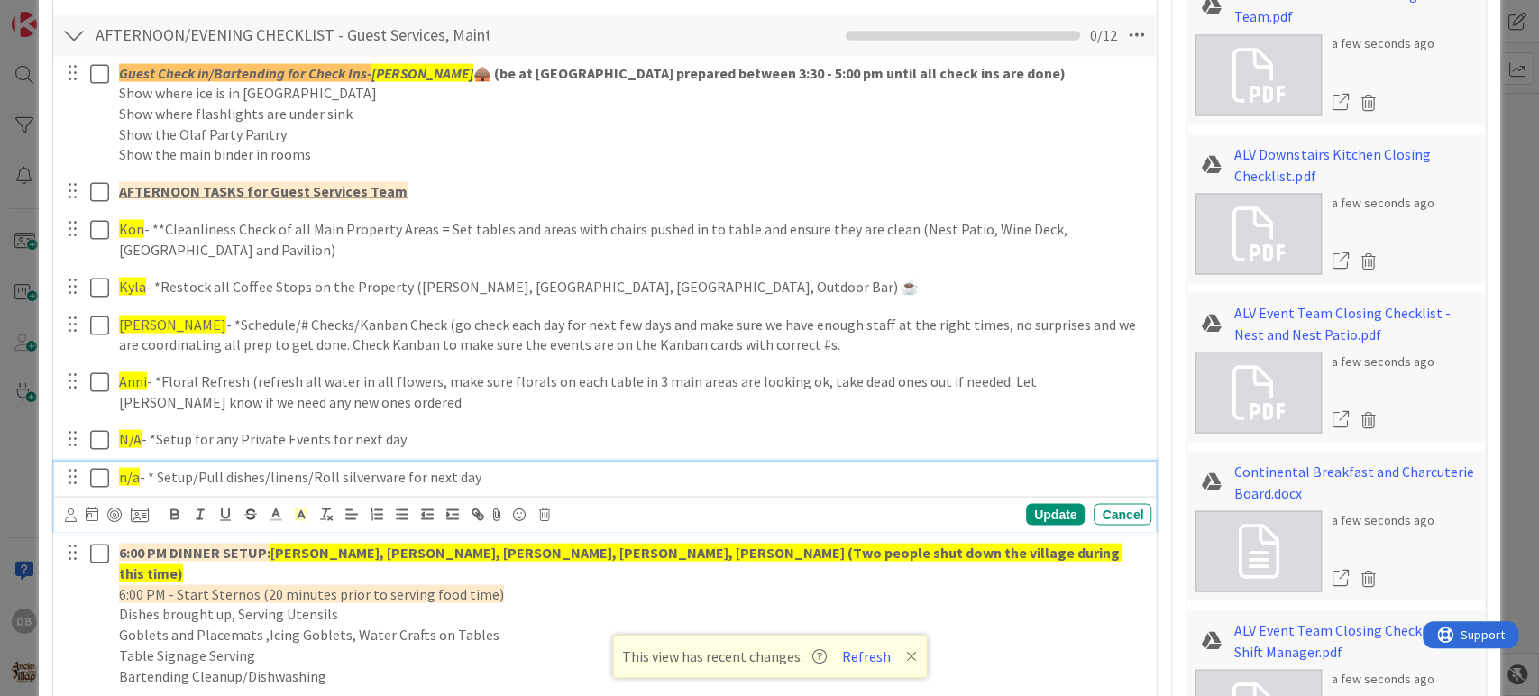
scroll to position [2304, 0]
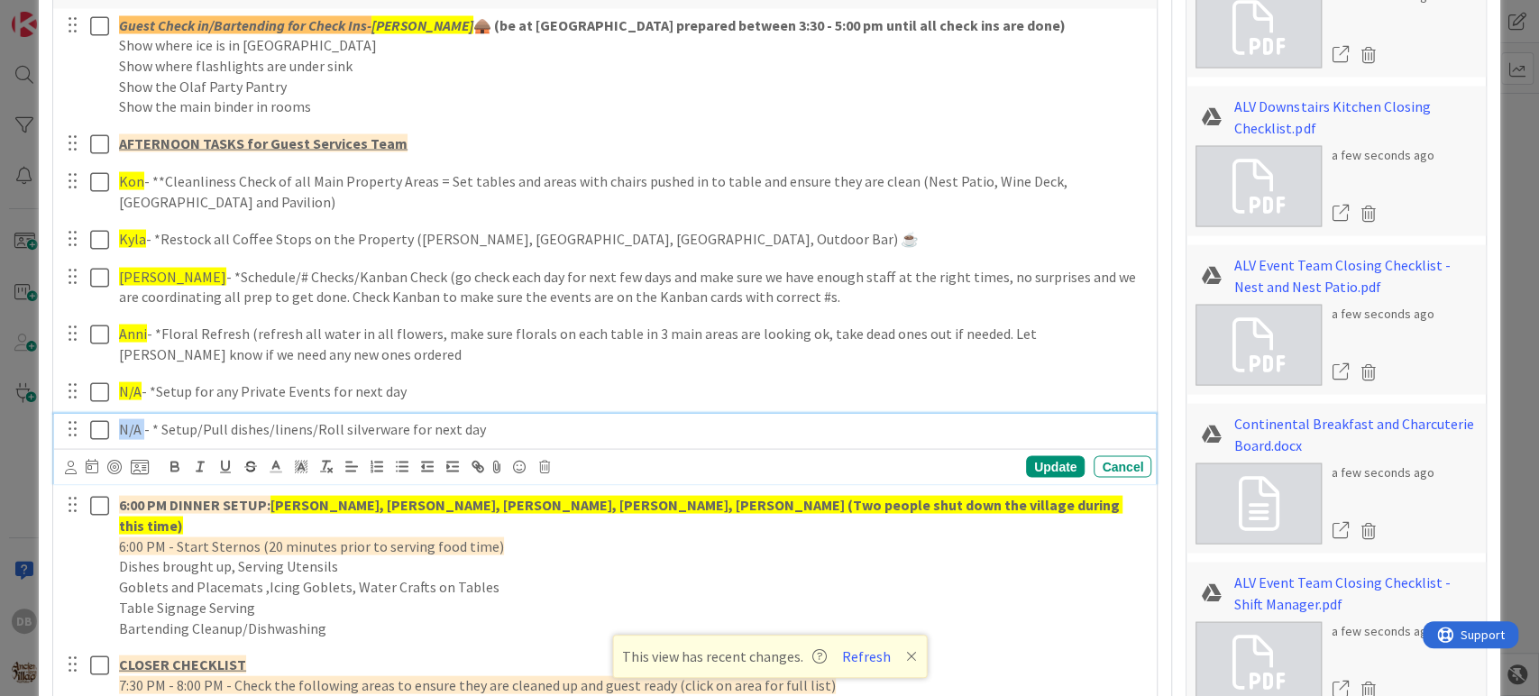
drag, startPoint x: 142, startPoint y: 403, endPoint x: 121, endPoint y: 399, distance: 21.9
click at [121, 418] on p "N/A - * Setup/Pull dishes/linens/Roll silverware for next day" at bounding box center [631, 428] width 1025 height 21
click at [301, 463] on polyline at bounding box center [301, 466] width 6 height 7
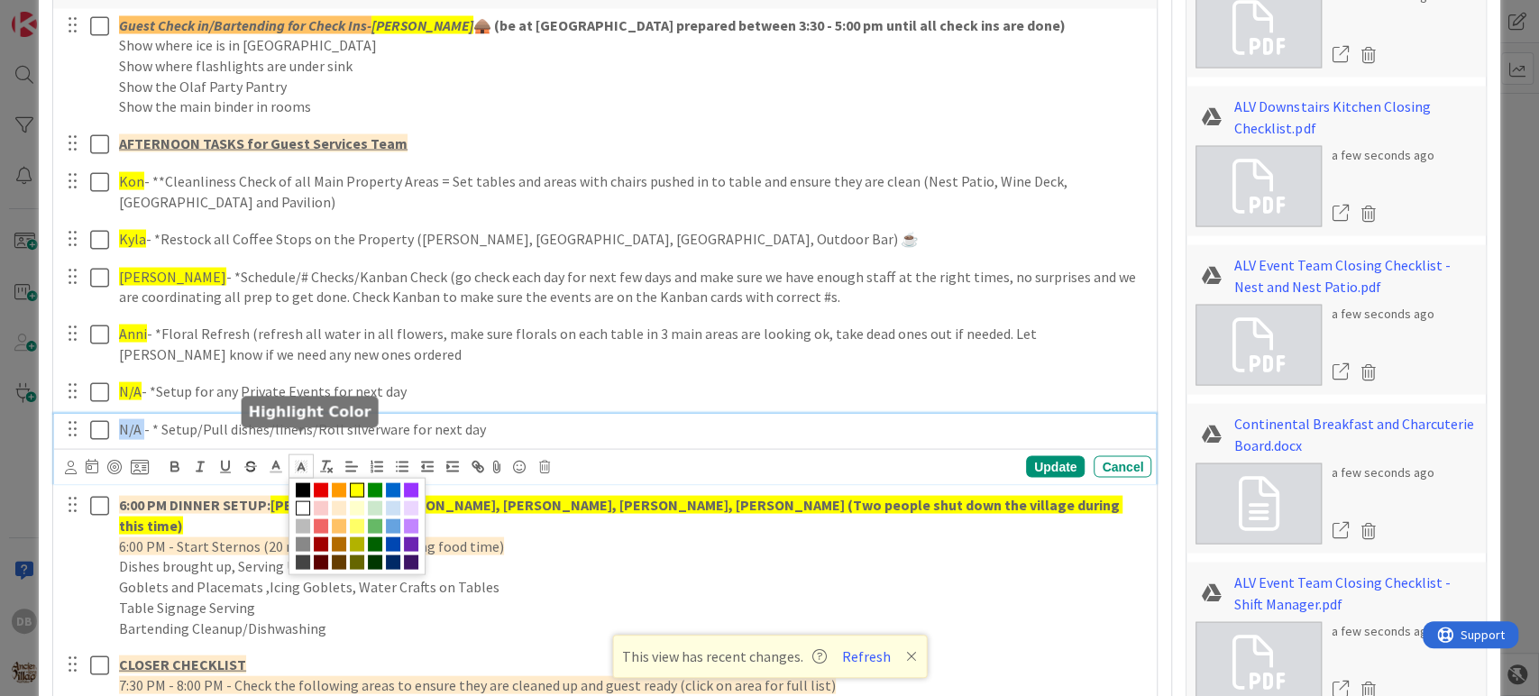
click at [357, 482] on span at bounding box center [357, 489] width 14 height 14
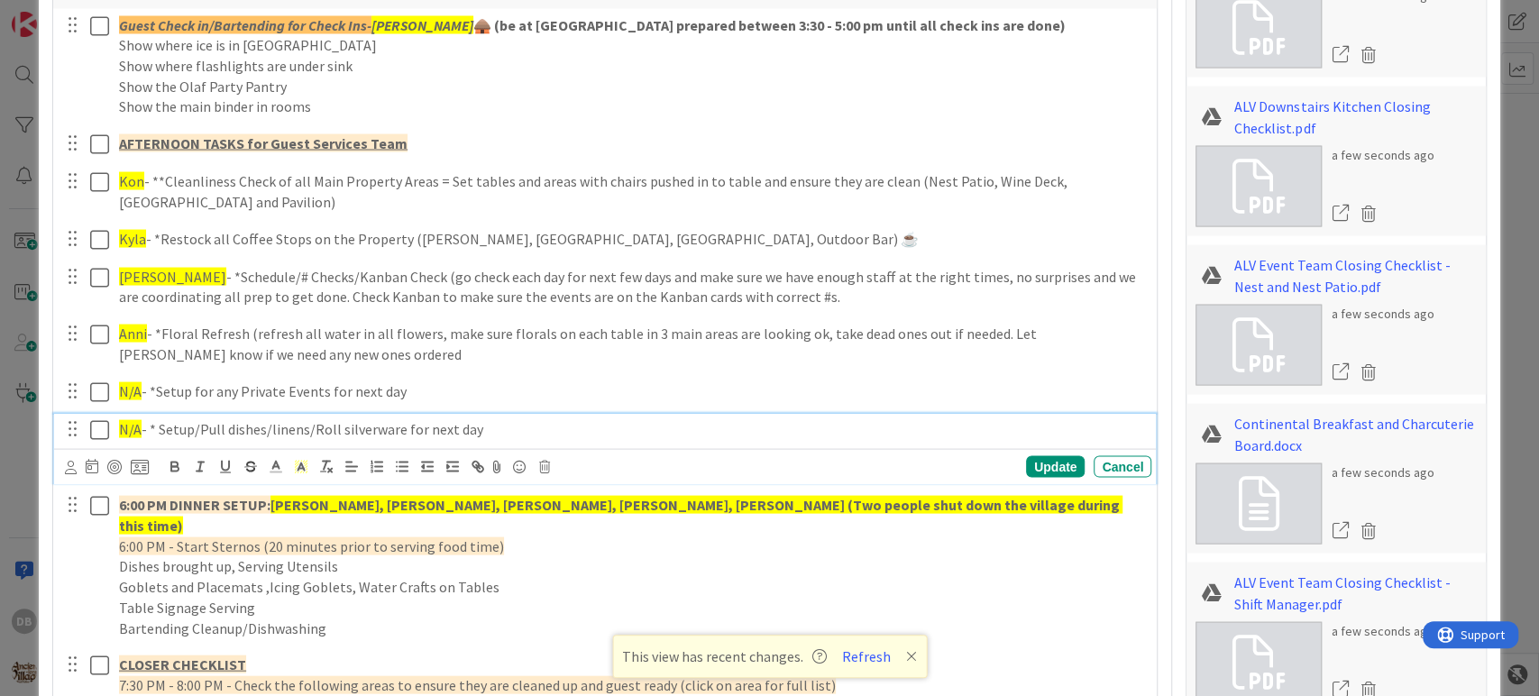
click at [525, 418] on p "N/A - * Setup/Pull dishes/linens/Roll silverware for next day" at bounding box center [631, 428] width 1025 height 21
click at [1028, 455] on div "Update" at bounding box center [1055, 466] width 59 height 22
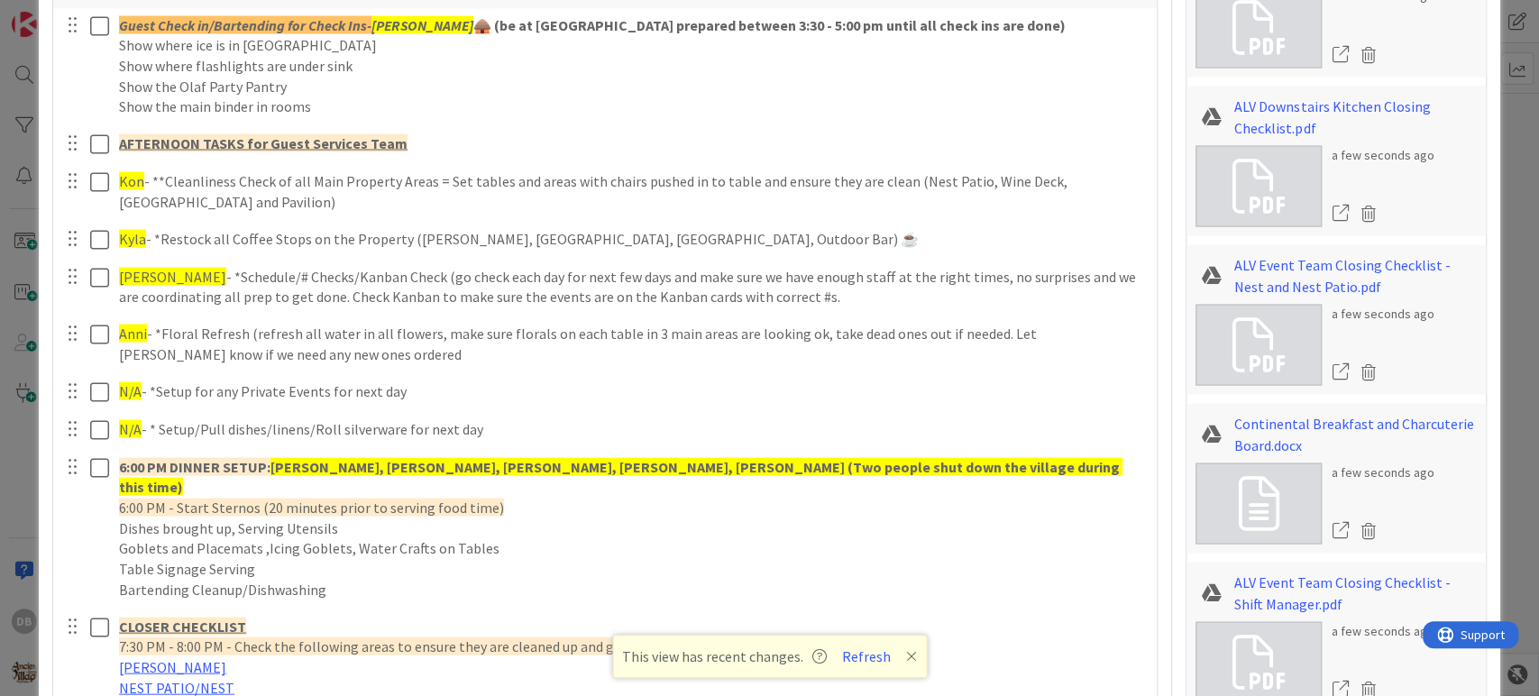
type textarea "x"
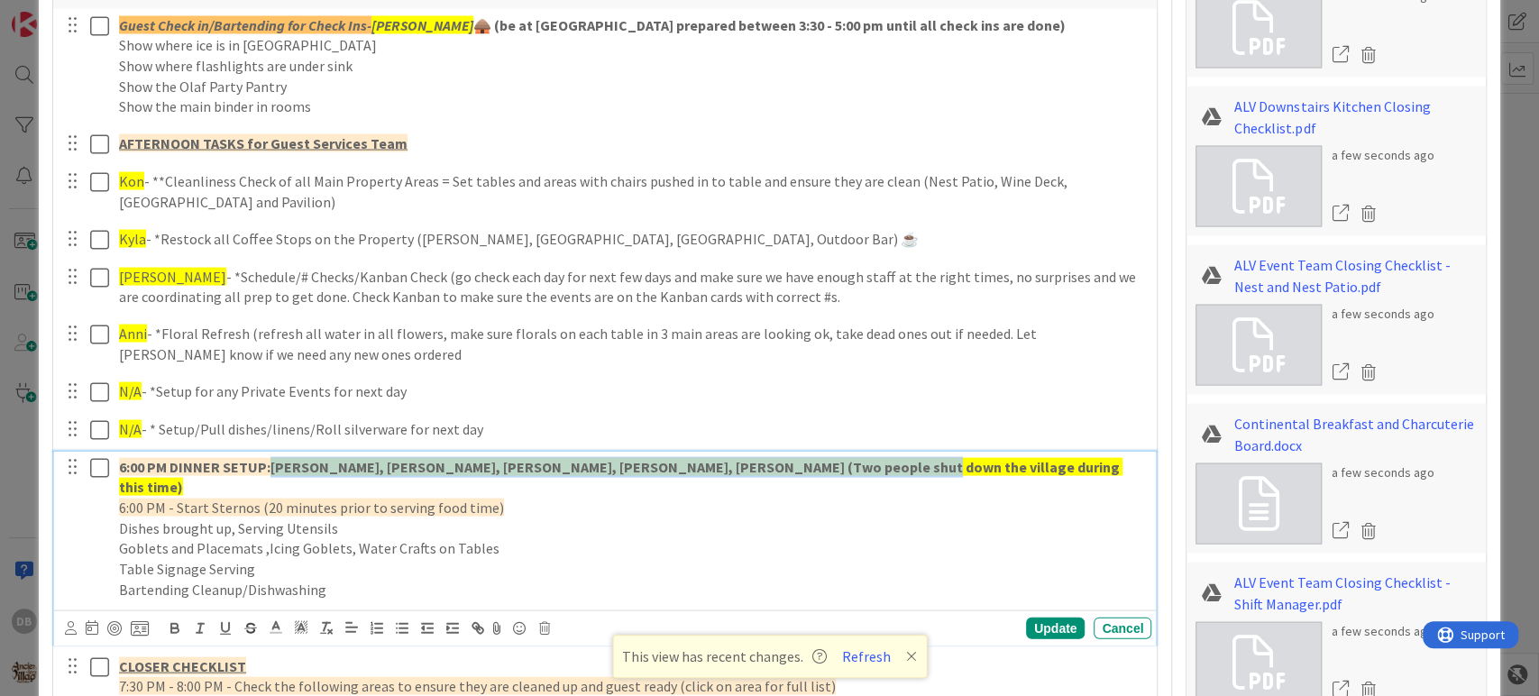
drag, startPoint x: 850, startPoint y: 440, endPoint x: 271, endPoint y: 444, distance: 578.8
click at [271, 456] on p "6:00 PM DINNER SETUP: [PERSON_NAME], [PERSON_NAME], [PERSON_NAME], [PERSON_NAME…" at bounding box center [631, 476] width 1025 height 41
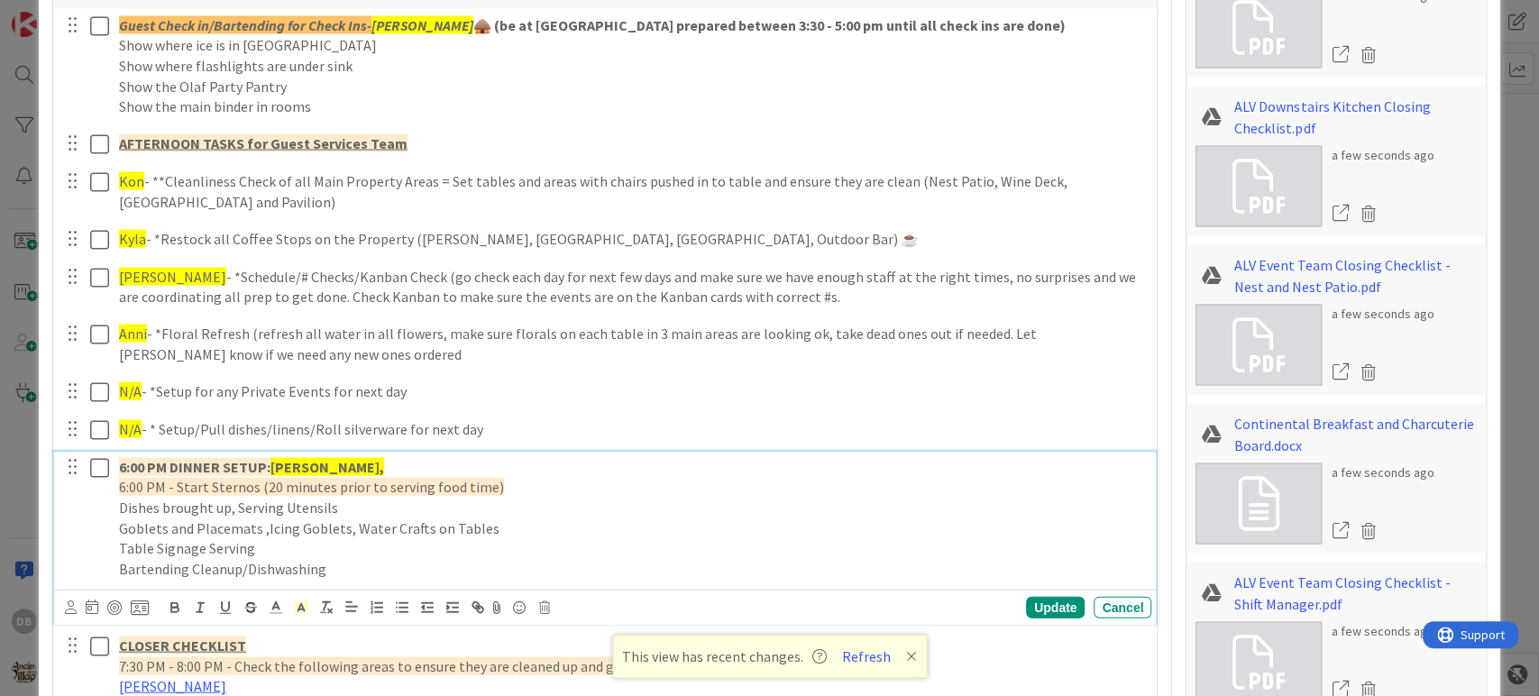
click at [313, 457] on strong "[PERSON_NAME]," at bounding box center [327, 466] width 114 height 18
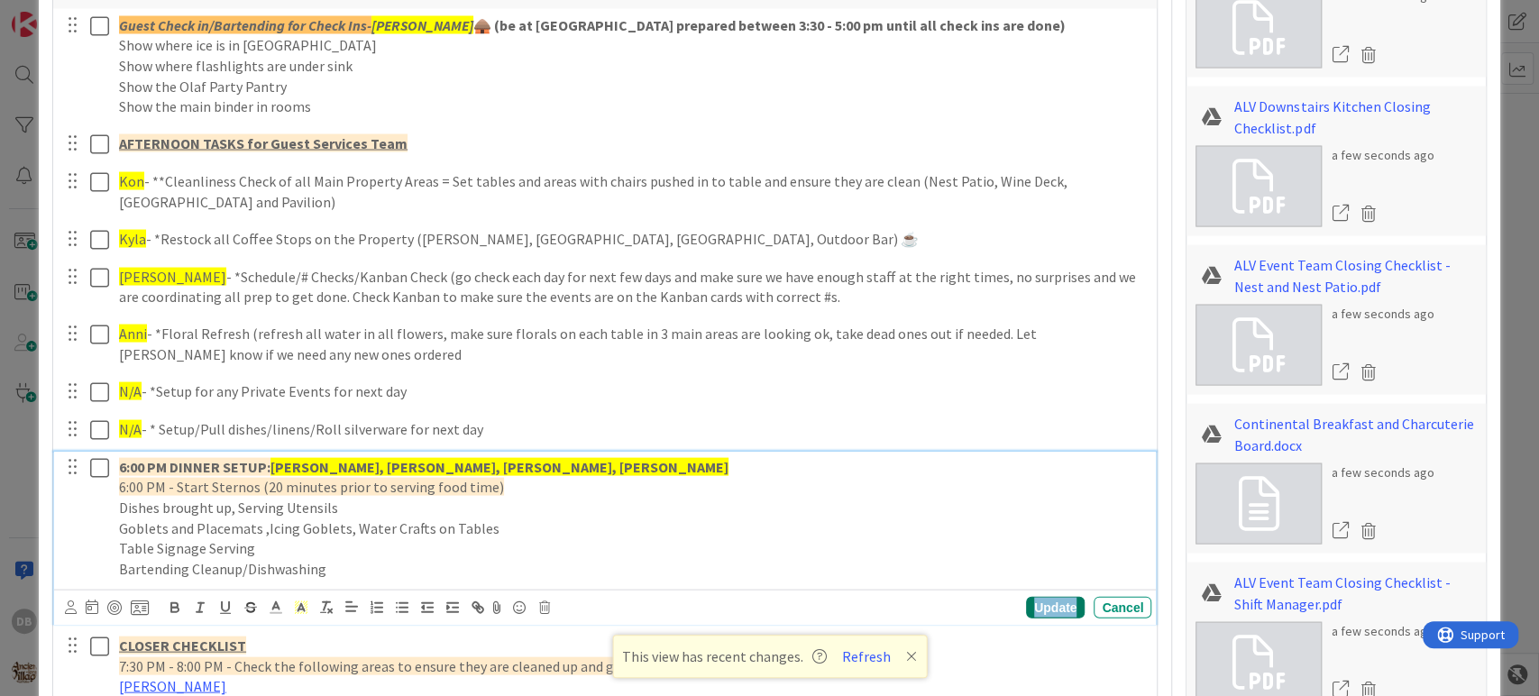
click at [1033, 596] on div "Update" at bounding box center [1055, 607] width 59 height 22
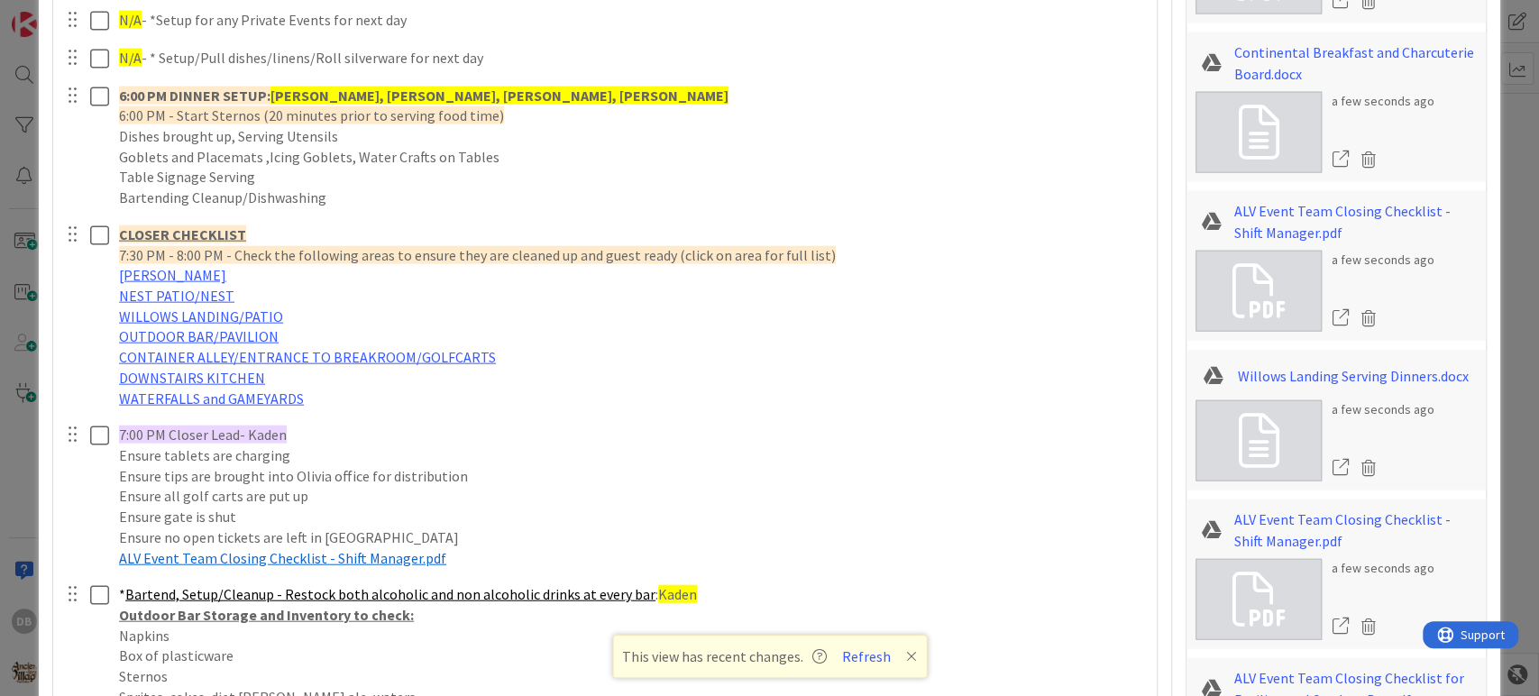
scroll to position [2705, 0]
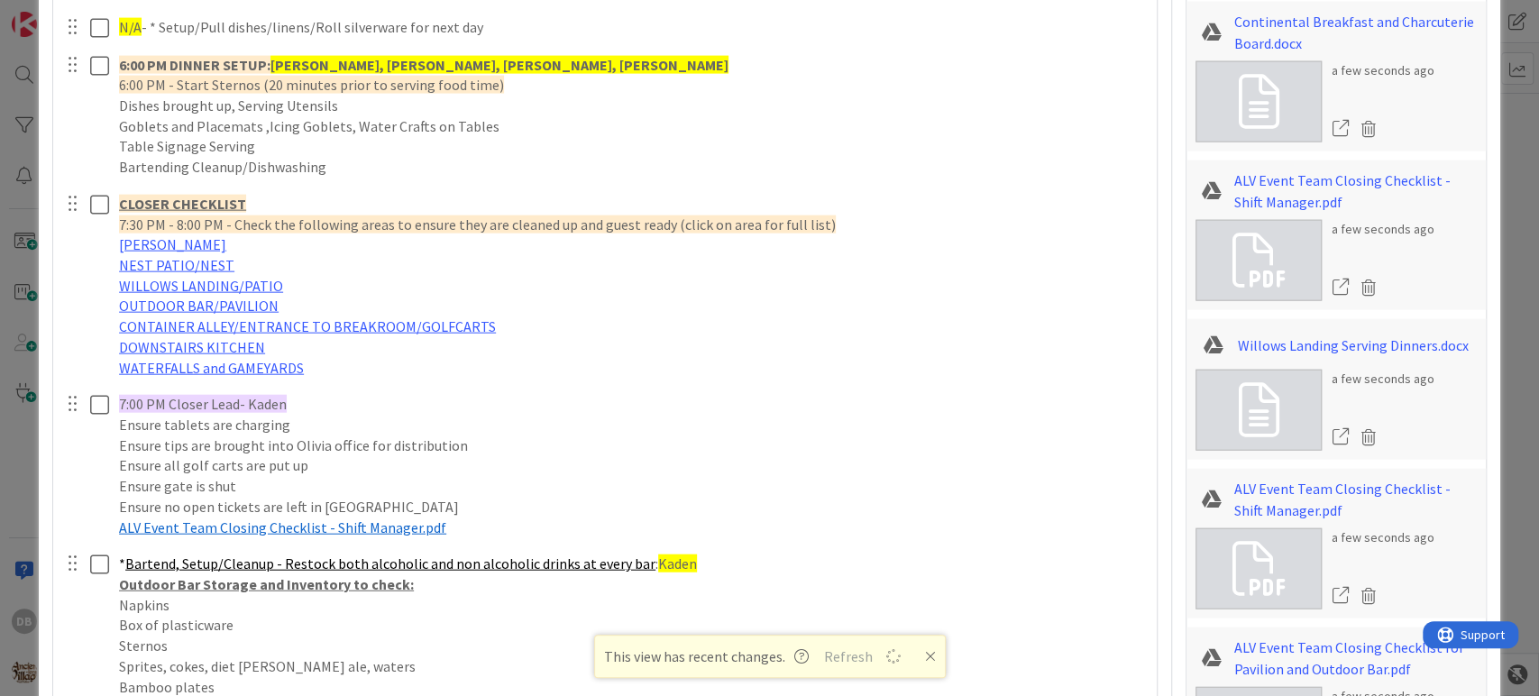
type textarea "x"
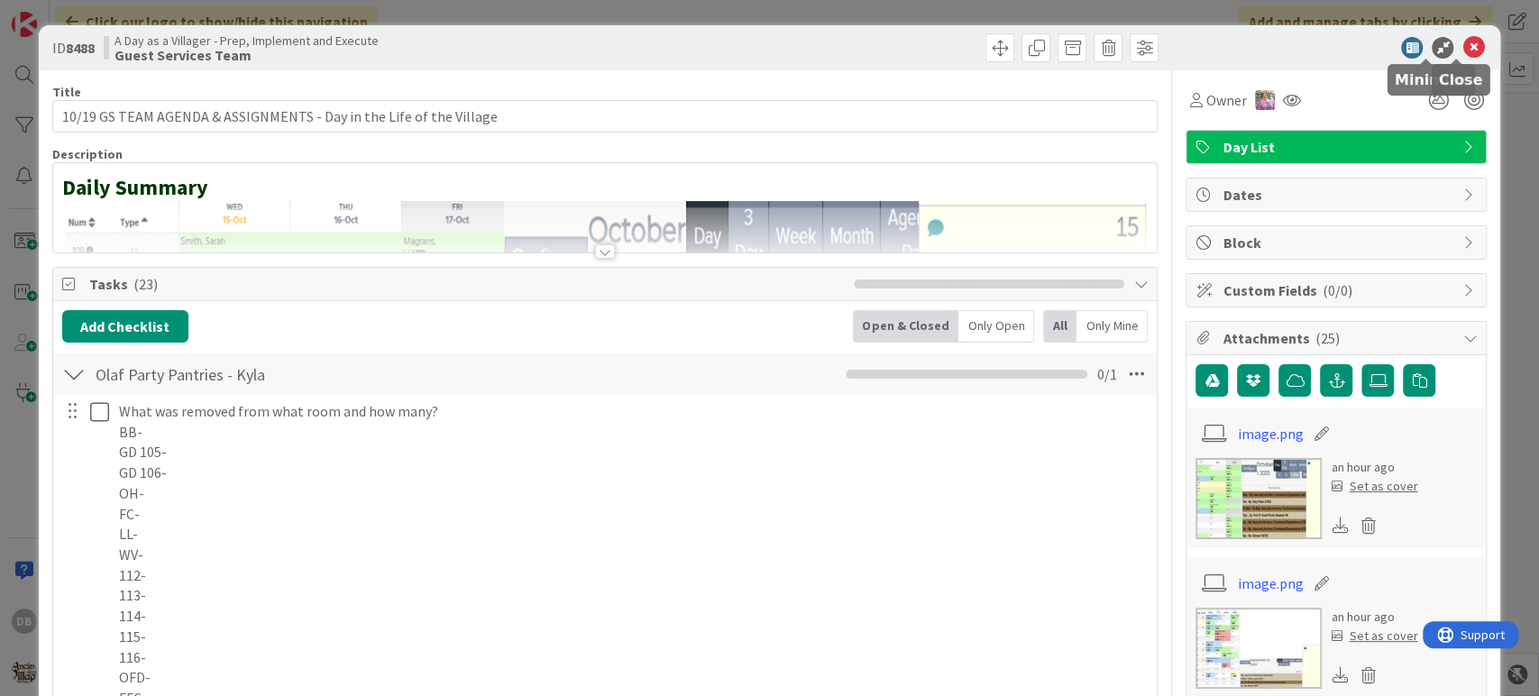
click at [1462, 45] on icon at bounding box center [1473, 48] width 22 height 22
